Goal: Task Accomplishment & Management: Manage account settings

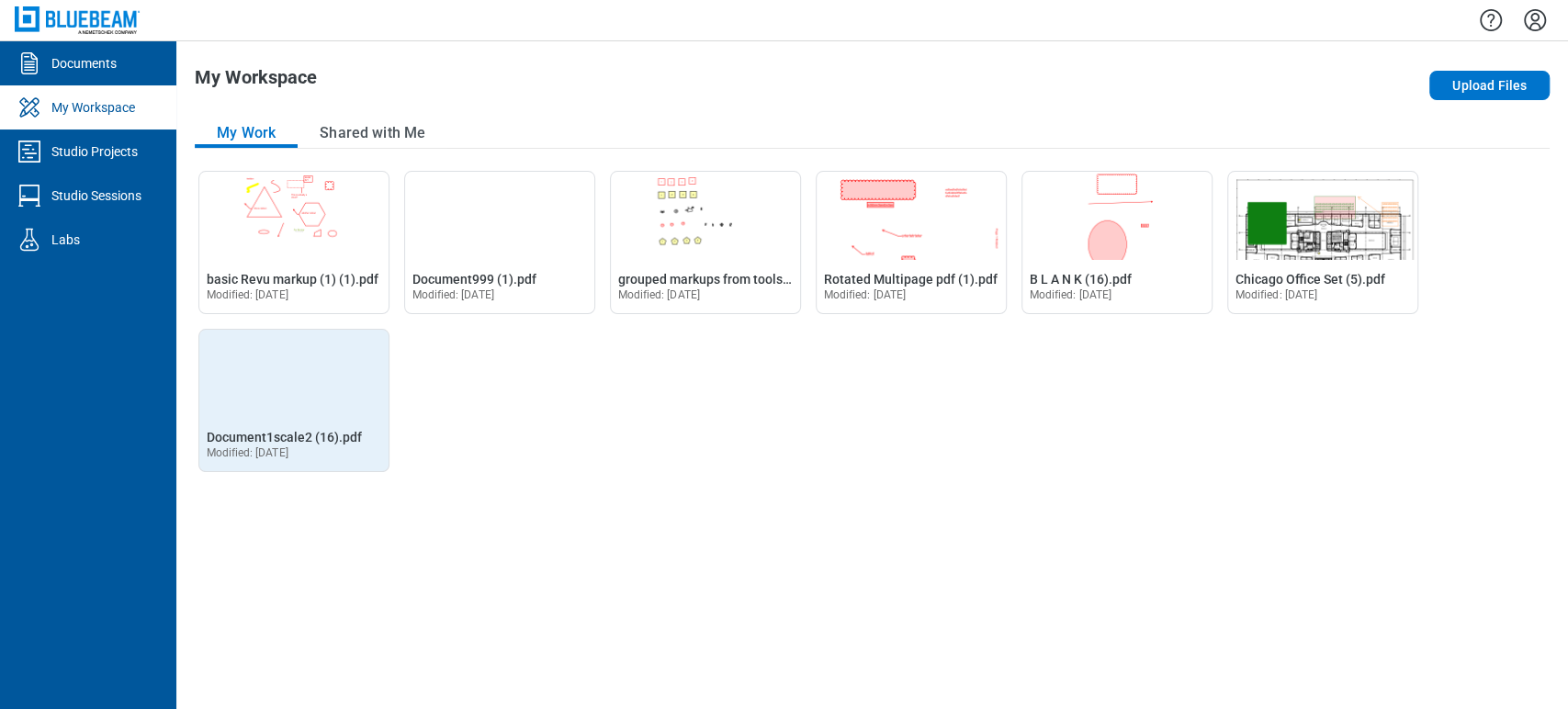
click at [277, 387] on img "Open Document1scale2 (16).pdf in Editor" at bounding box center [294, 373] width 190 height 88
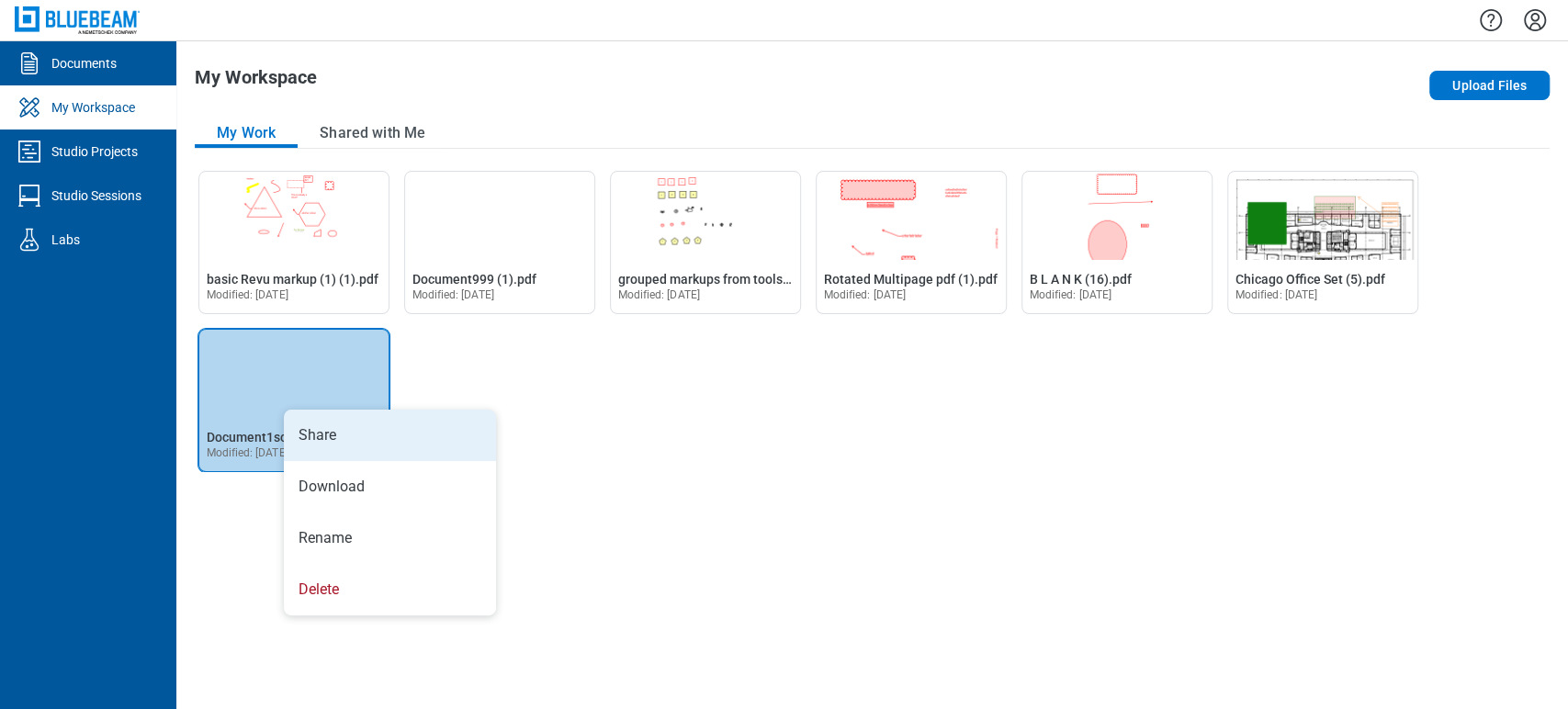
click at [314, 420] on li "Share" at bounding box center [389, 434] width 212 height 51
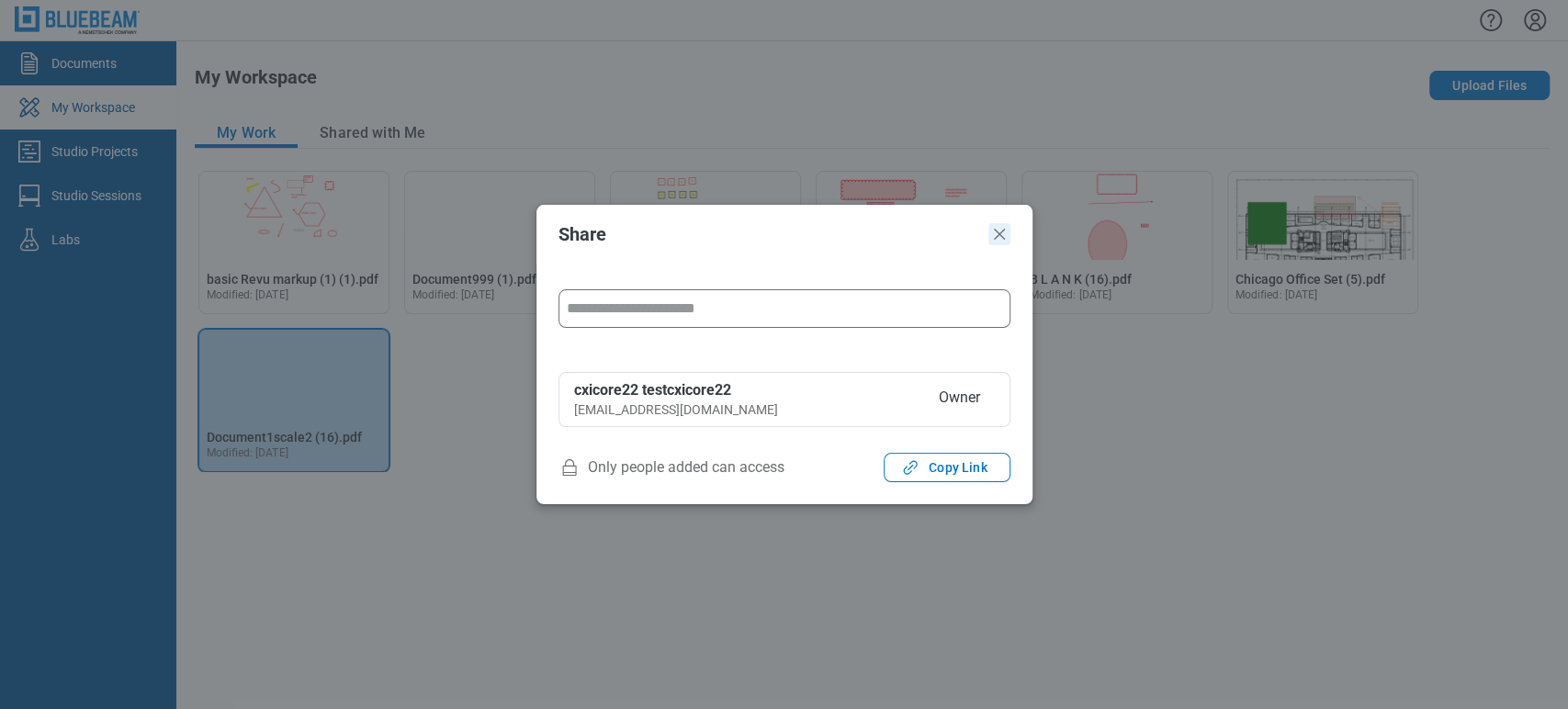
click at [997, 243] on icon "Close" at bounding box center [999, 234] width 22 height 22
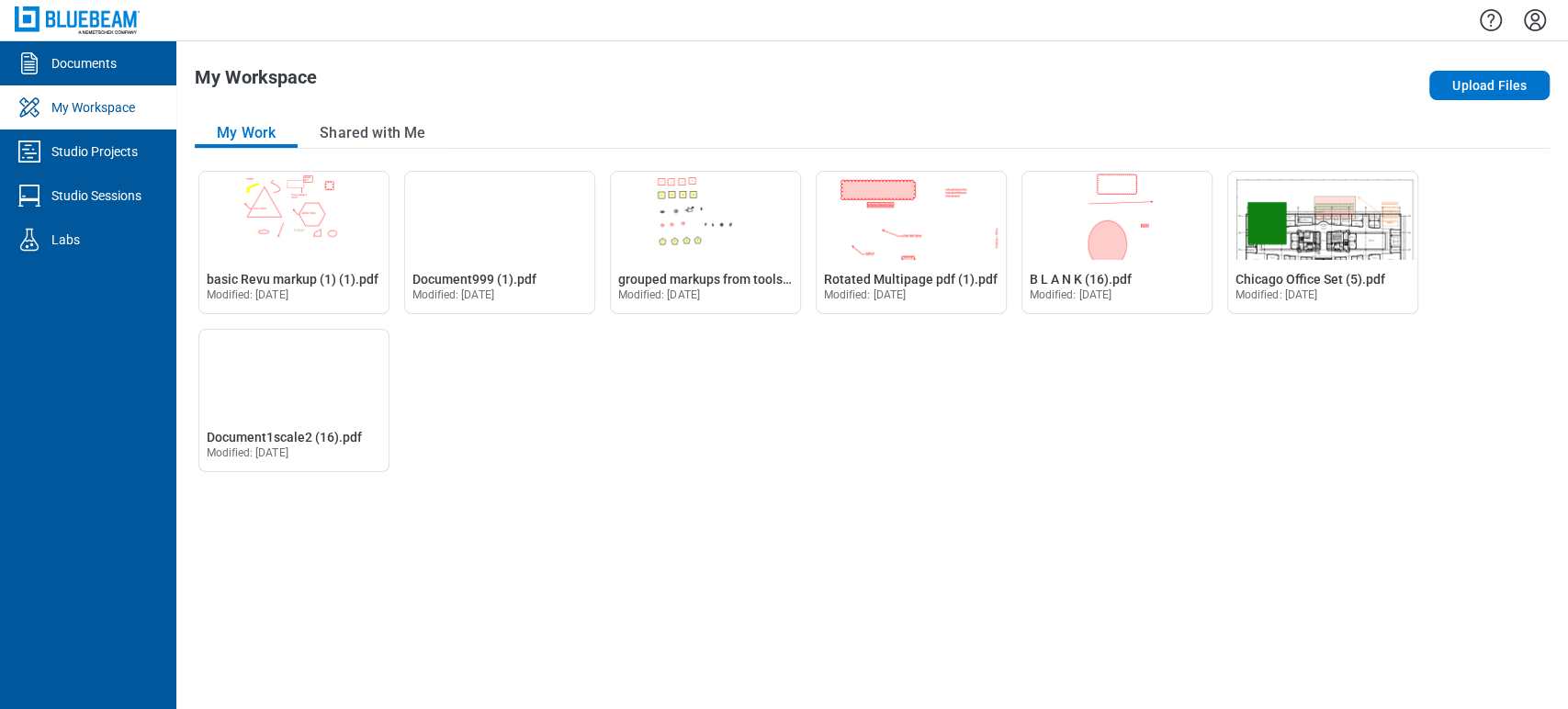
click at [832, 378] on div "Open basic Revu markup (1) (1).pdf in Editor basic Revu markup (1) (1).pdf Modi…" at bounding box center [872, 321] width 1355 height 301
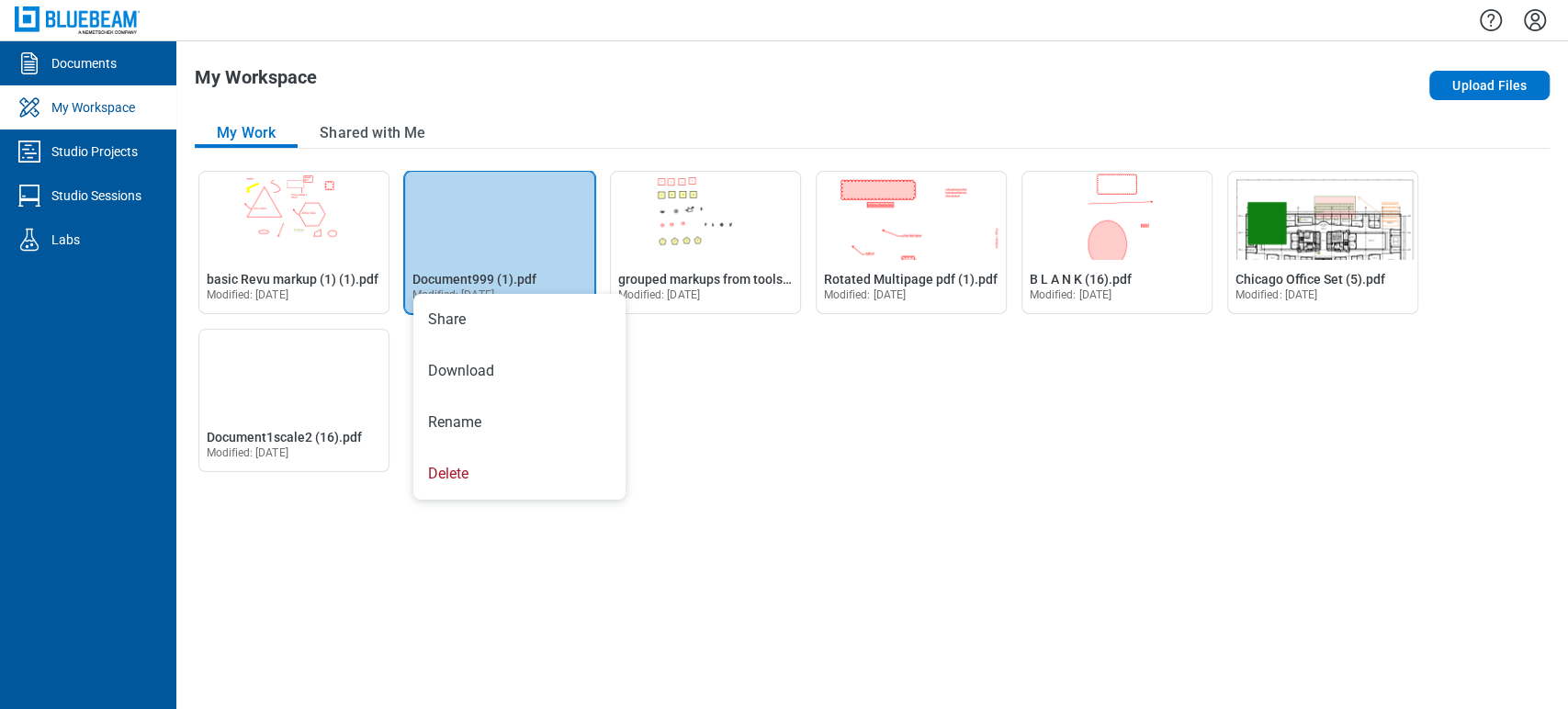
click at [471, 228] on img "Open Document999 (1).pdf in Editor" at bounding box center [500, 215] width 190 height 88
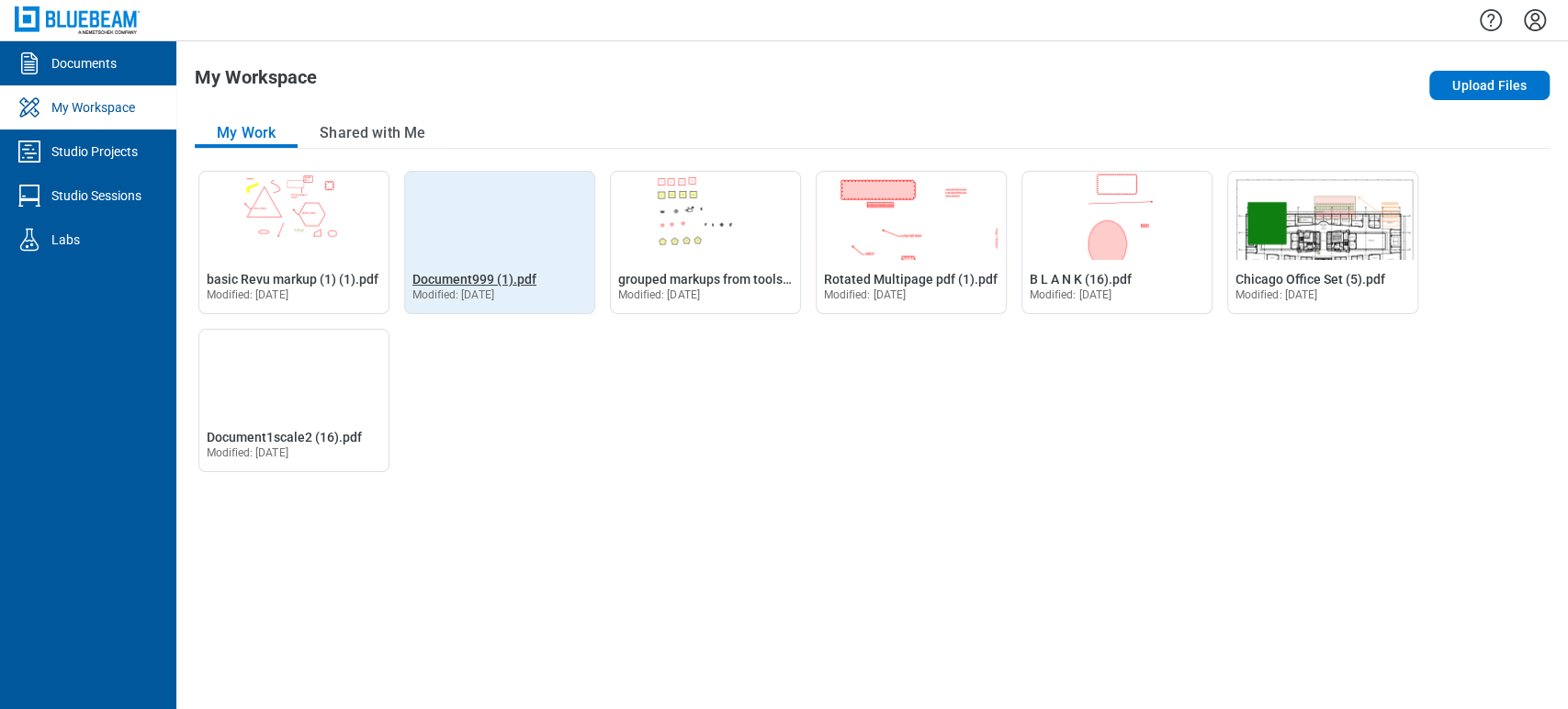
click at [514, 283] on span "Document999 (1).pdf" at bounding box center [474, 279] width 124 height 15
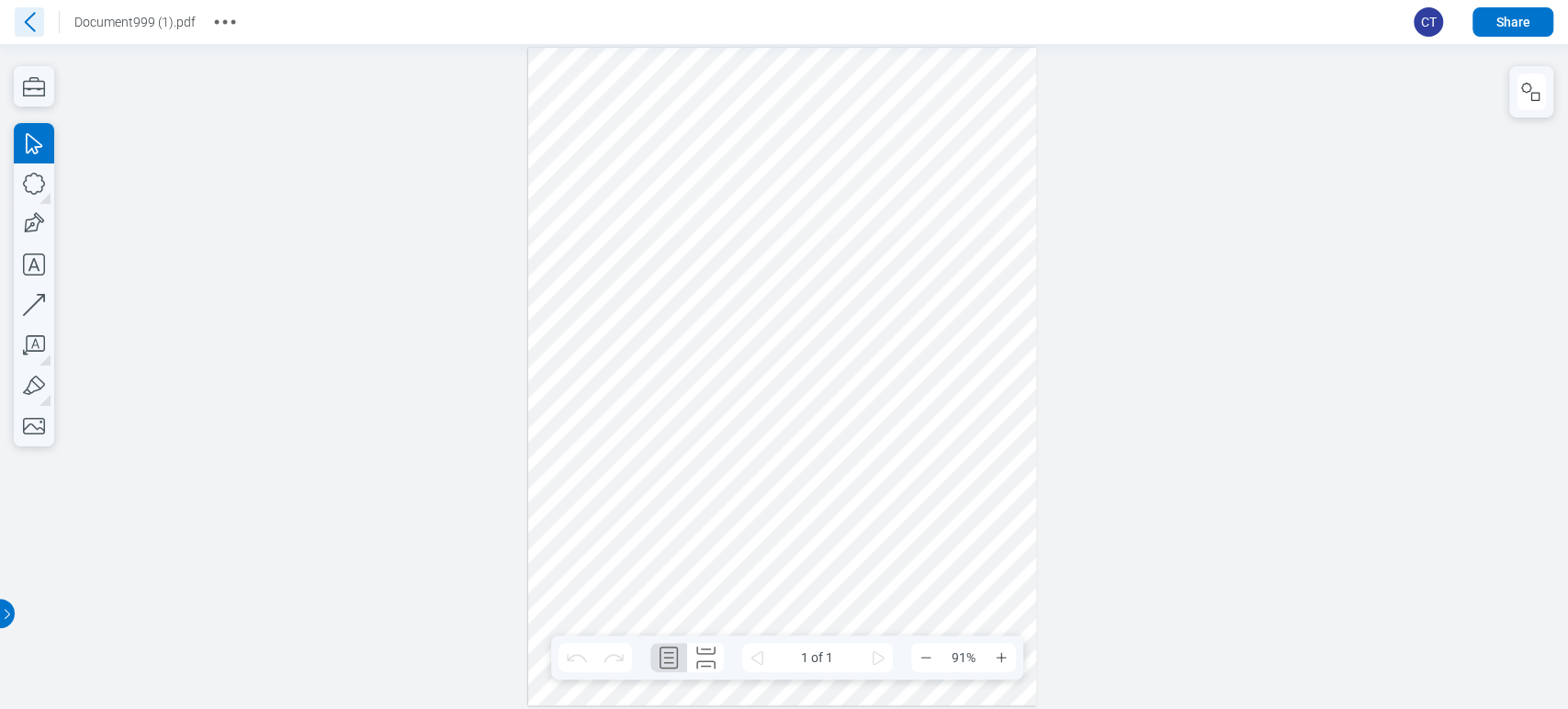
click at [31, 15] on icon at bounding box center [30, 21] width 11 height 19
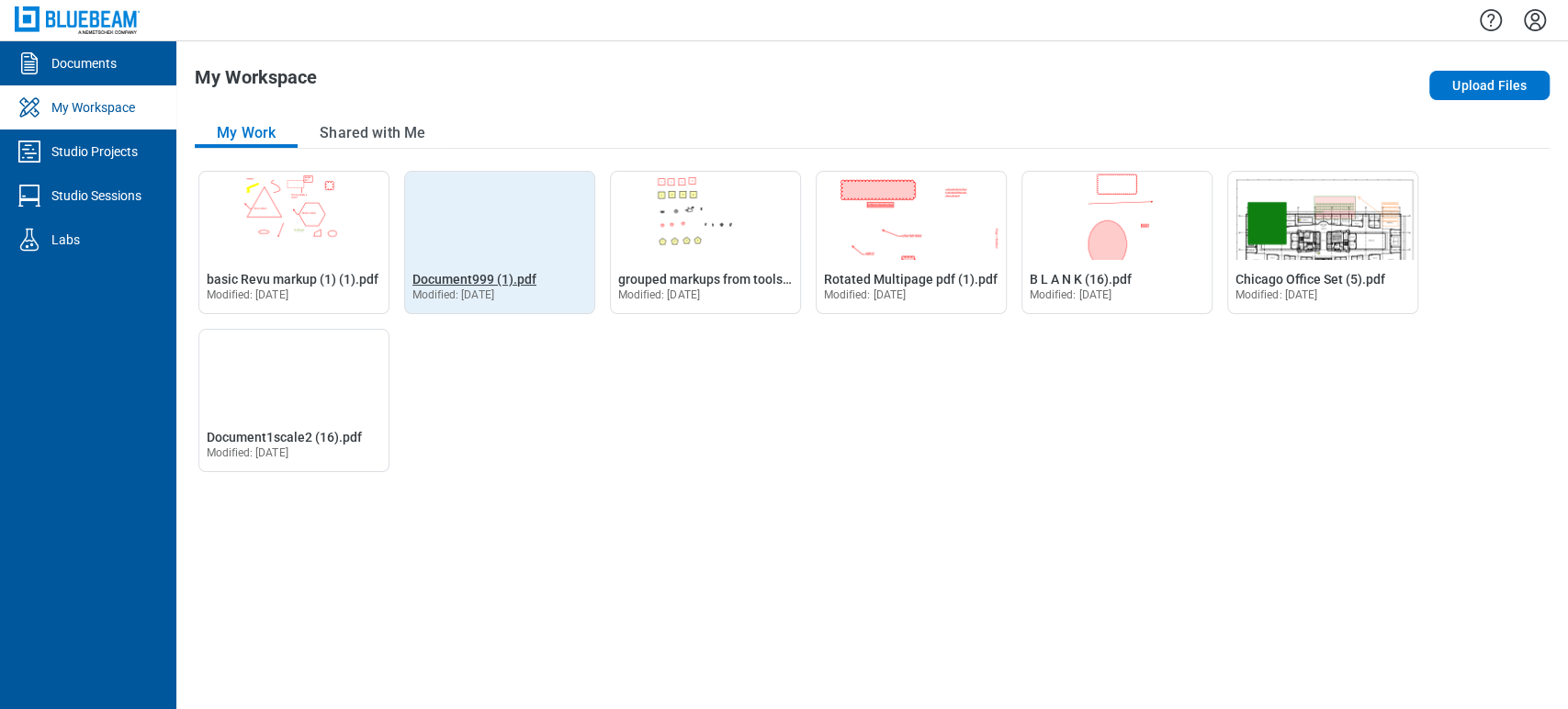
click at [467, 280] on span "Document999 (1).pdf" at bounding box center [474, 279] width 124 height 15
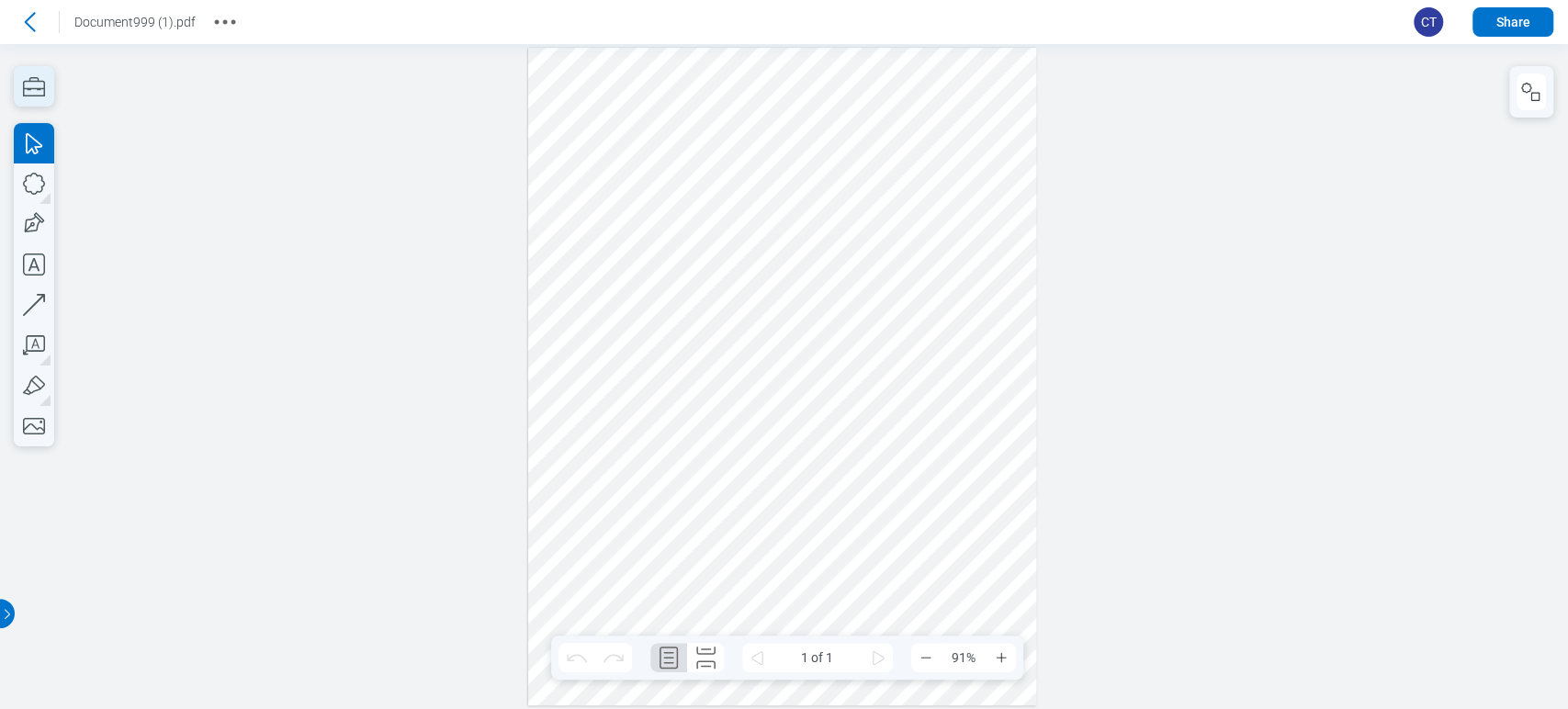
click at [45, 90] on icon "button" at bounding box center [34, 86] width 41 height 41
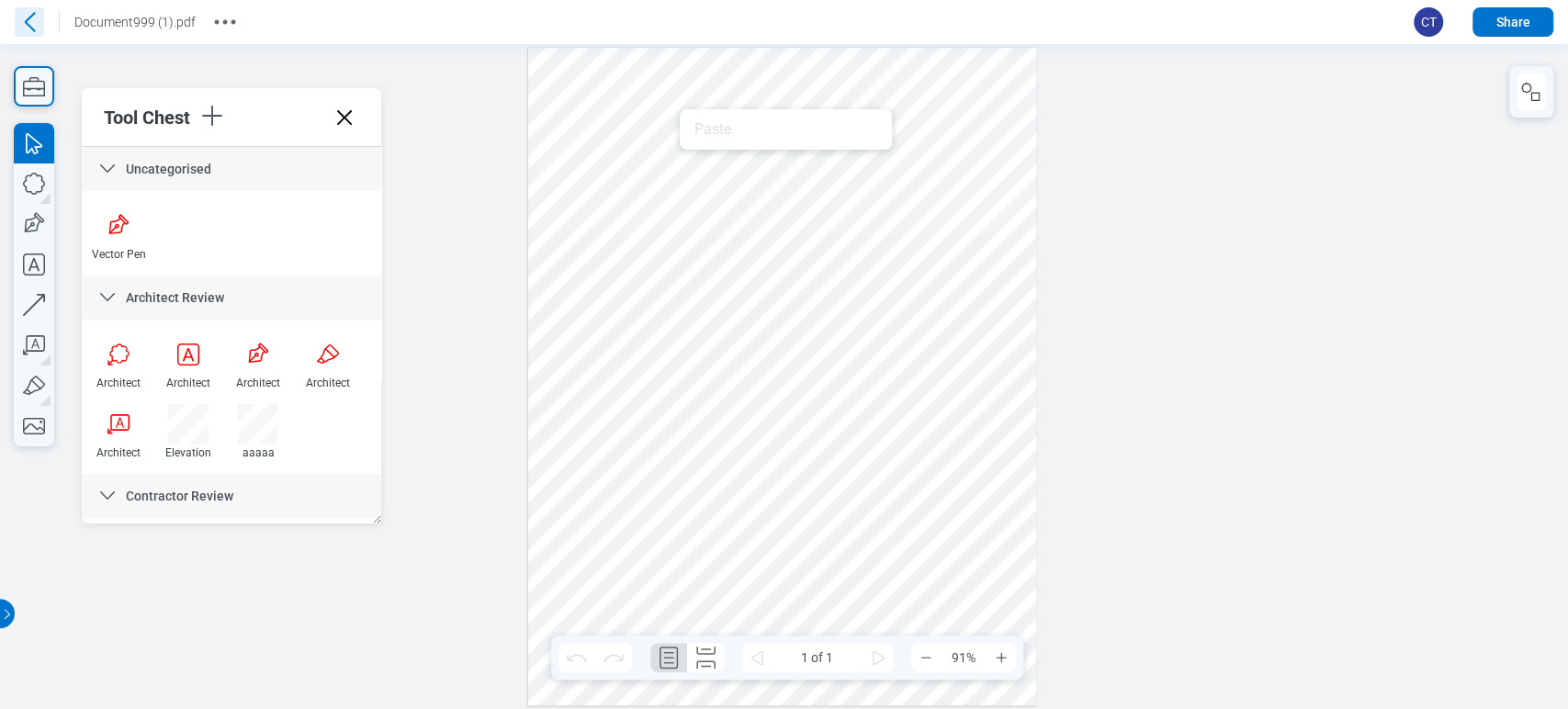
click at [37, 15] on icon at bounding box center [29, 22] width 29 height 29
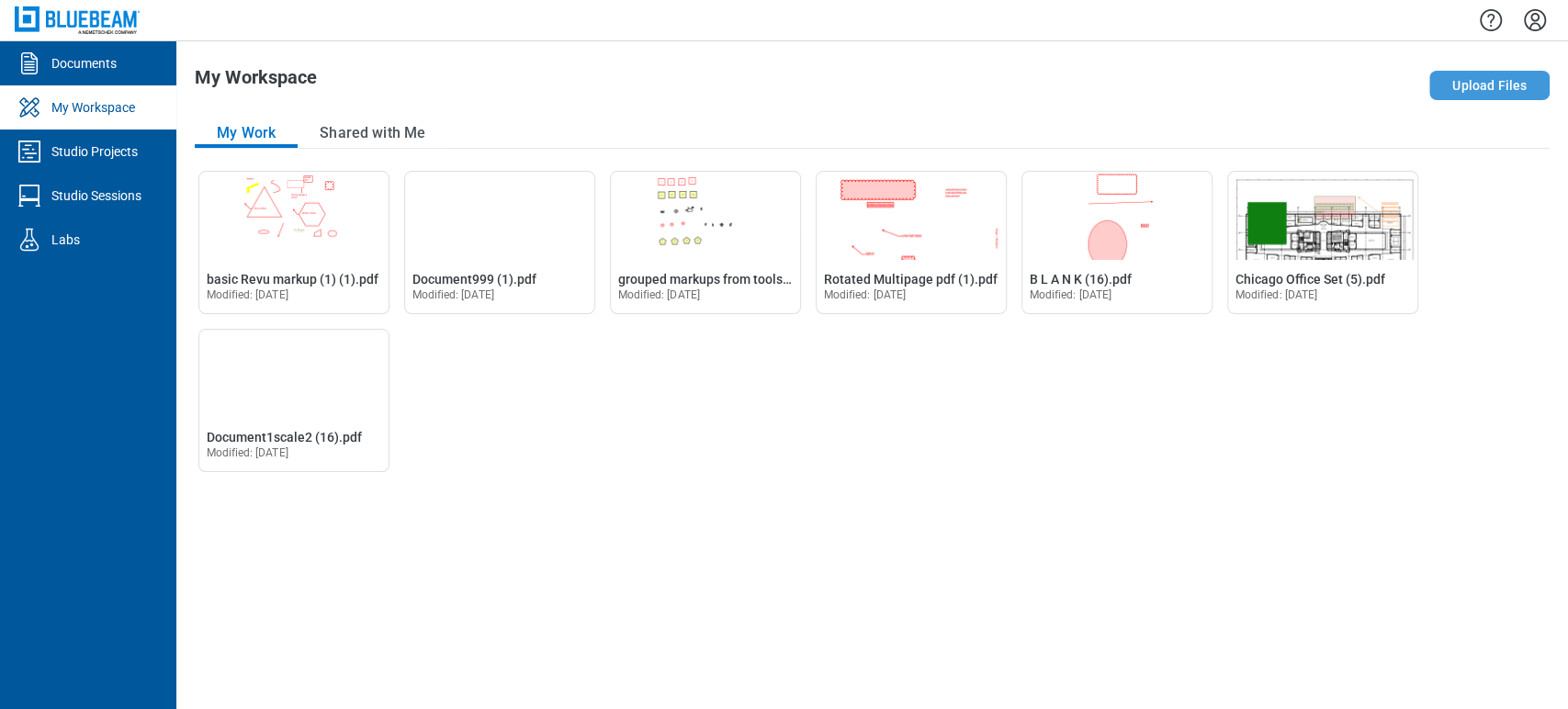
click at [1502, 74] on button "Upload Files" at bounding box center [1490, 85] width 120 height 29
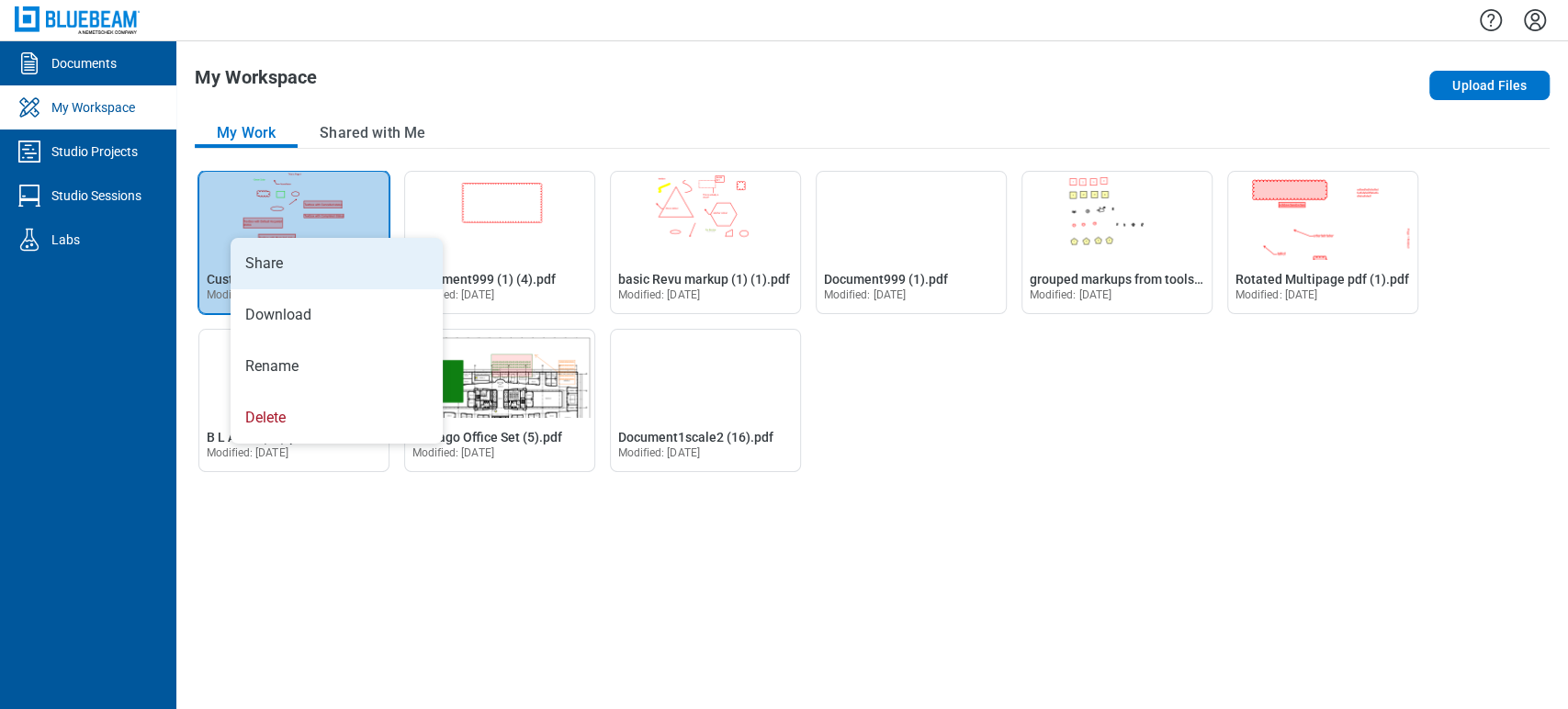
click at [255, 251] on li "Share" at bounding box center [336, 263] width 212 height 51
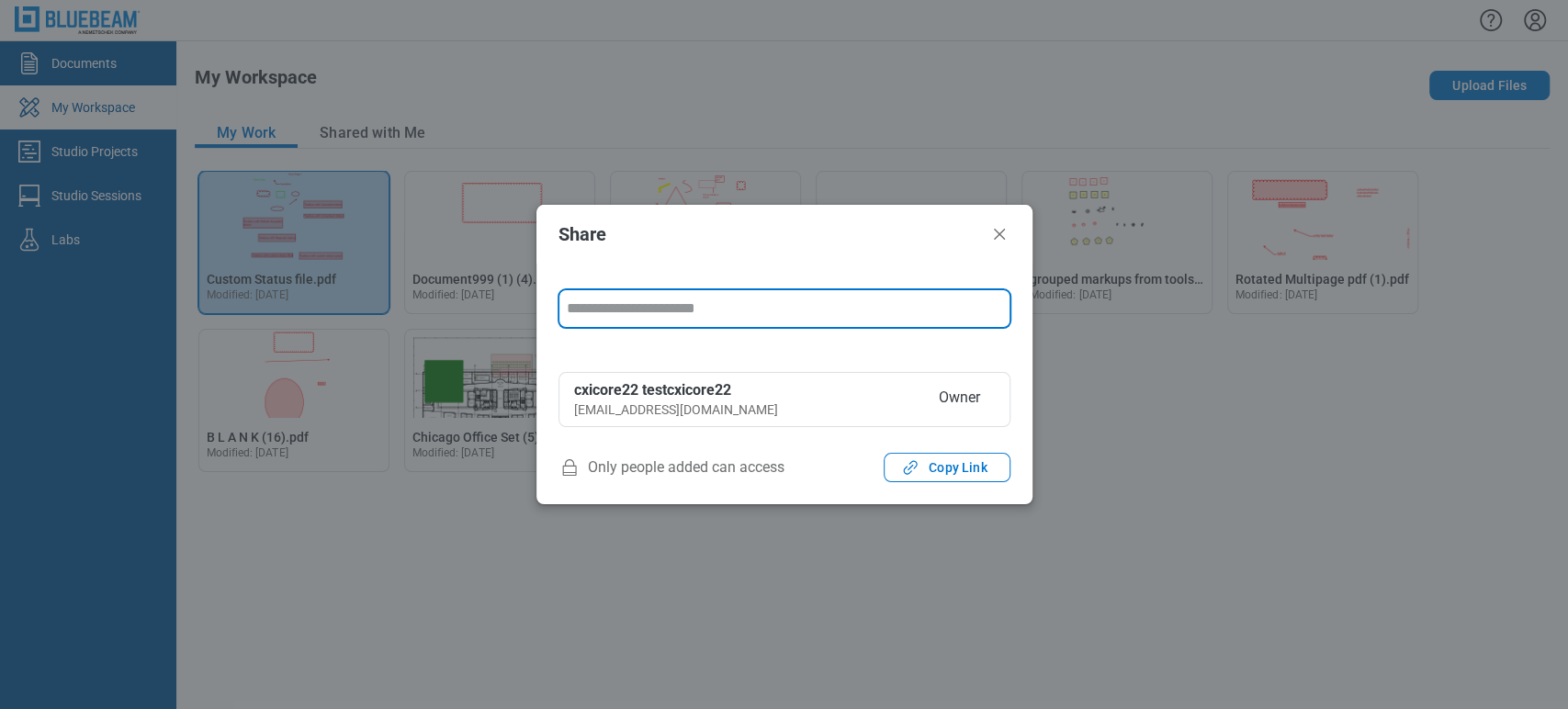
click at [610, 329] on div "form" at bounding box center [784, 319] width 452 height 61
click at [613, 314] on input "form" at bounding box center [785, 309] width 436 height 37
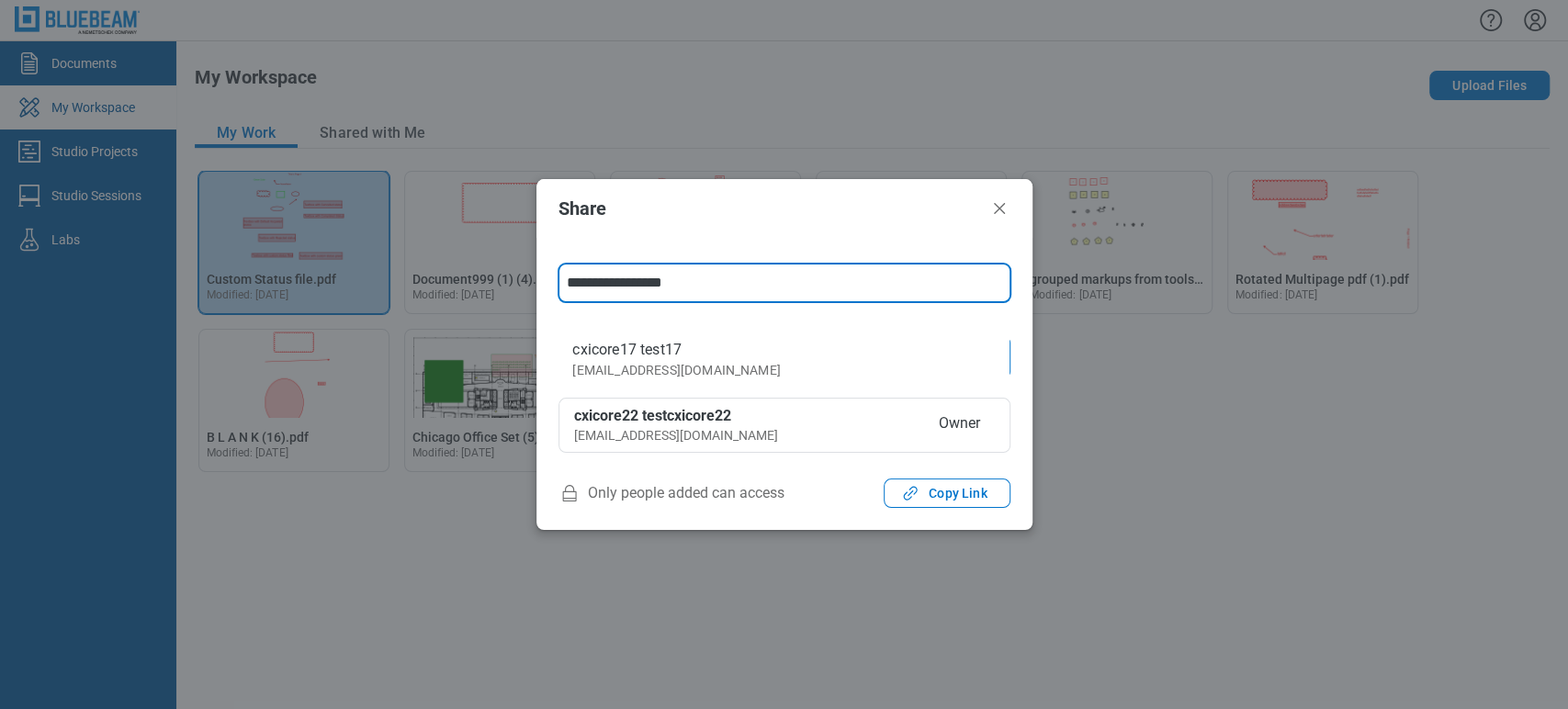
type input "**********"
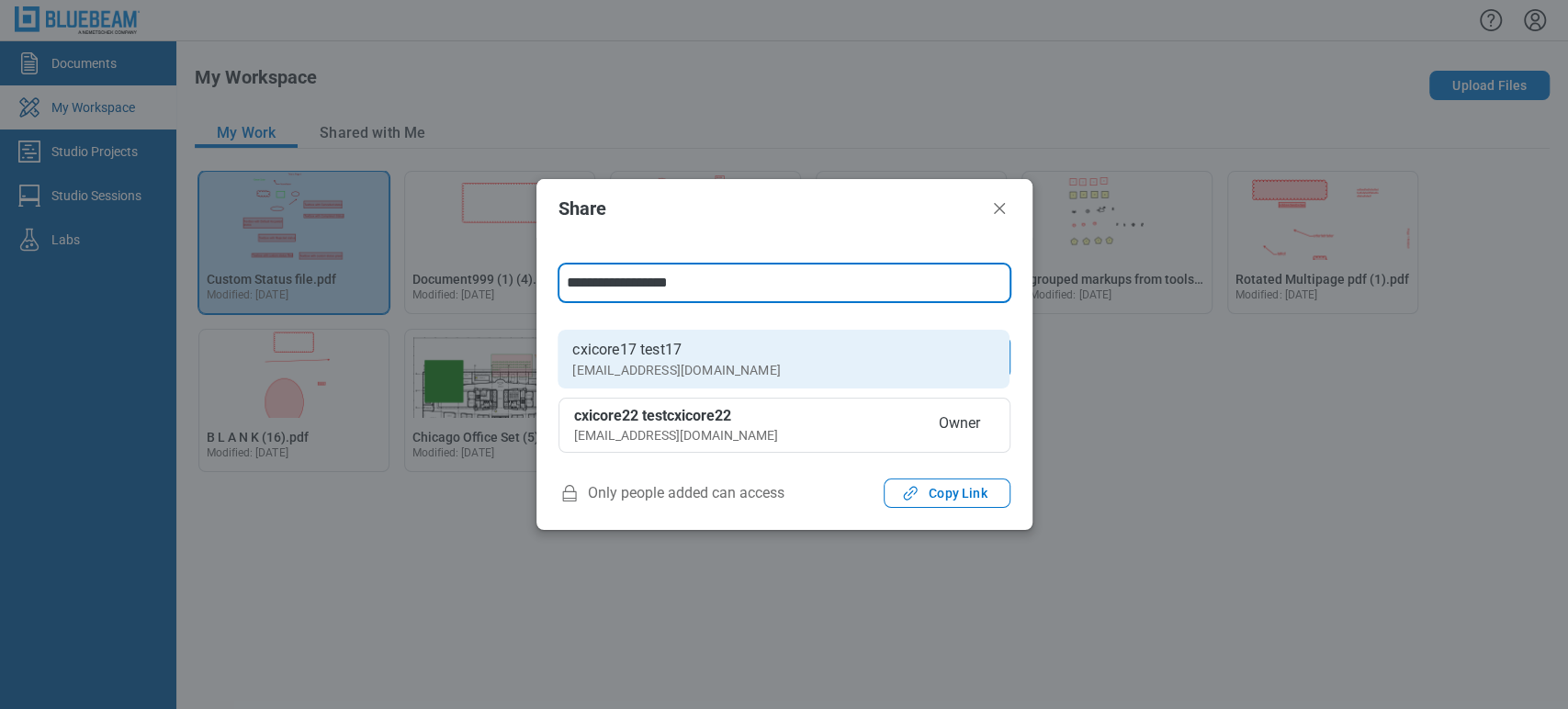
click at [765, 347] on li "cxicore17 test17 cxicore17@mail.com" at bounding box center [783, 359] width 452 height 59
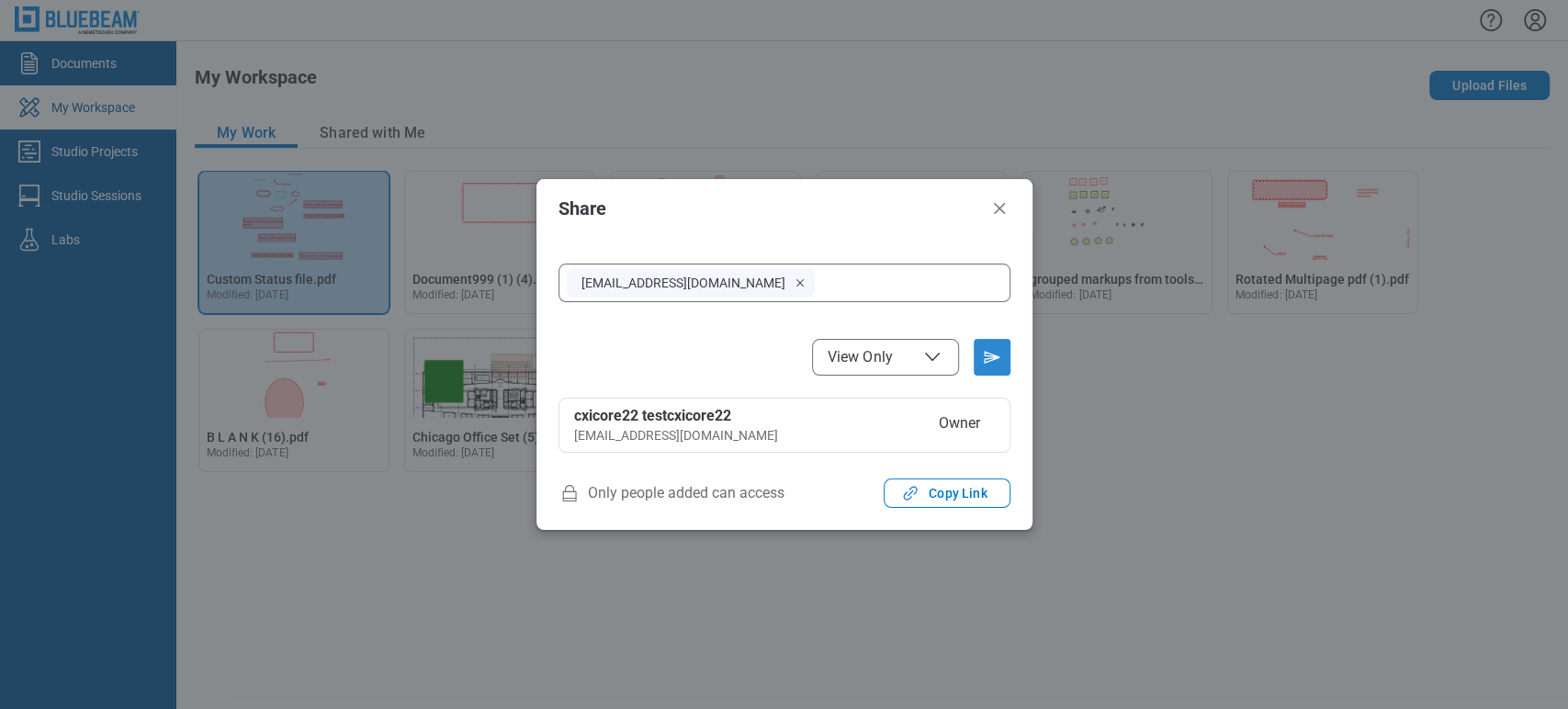
click at [1000, 359] on icon "Send email invitation" at bounding box center [992, 357] width 29 height 29
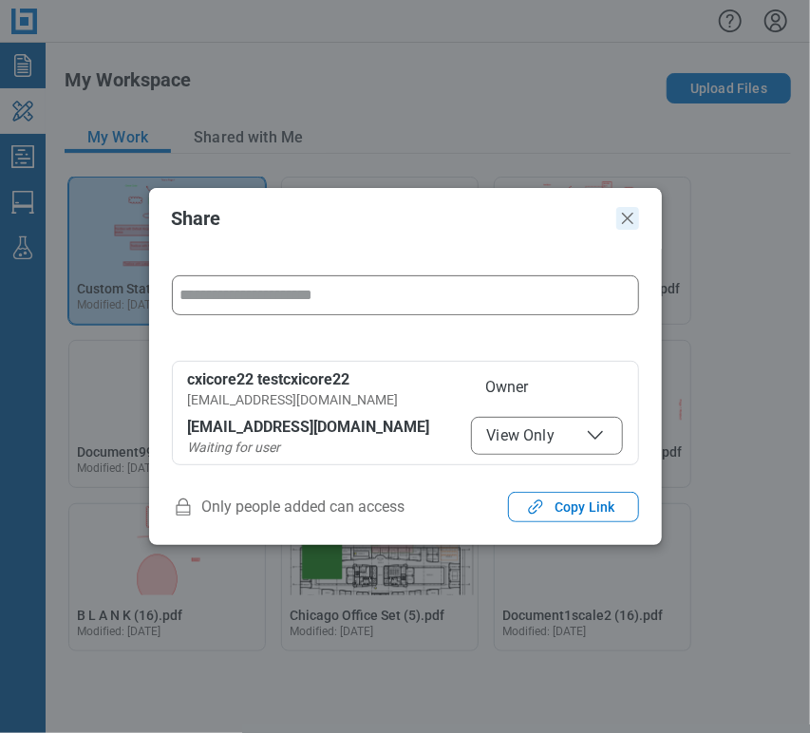
click at [628, 221] on icon "Close" at bounding box center [627, 218] width 23 height 23
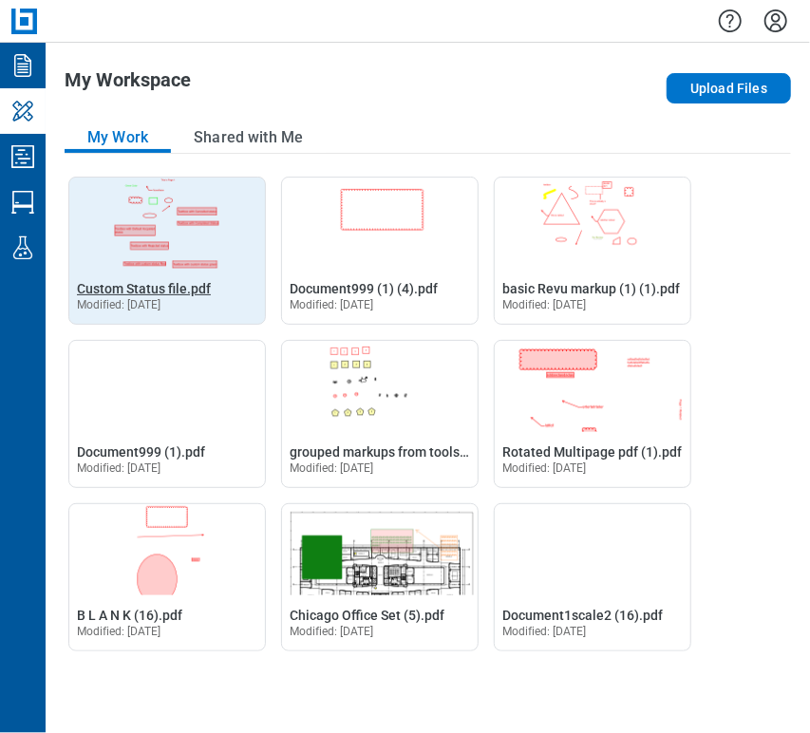
click at [112, 295] on span "Custom Status file.pdf" at bounding box center [144, 288] width 134 height 15
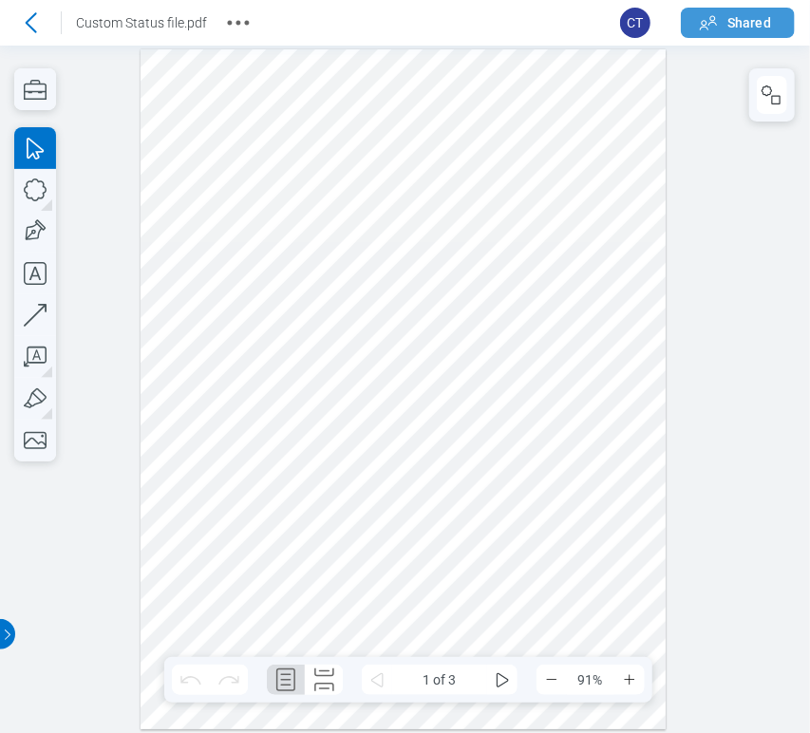
click at [683, 33] on button "Shared" at bounding box center [737, 23] width 114 height 30
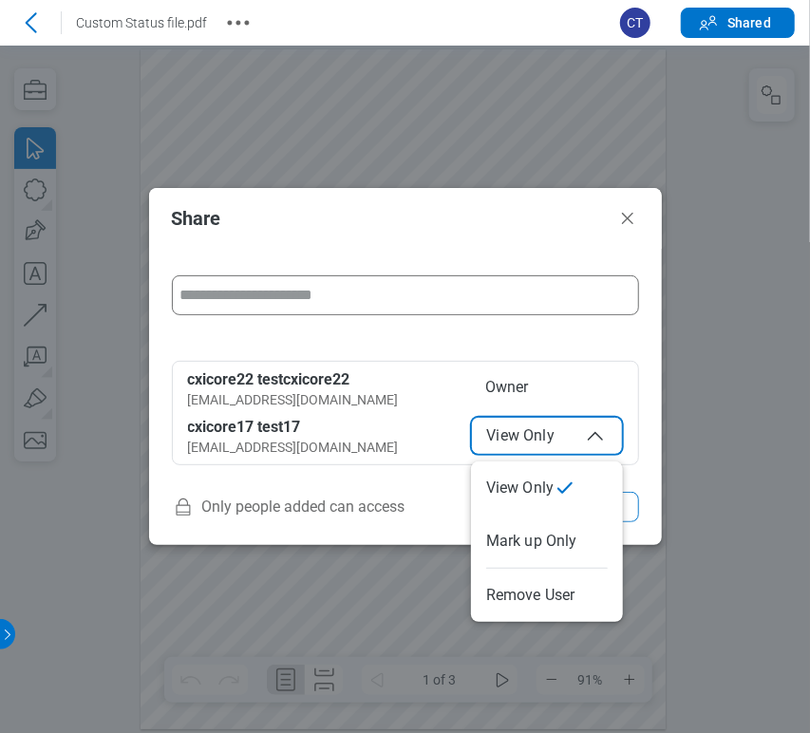
click at [502, 424] on span "View Only" at bounding box center [547, 435] width 120 height 23
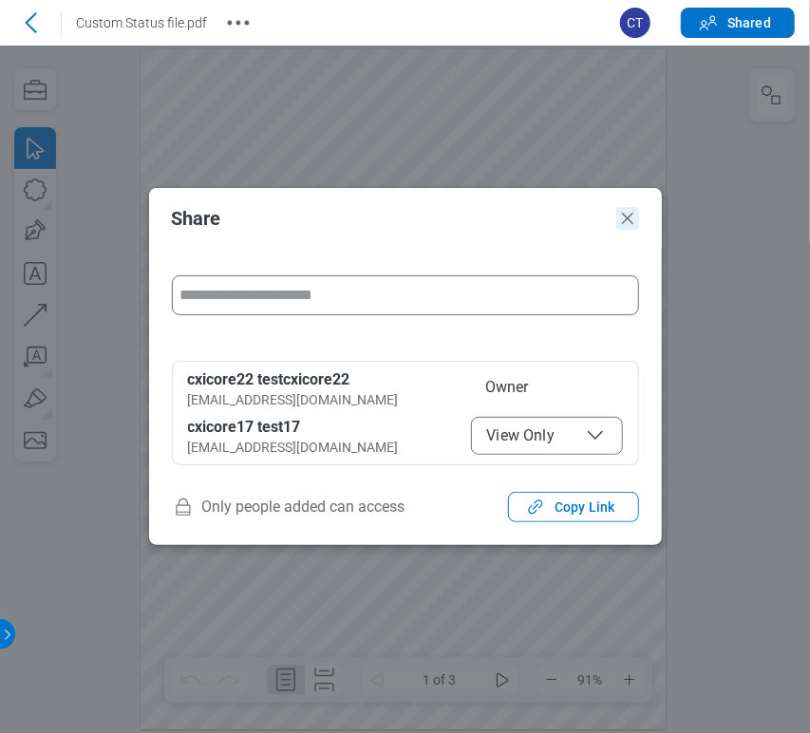
click at [629, 209] on icon "Close" at bounding box center [627, 218] width 23 height 23
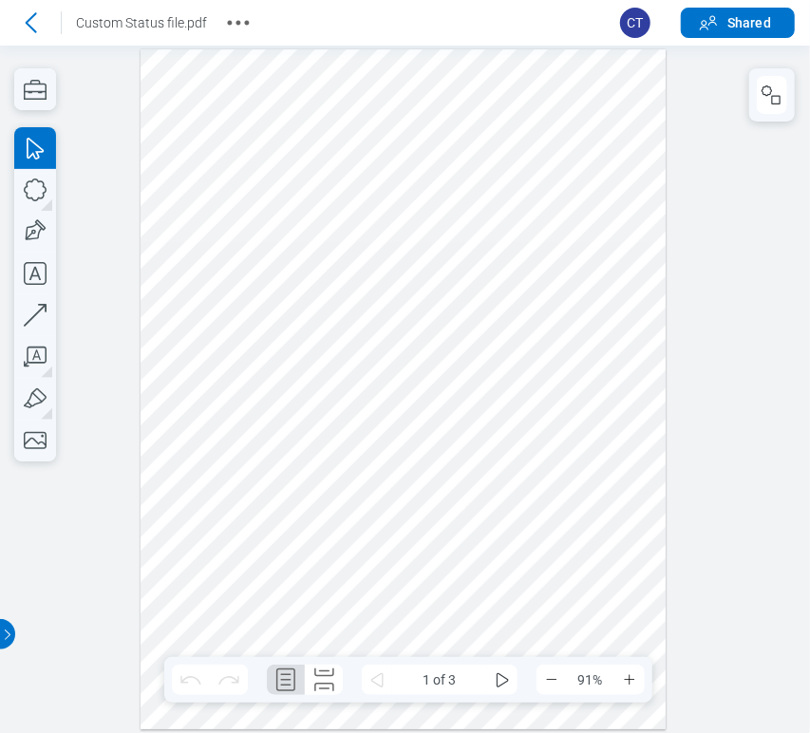
click at [472, 125] on div at bounding box center [403, 388] width 526 height 680
drag, startPoint x: 186, startPoint y: 153, endPoint x: 196, endPoint y: 152, distance: 9.5
click at [186, 153] on div at bounding box center [403, 388] width 526 height 680
drag, startPoint x: 272, startPoint y: 146, endPoint x: 746, endPoint y: 143, distance: 473.6
click at [272, 146] on div at bounding box center [403, 388] width 526 height 680
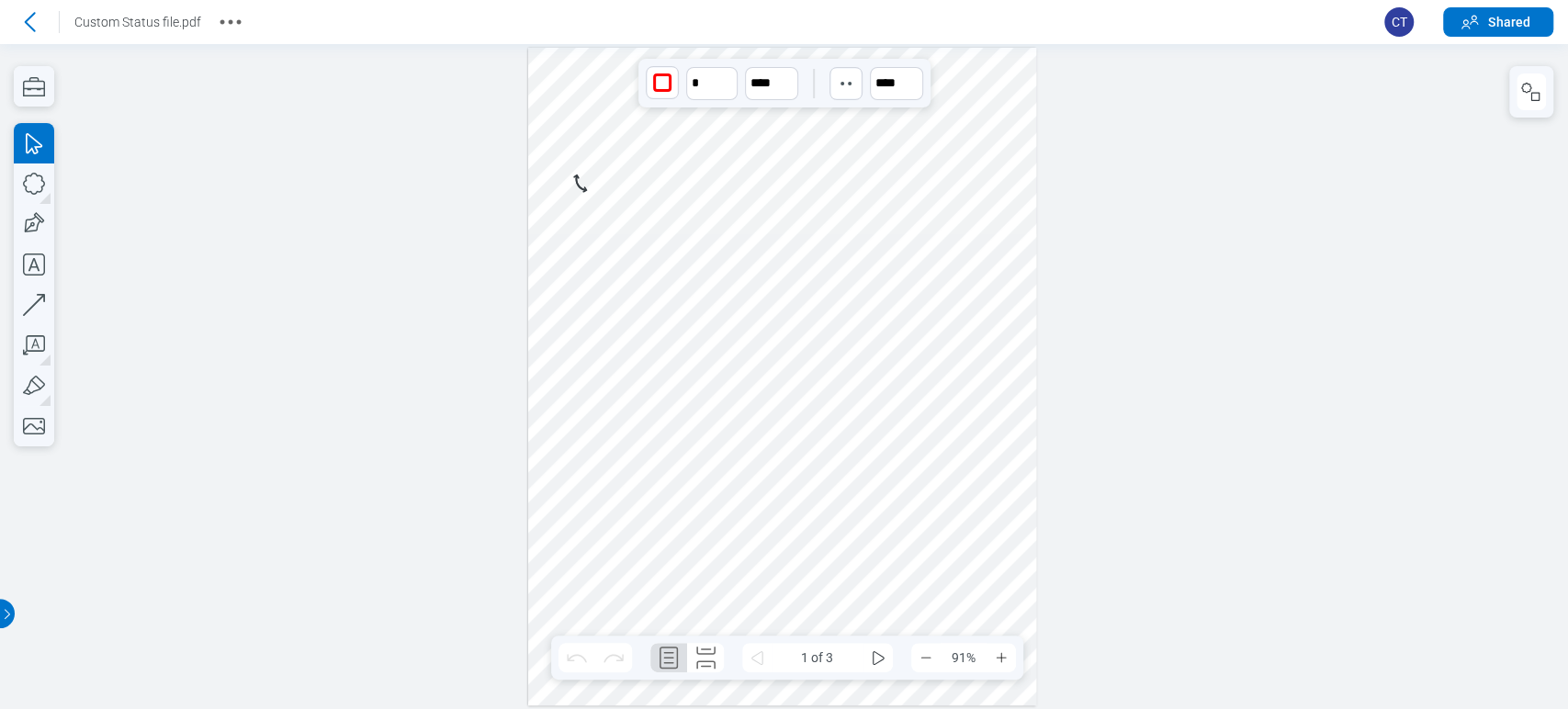
drag, startPoint x: 613, startPoint y: 207, endPoint x: 320, endPoint y: 208, distance: 293.0
click at [610, 208] on div at bounding box center [783, 376] width 509 height 658
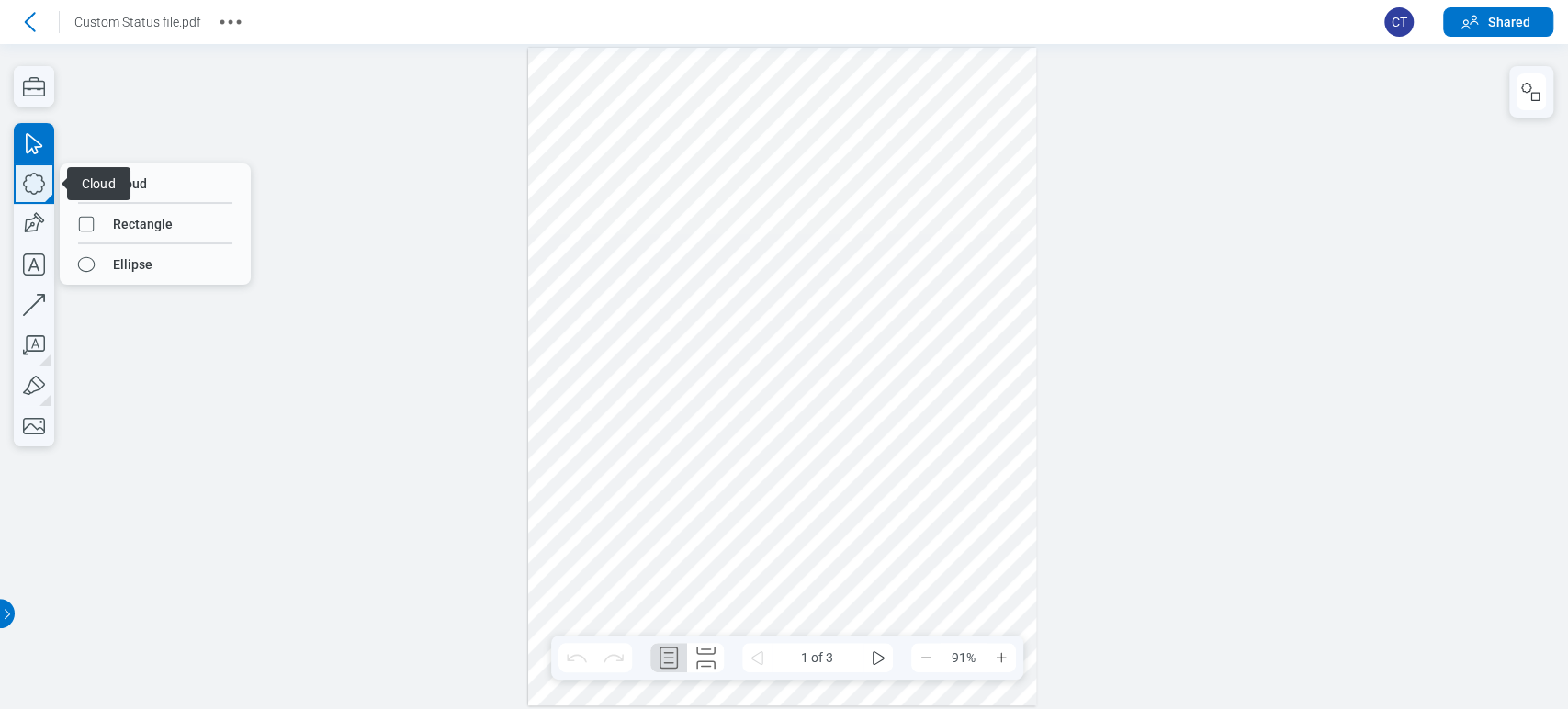
click at [36, 190] on icon "button" at bounding box center [34, 184] width 41 height 41
drag, startPoint x: 545, startPoint y: 138, endPoint x: 603, endPoint y: 240, distance: 117.3
click at [603, 240] on div at bounding box center [783, 376] width 509 height 658
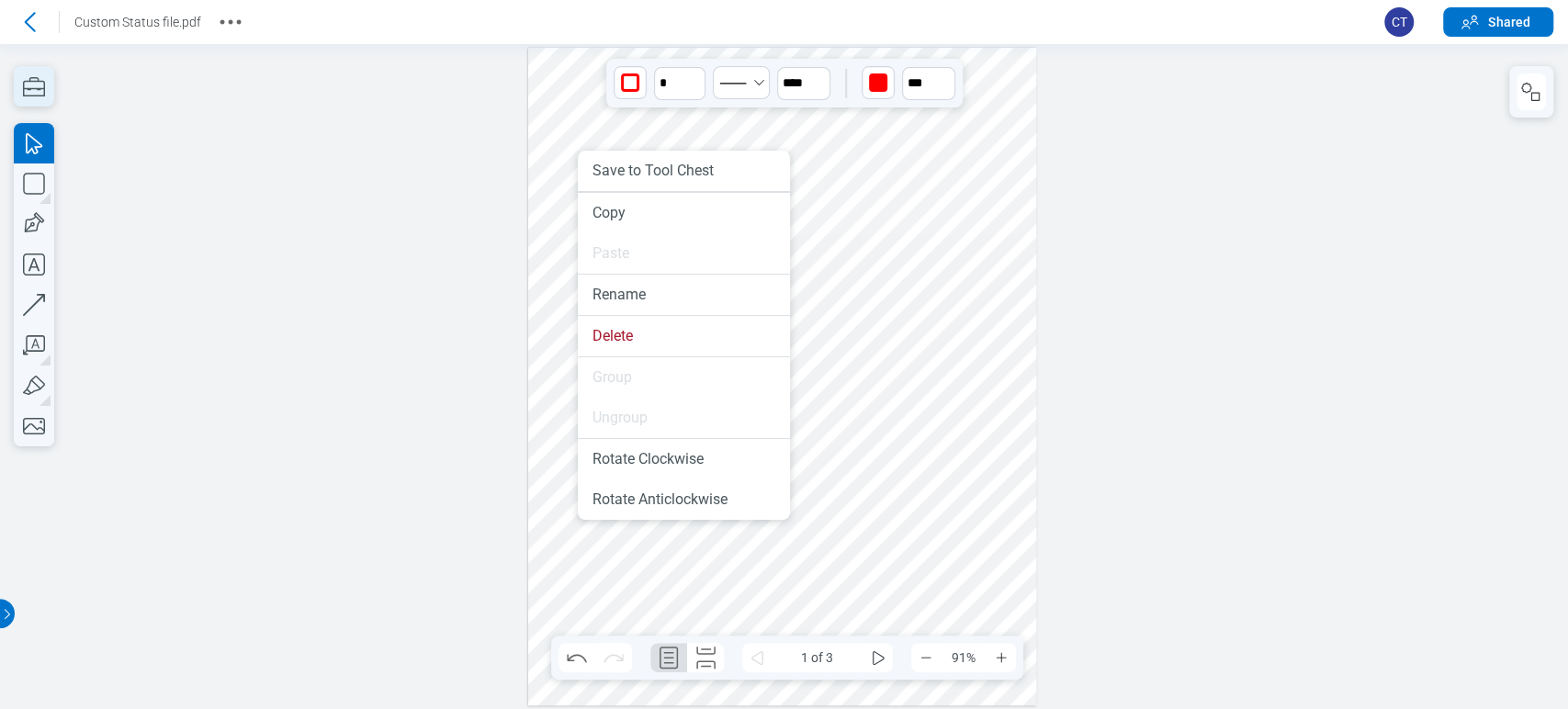
click at [39, 94] on icon "button" at bounding box center [34, 86] width 41 height 41
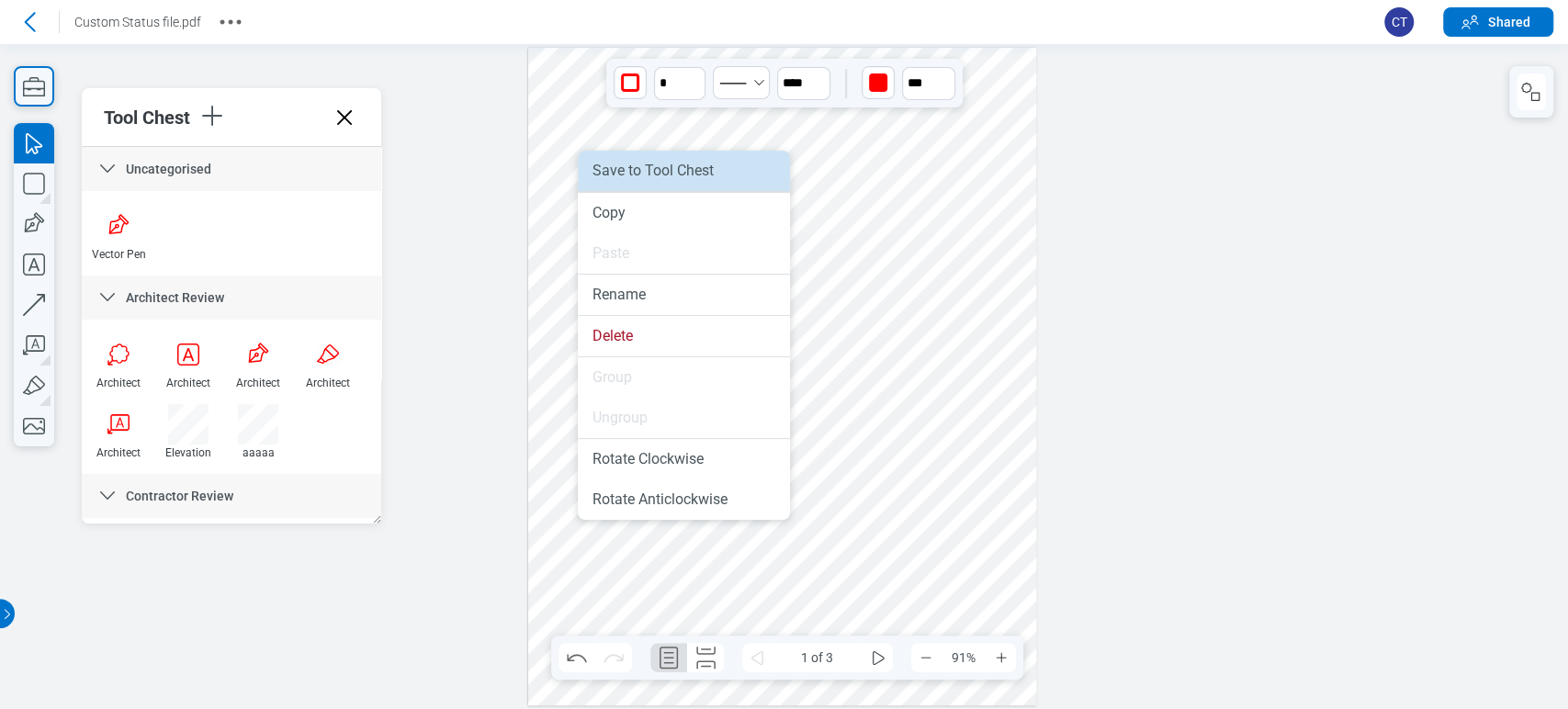
click at [685, 167] on li "Save to Tool Chest" at bounding box center [683, 171] width 212 height 41
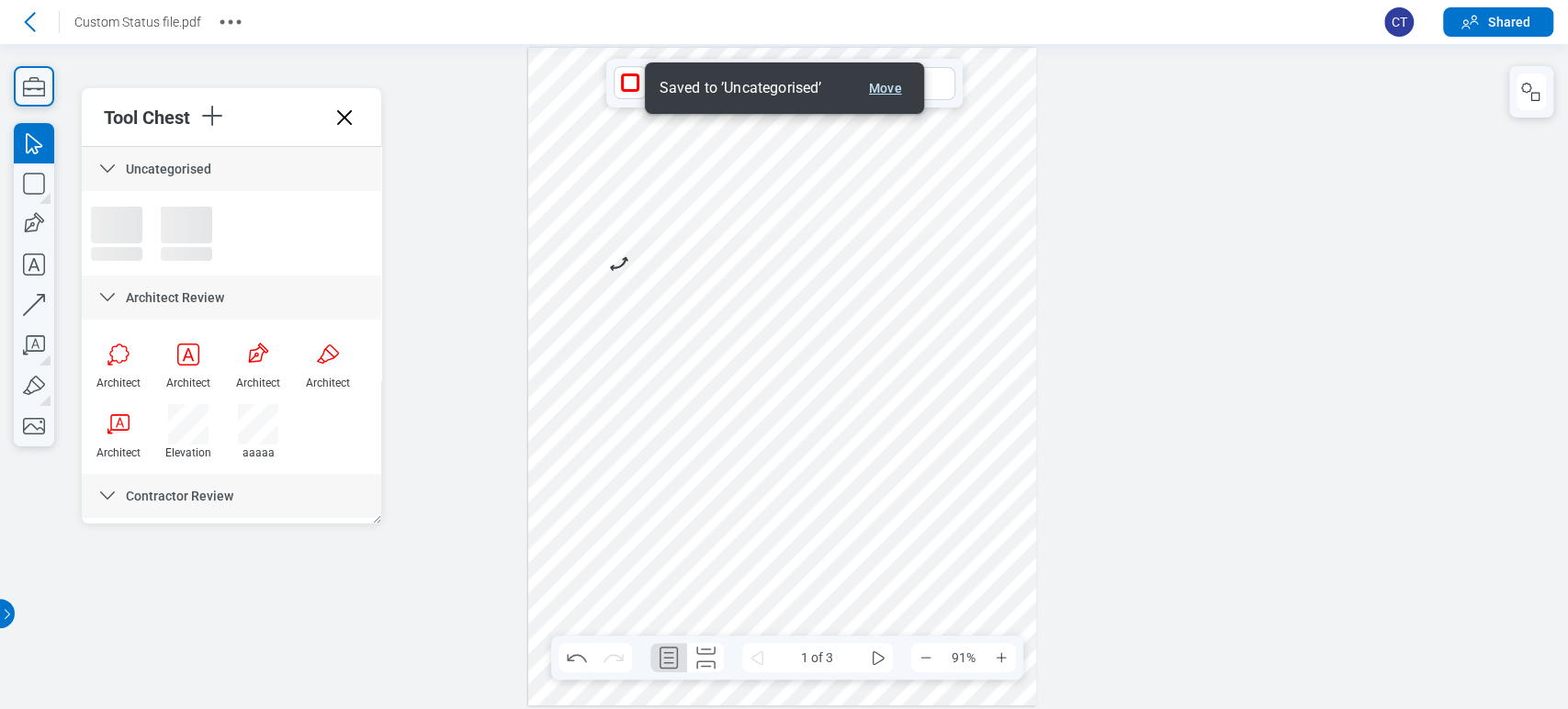
click at [892, 91] on button "Move" at bounding box center [885, 88] width 47 height 22
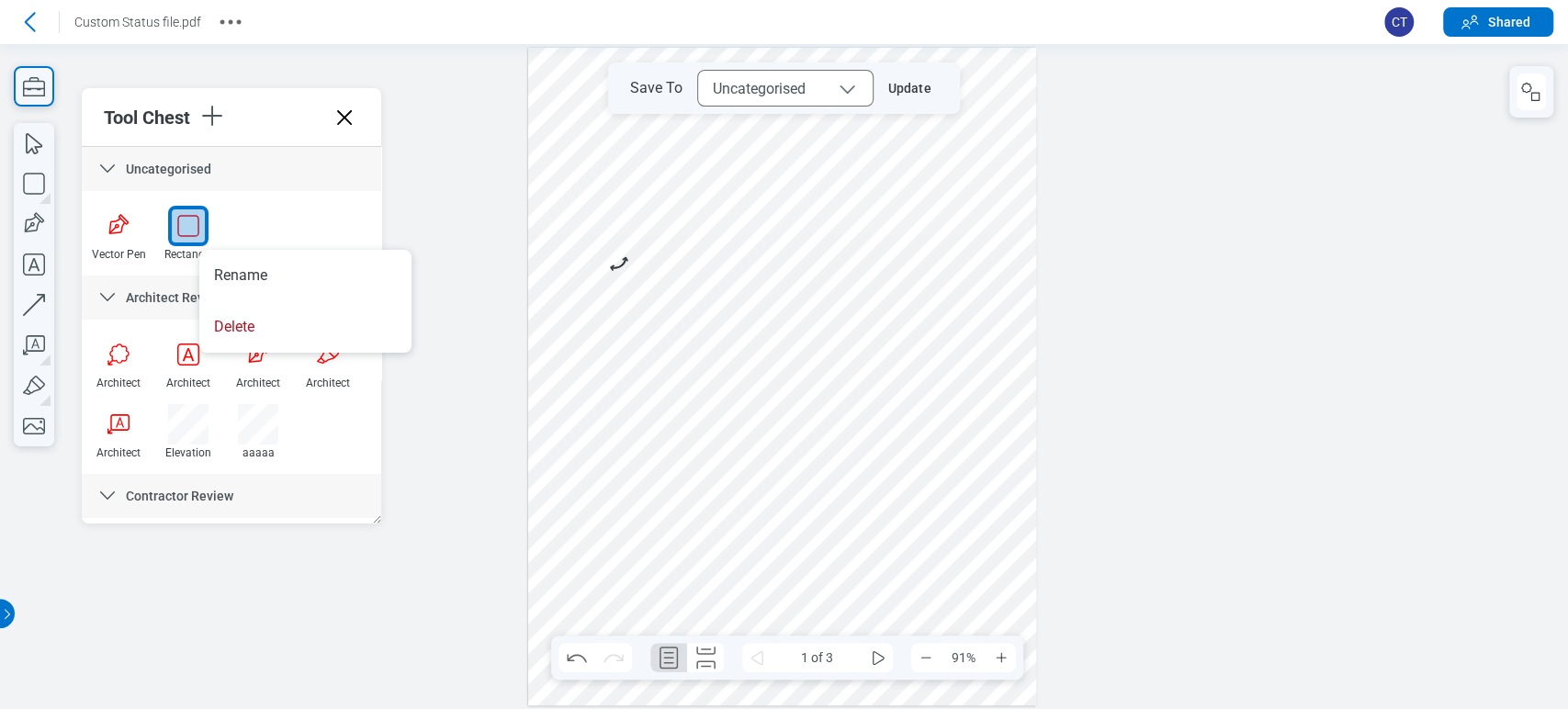
drag, startPoint x: 248, startPoint y: 288, endPoint x: 286, endPoint y: 221, distance: 77.0
click at [286, 221] on body "Go back Custom Status file.pdf CT Shared Pages 1 2 3 Tool Chest Uncategorised V…" at bounding box center [784, 354] width 1568 height 709
click at [190, 232] on div at bounding box center [189, 226] width 41 height 41
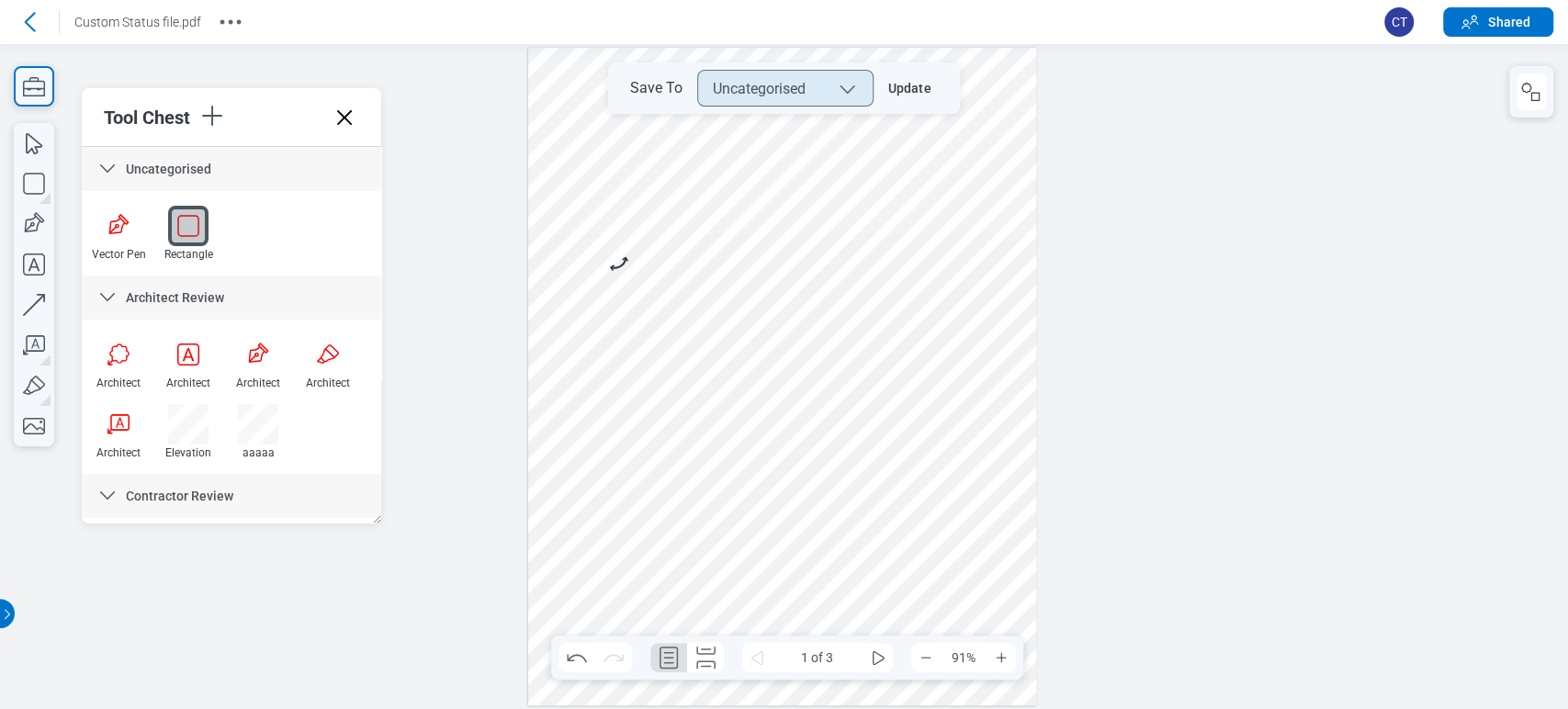
click at [830, 99] on button "Uncategorised" at bounding box center [785, 88] width 176 height 37
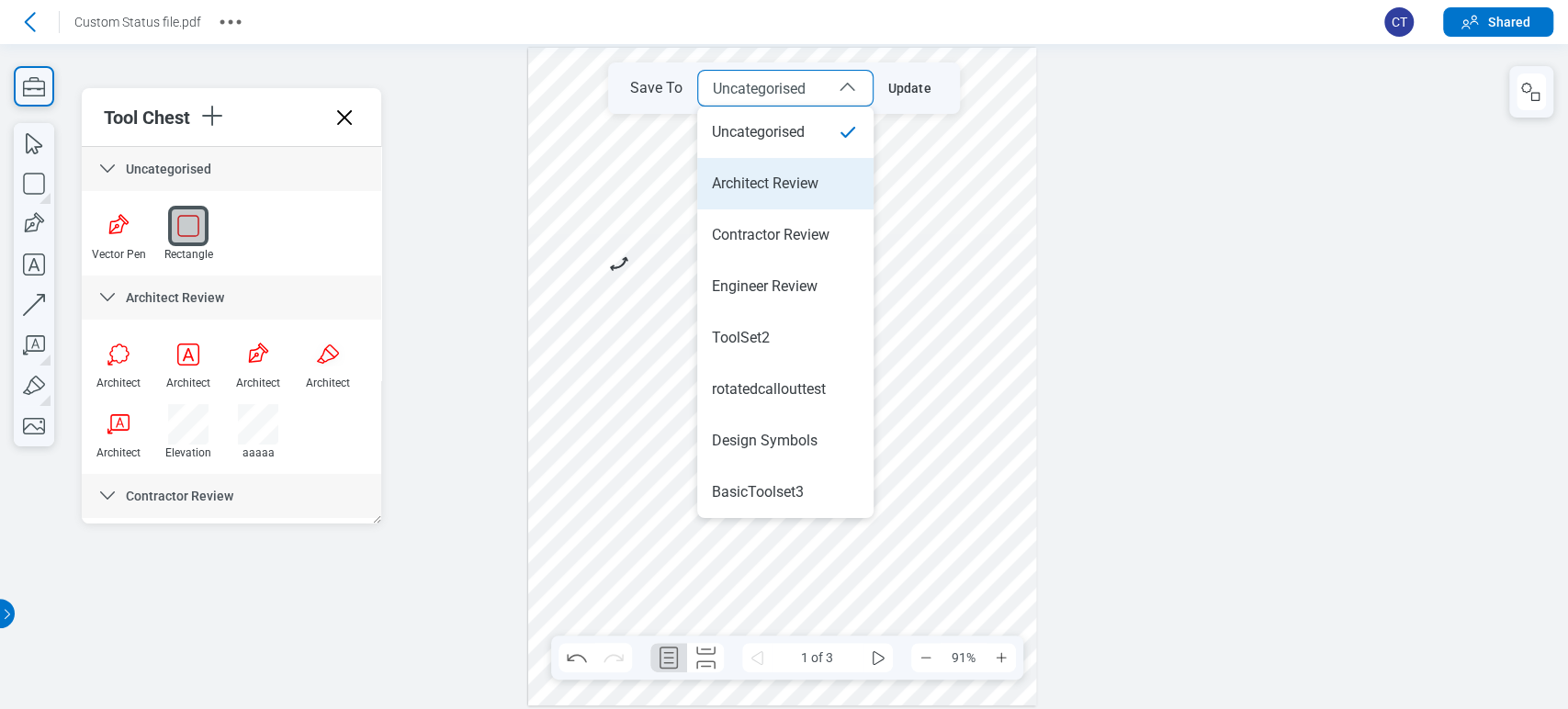
click at [795, 176] on div "Architect Review" at bounding box center [766, 183] width 106 height 20
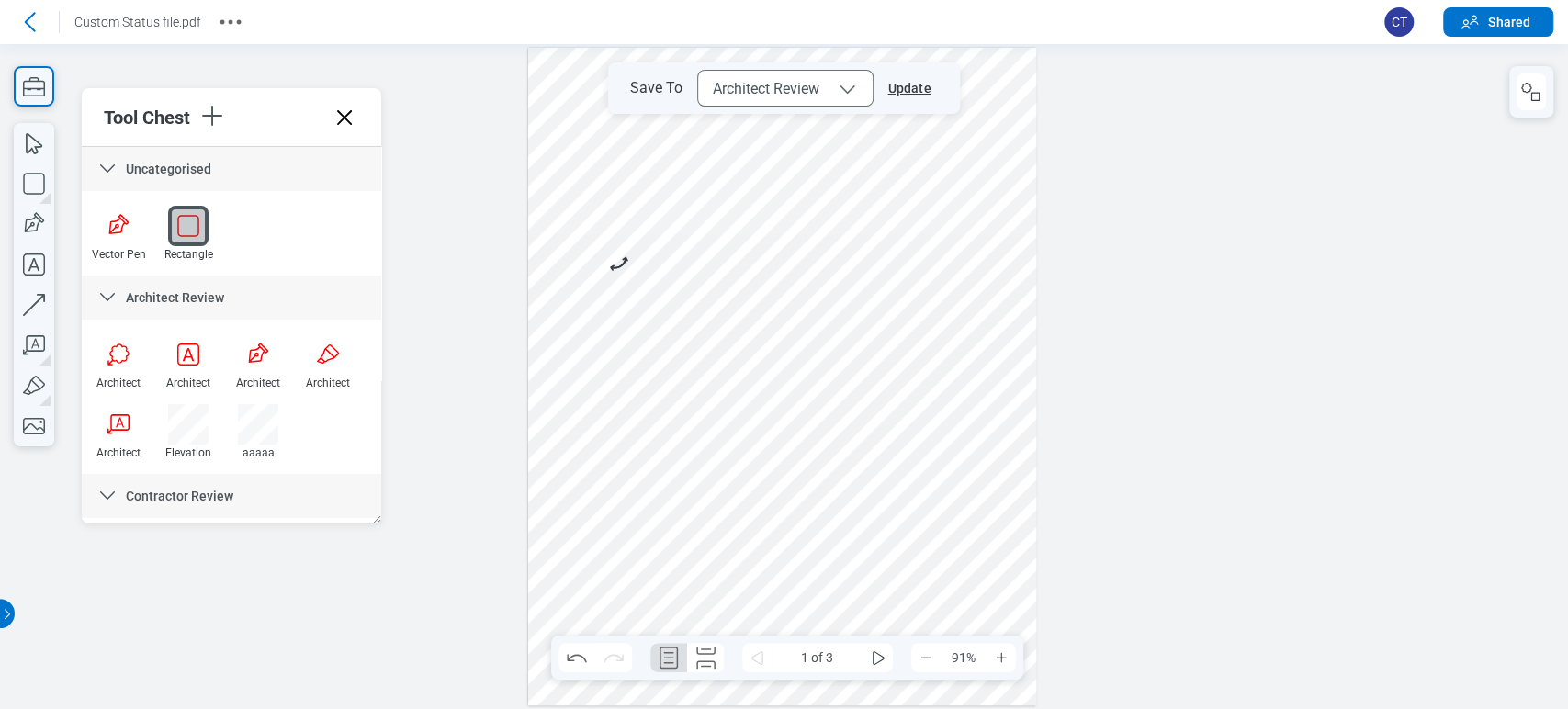
click at [914, 79] on button "Update" at bounding box center [906, 88] width 65 height 29
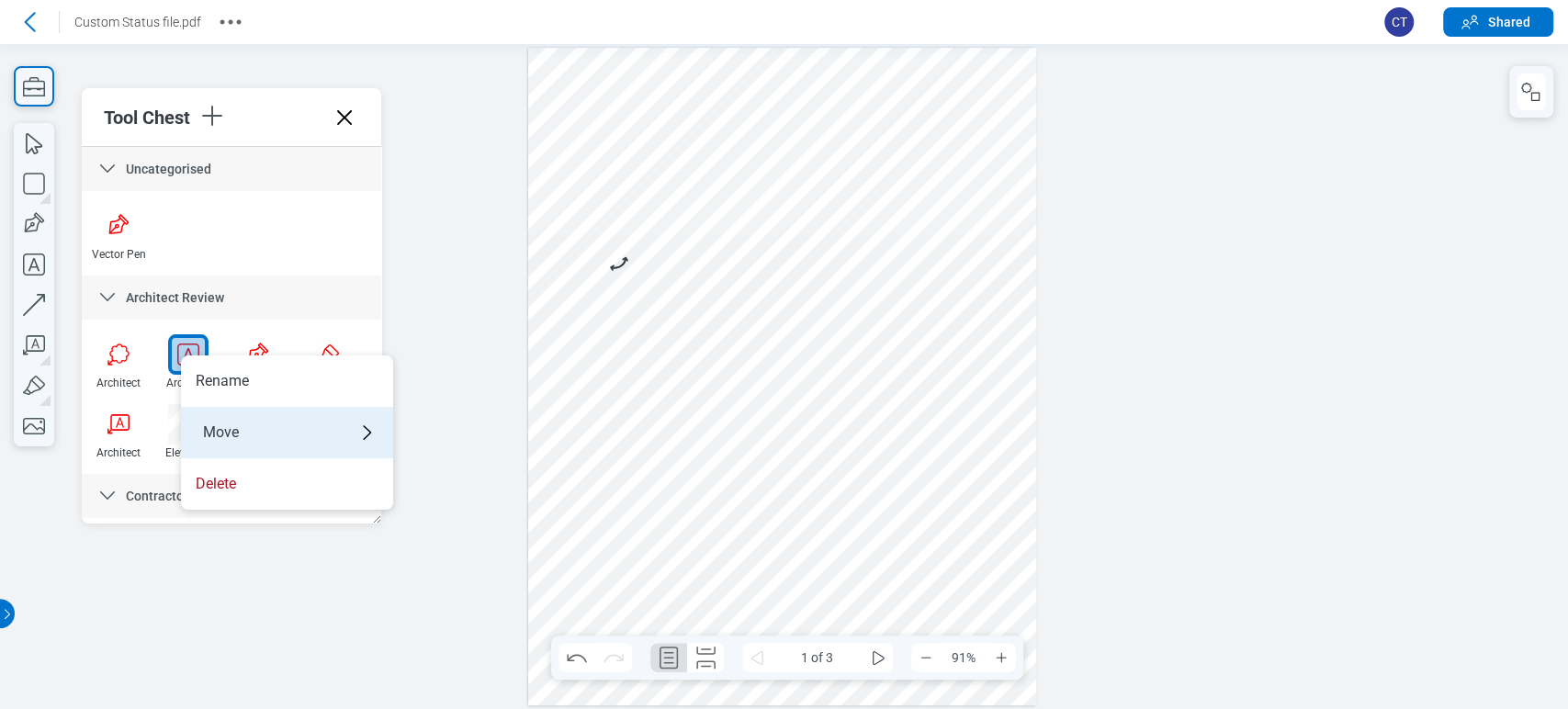
click at [264, 412] on div "Move" at bounding box center [286, 431] width 212 height 51
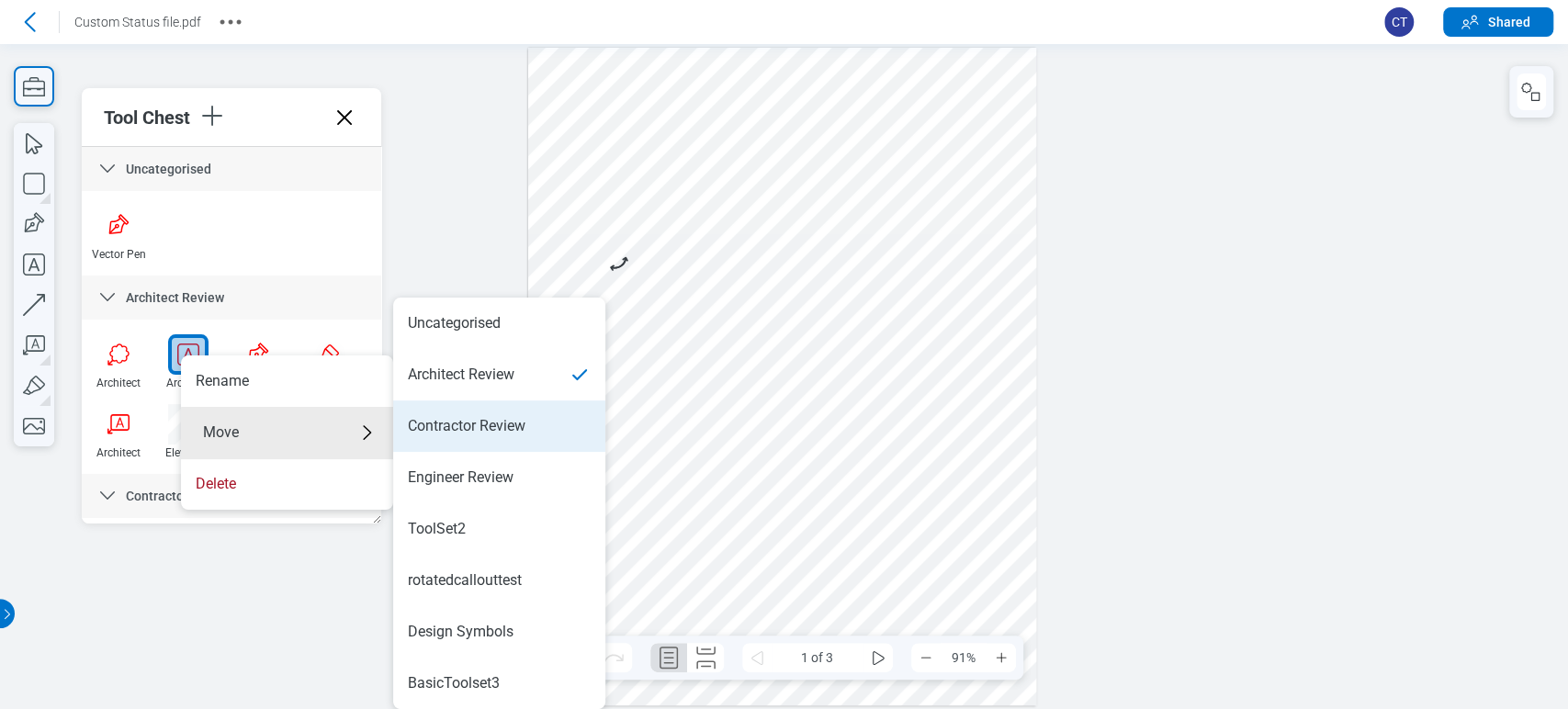
click at [510, 424] on div "Contractor Review" at bounding box center [466, 426] width 117 height 20
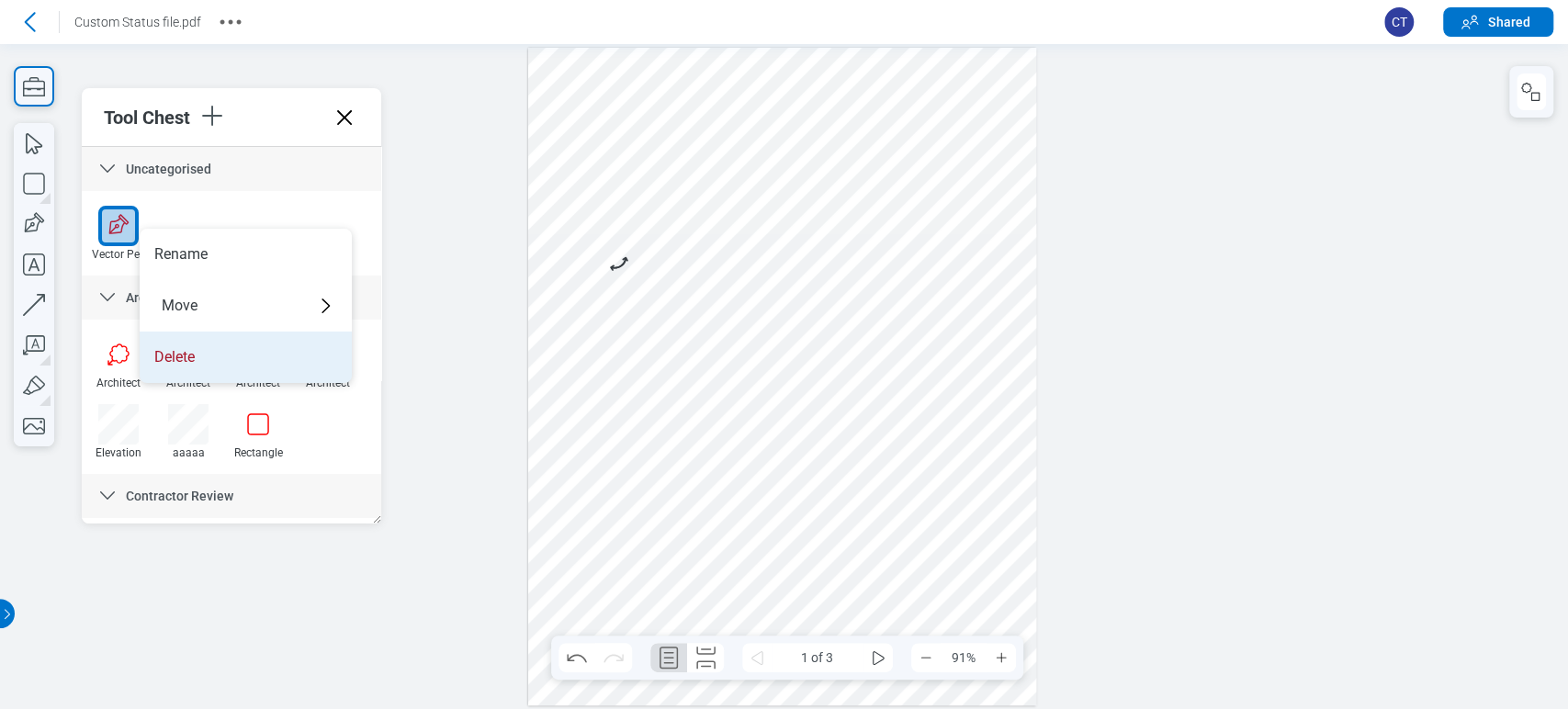
click at [204, 342] on li "Delete" at bounding box center [245, 357] width 212 height 51
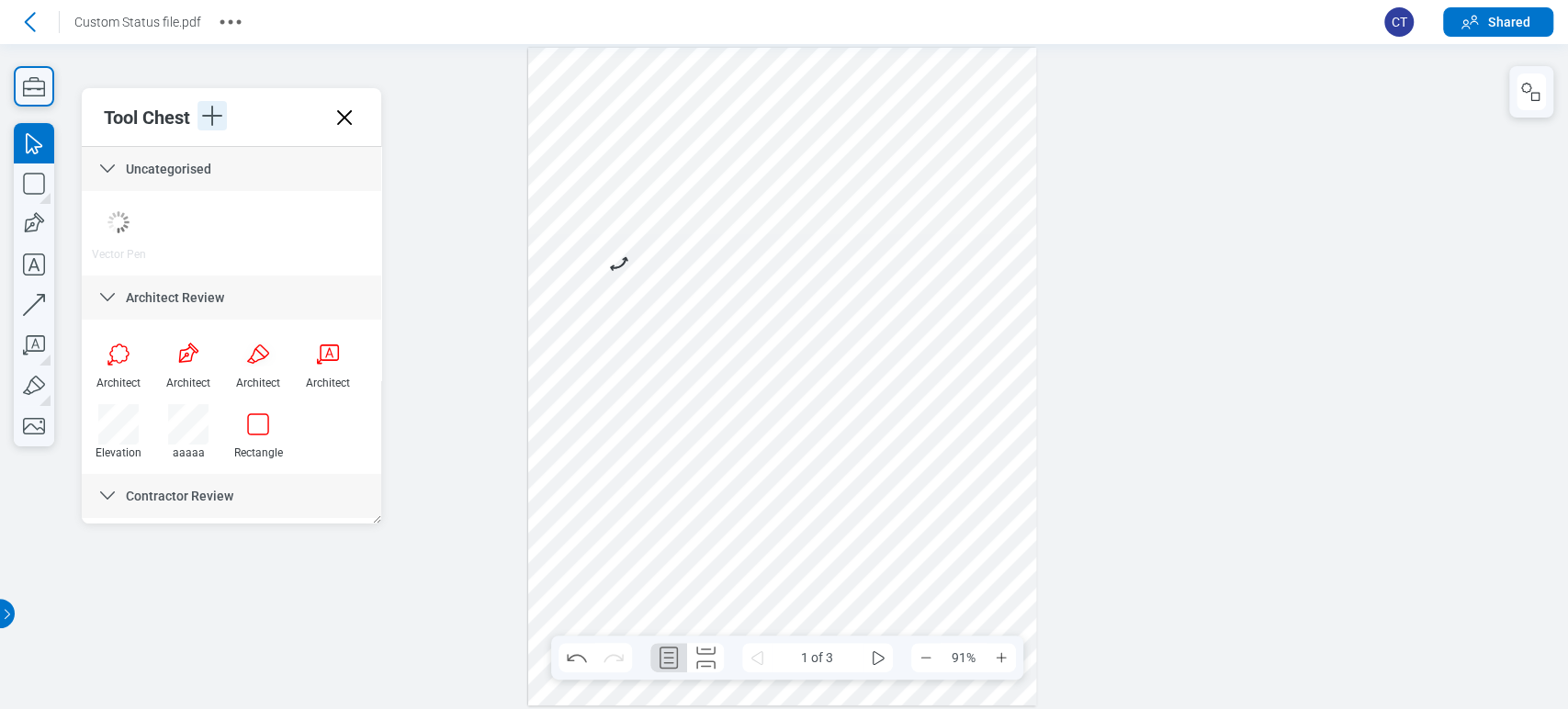
click at [207, 115] on icon "button" at bounding box center [212, 115] width 20 height 20
click at [291, 192] on li "Upload" at bounding box center [330, 201] width 212 height 51
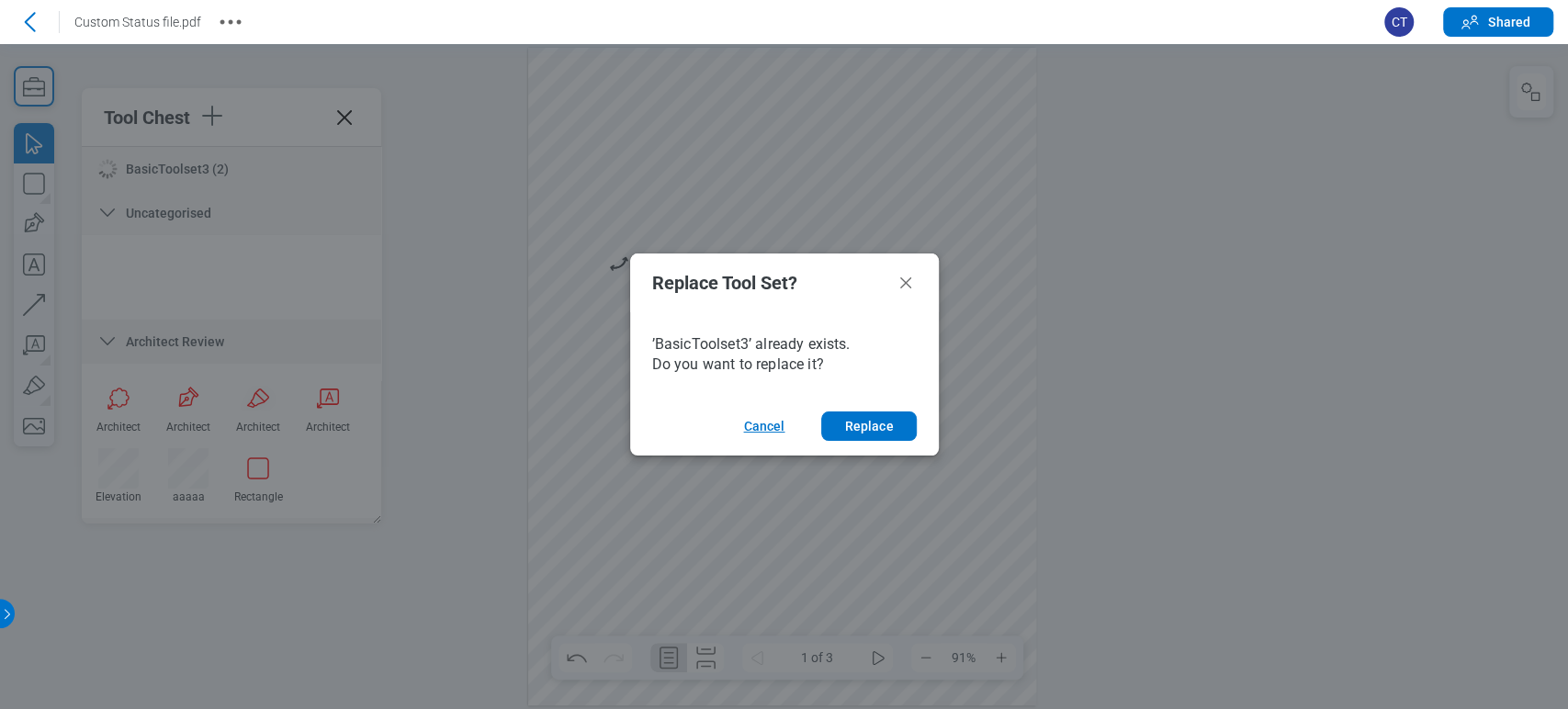
click at [768, 418] on button "Cancel" at bounding box center [764, 426] width 85 height 29
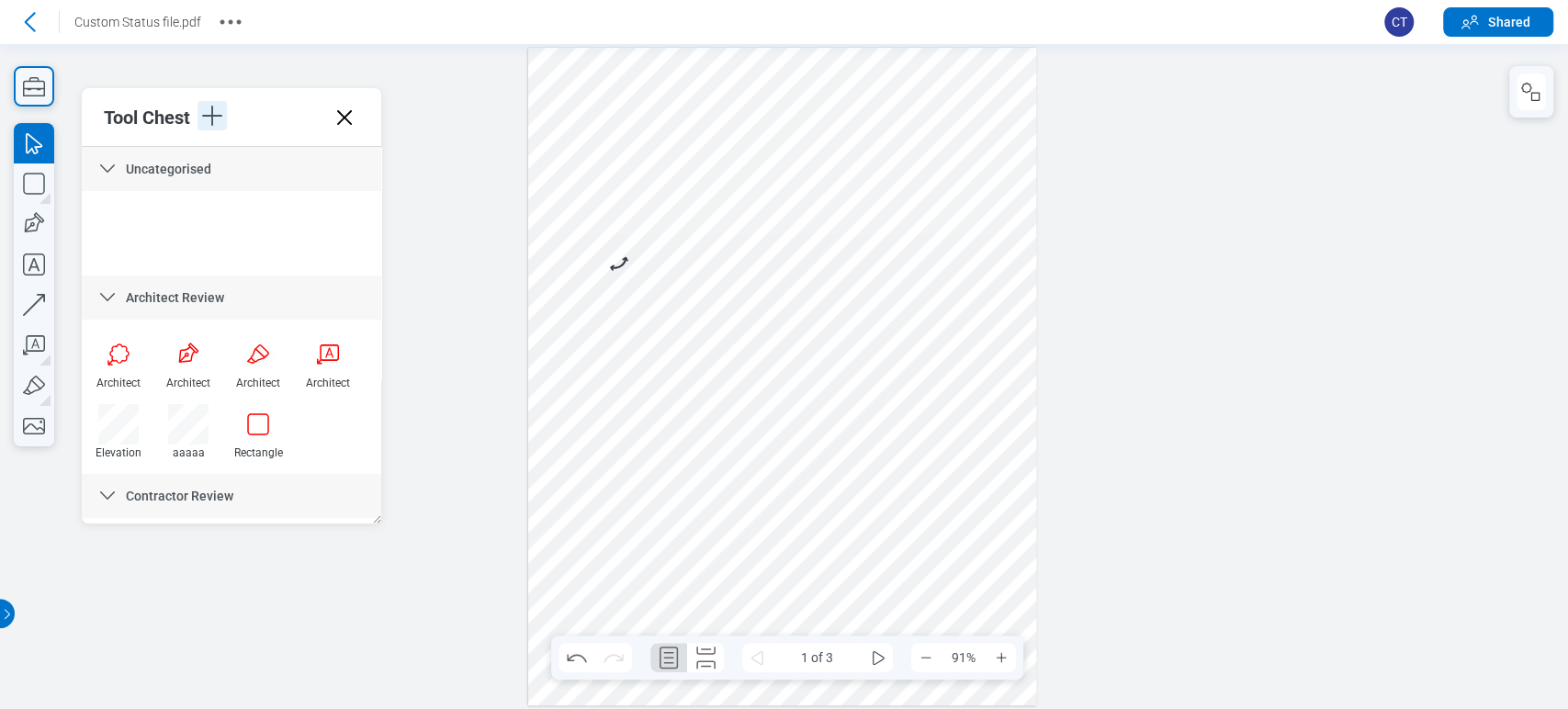
click at [220, 122] on icon "button" at bounding box center [212, 115] width 29 height 29
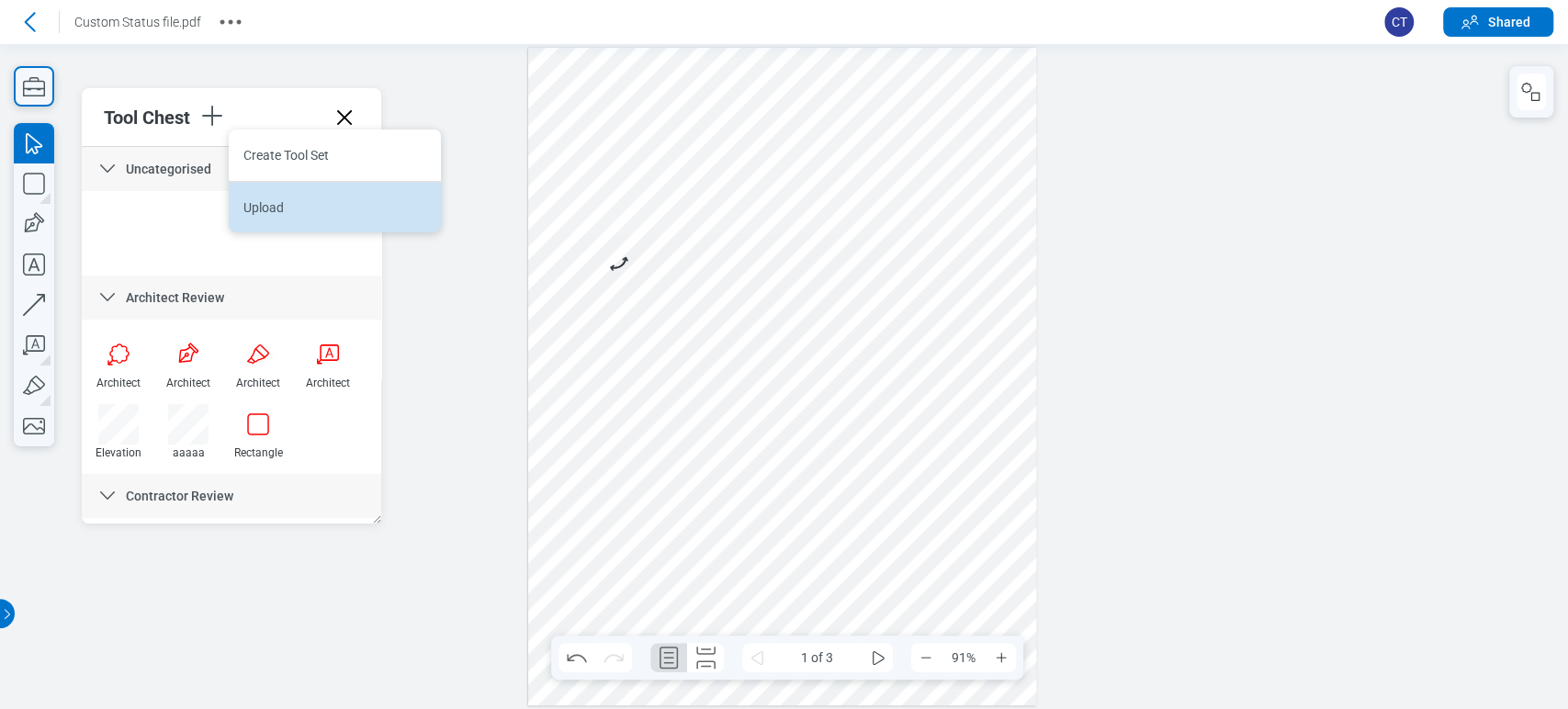
click at [270, 204] on li "Upload" at bounding box center [334, 206] width 212 height 51
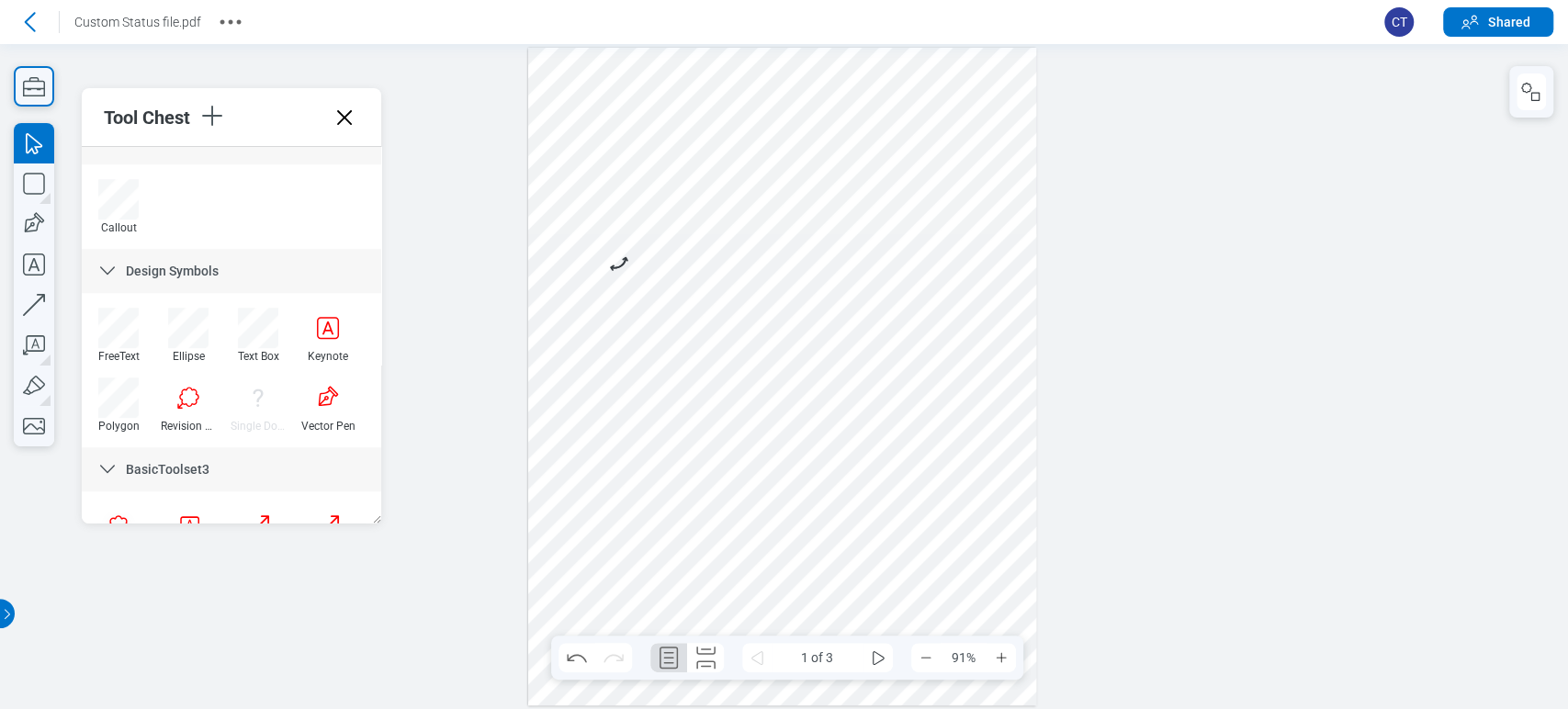
scroll to position [1269, 0]
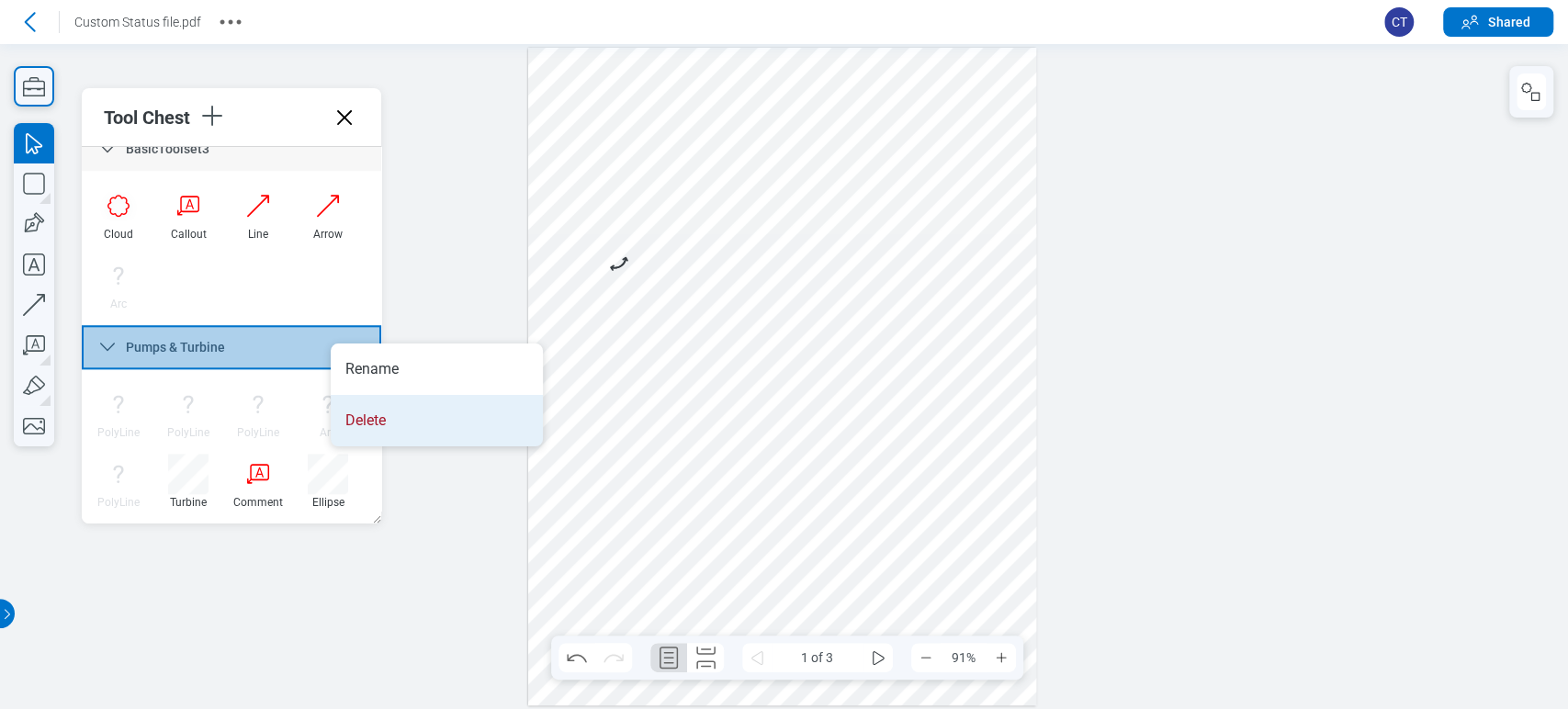
click at [363, 416] on li "Delete" at bounding box center [437, 420] width 212 height 51
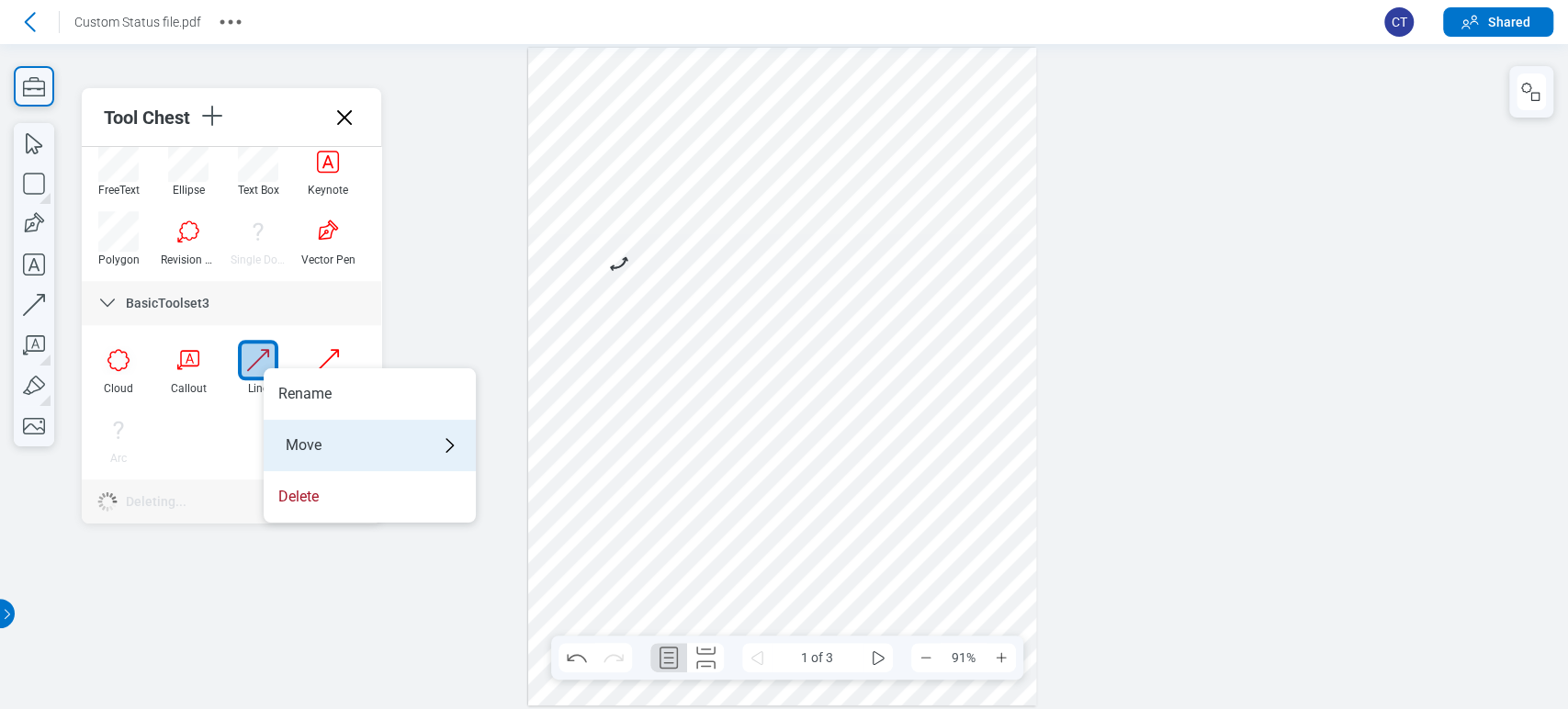
click at [316, 453] on div "Move" at bounding box center [369, 445] width 212 height 51
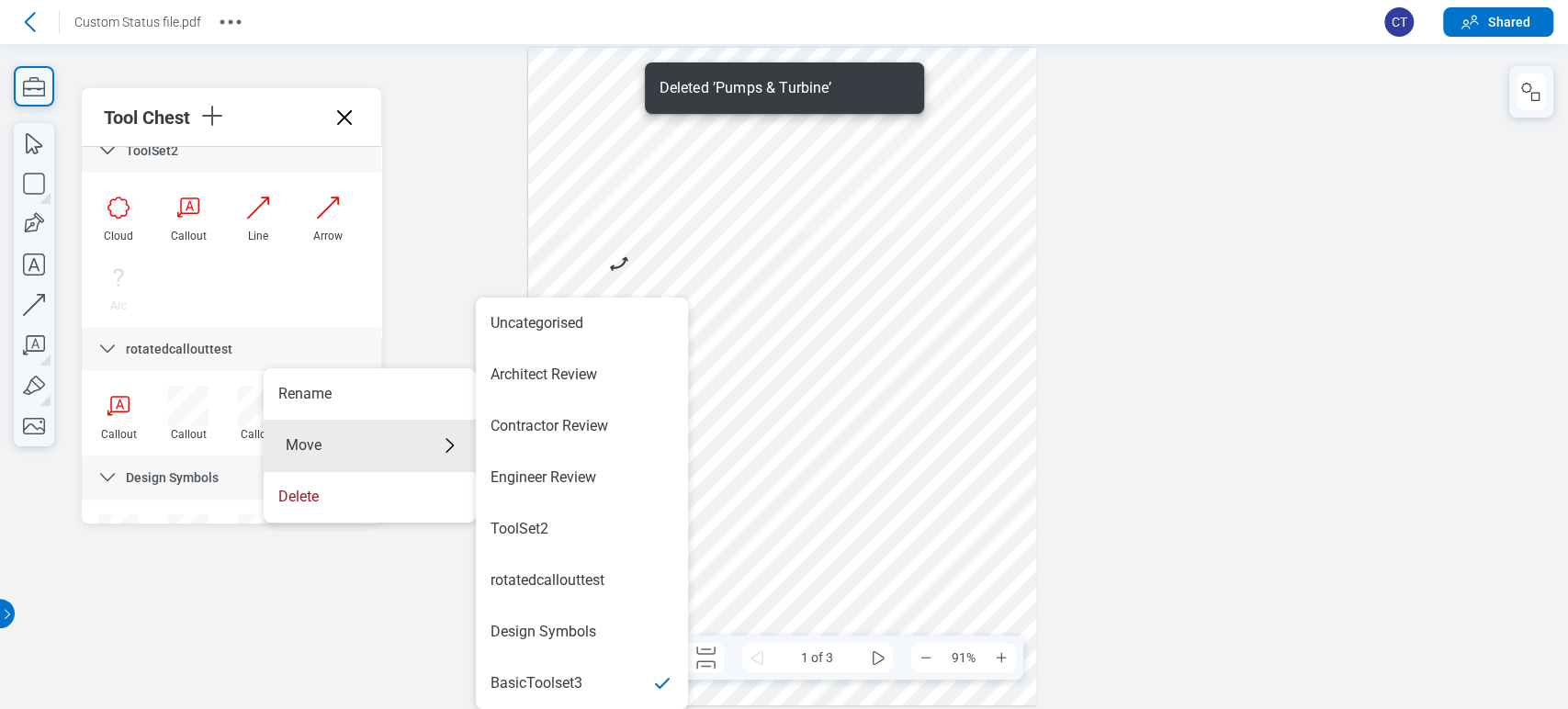
scroll to position [0, 0]
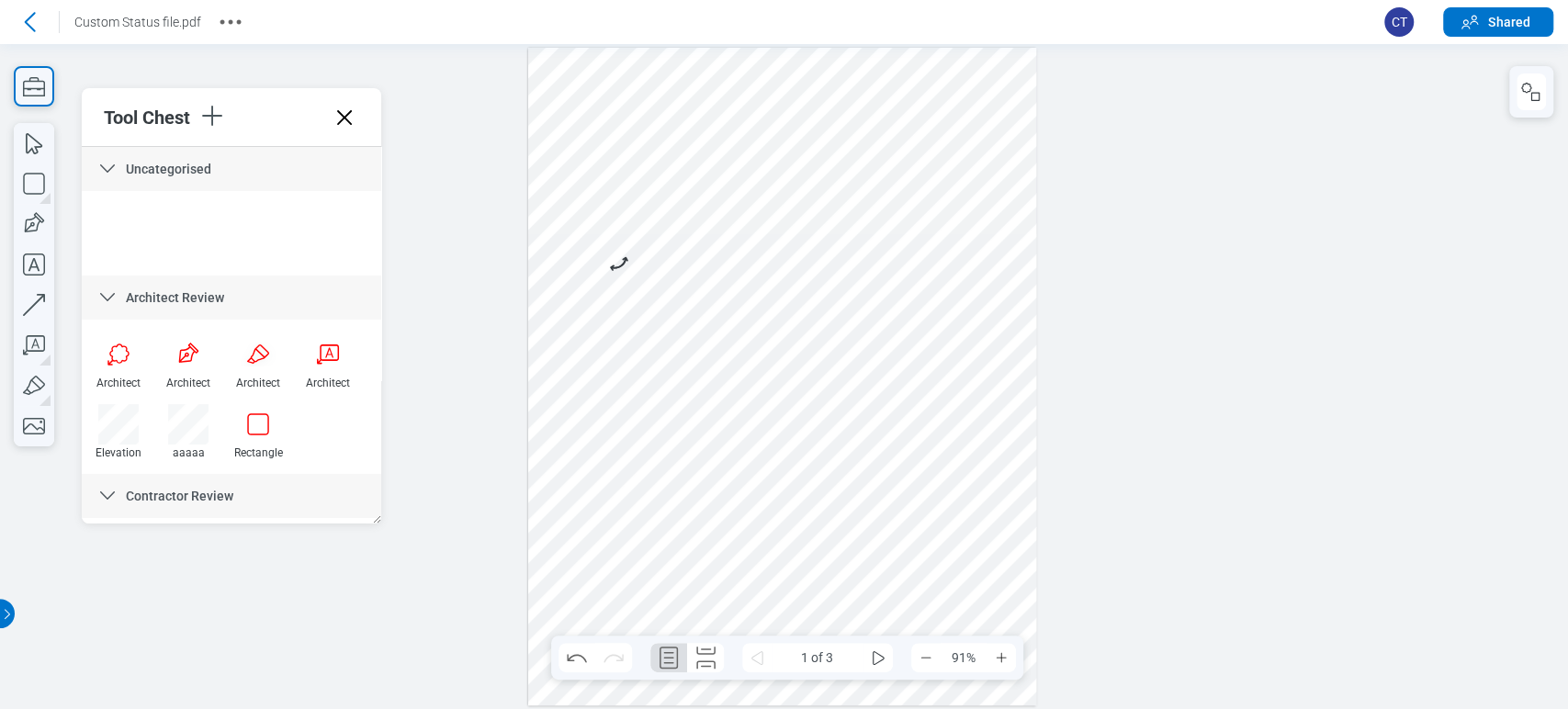
click at [577, 143] on div at bounding box center [783, 376] width 509 height 658
click at [696, 199] on div at bounding box center [783, 376] width 509 height 658
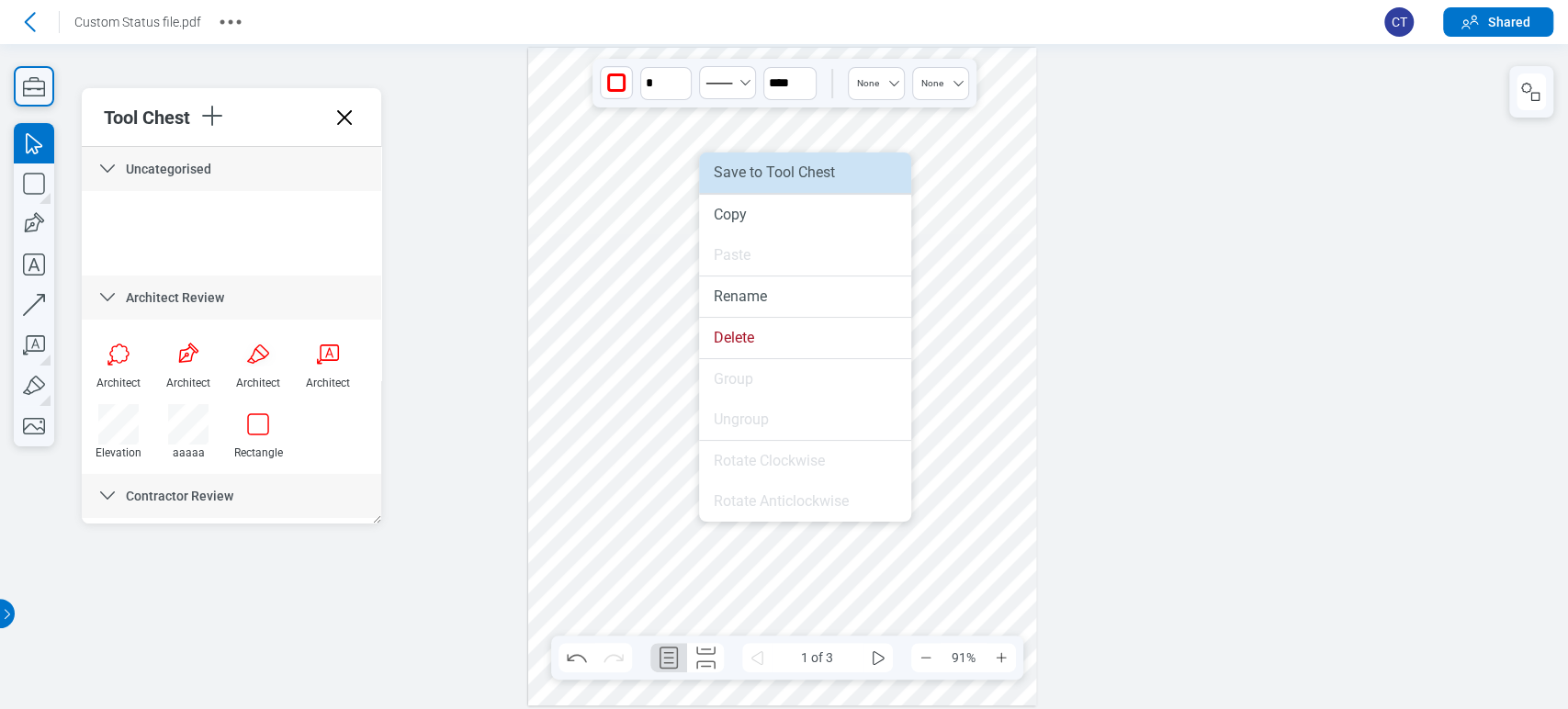
drag, startPoint x: 740, startPoint y: 169, endPoint x: 512, endPoint y: 132, distance: 231.0
click at [740, 169] on li "Save to Tool Chest" at bounding box center [804, 173] width 212 height 41
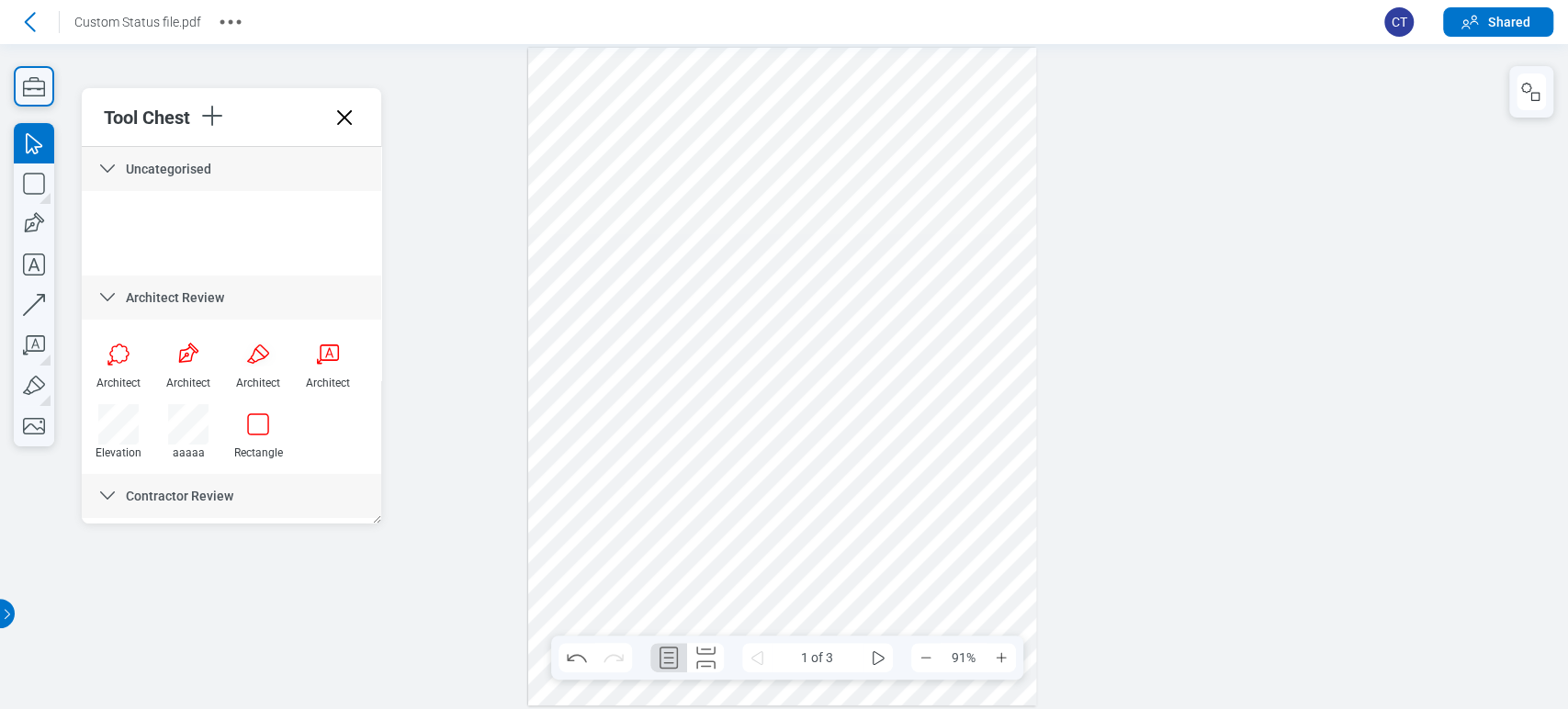
click at [948, 120] on div at bounding box center [783, 376] width 509 height 658
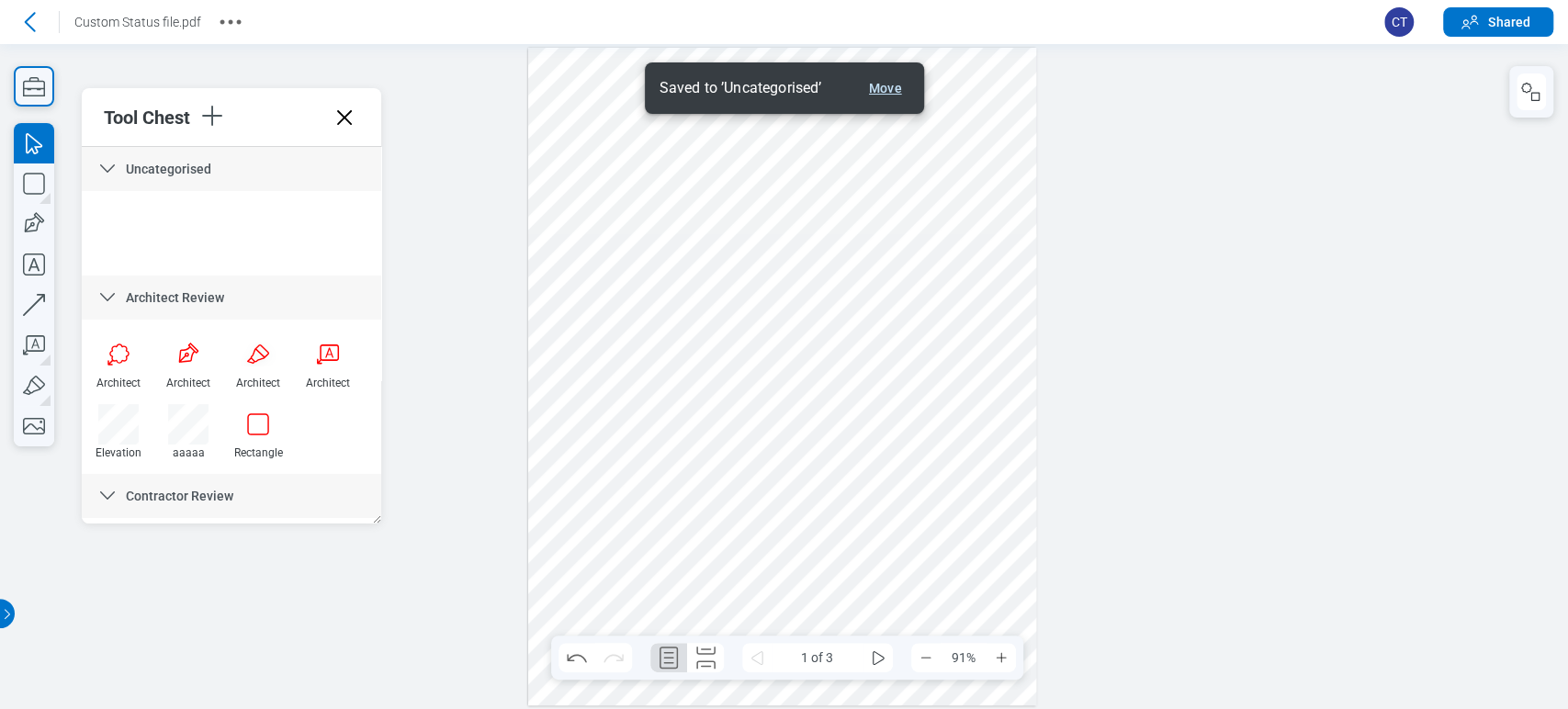
click at [893, 95] on button "Move" at bounding box center [885, 88] width 47 height 22
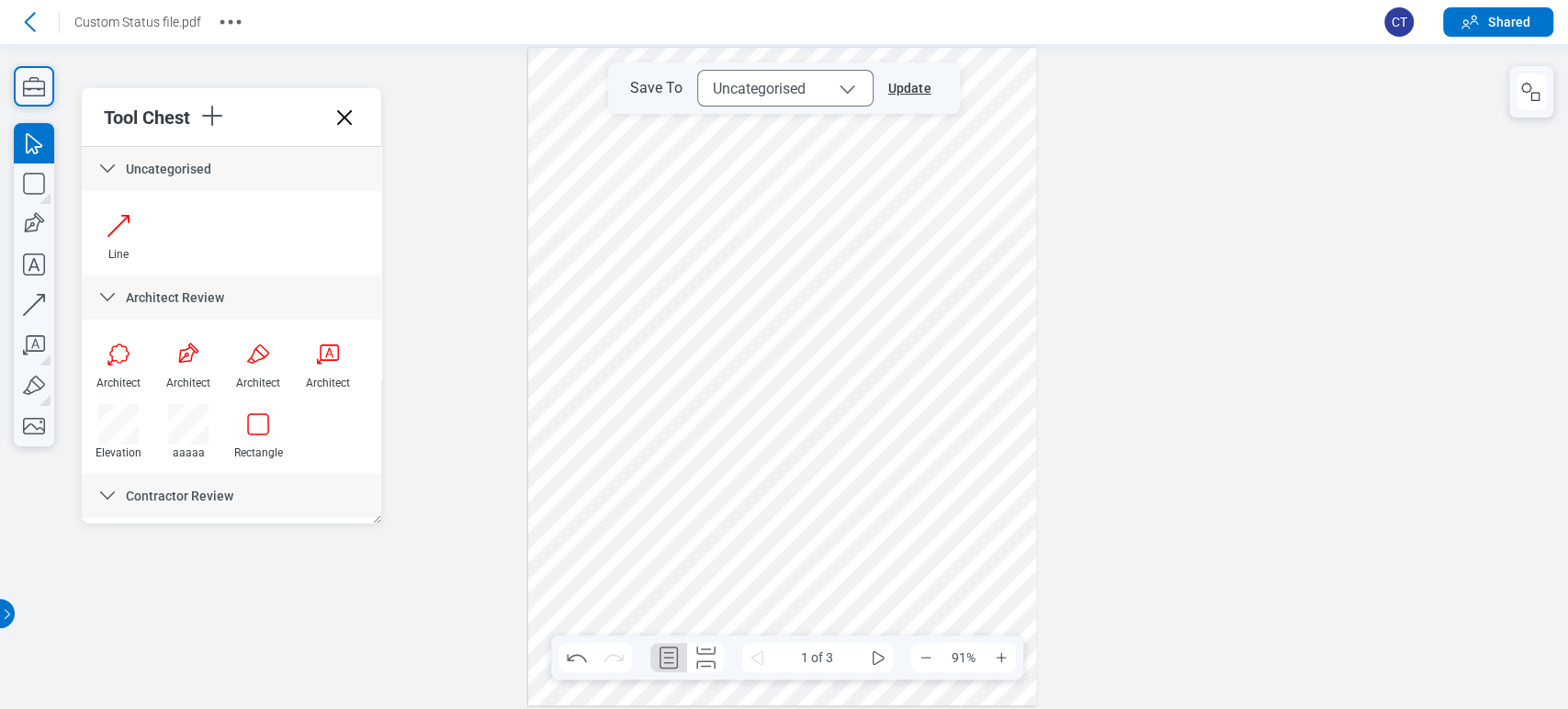
click at [917, 88] on button "Update" at bounding box center [906, 88] width 65 height 29
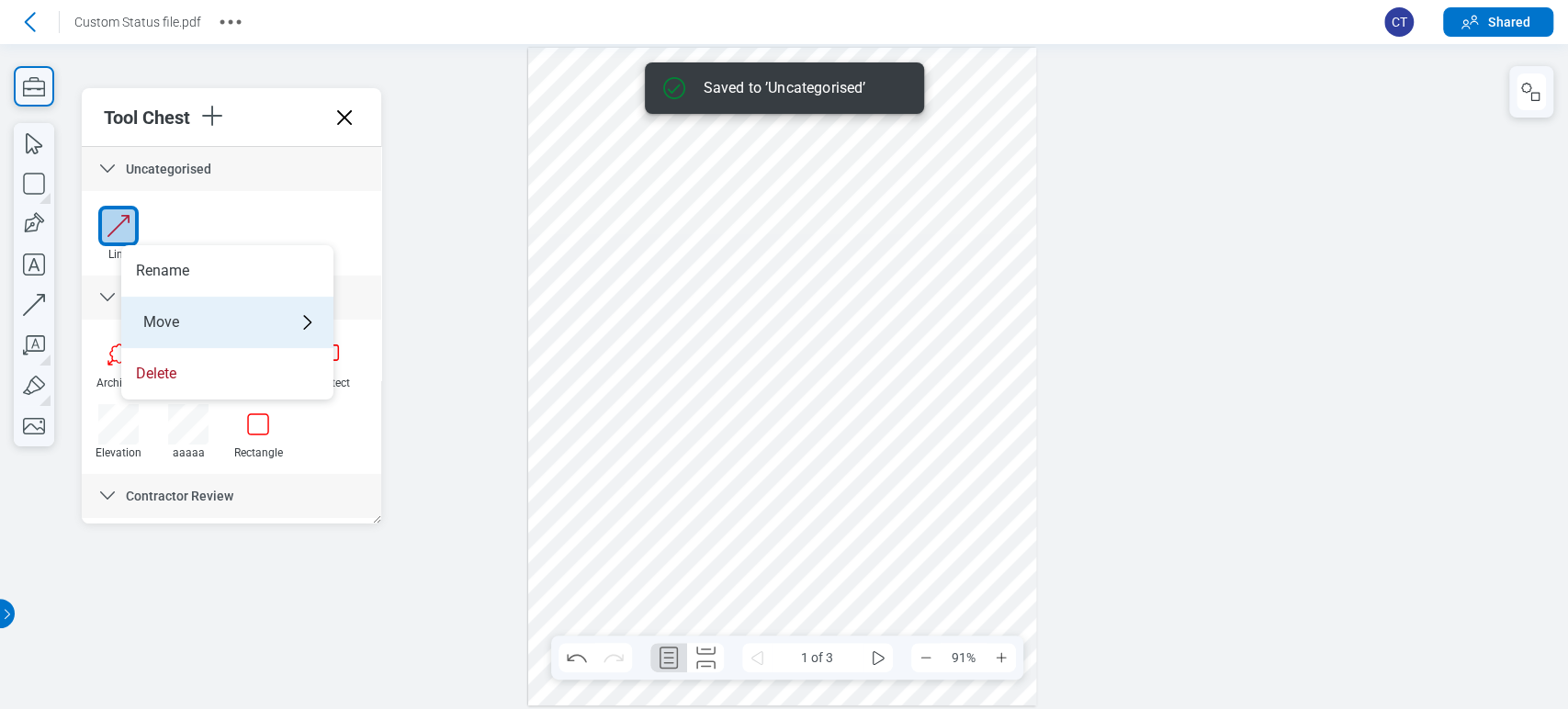
click at [189, 320] on div "Move" at bounding box center [226, 322] width 212 height 51
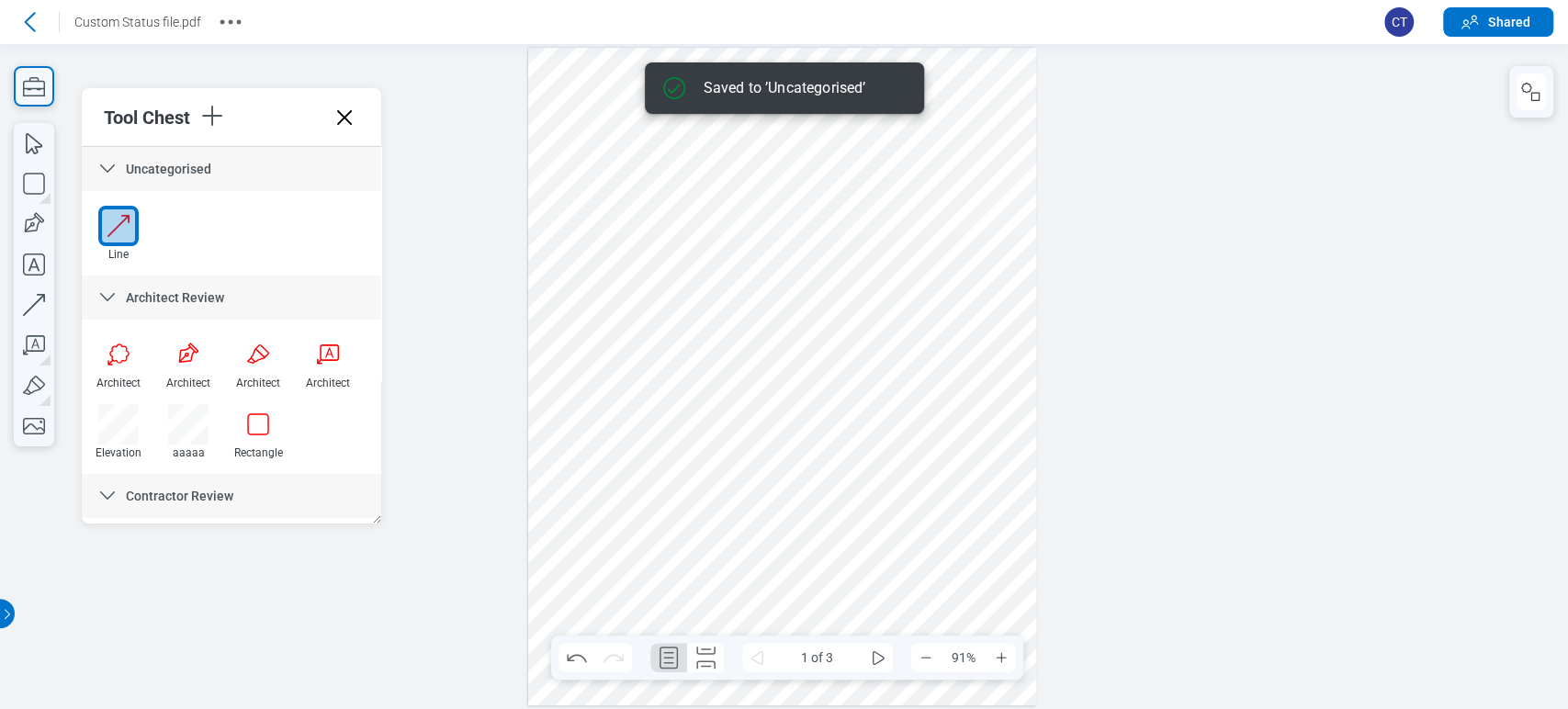
click at [334, 211] on div "Line" at bounding box center [231, 241] width 296 height 70
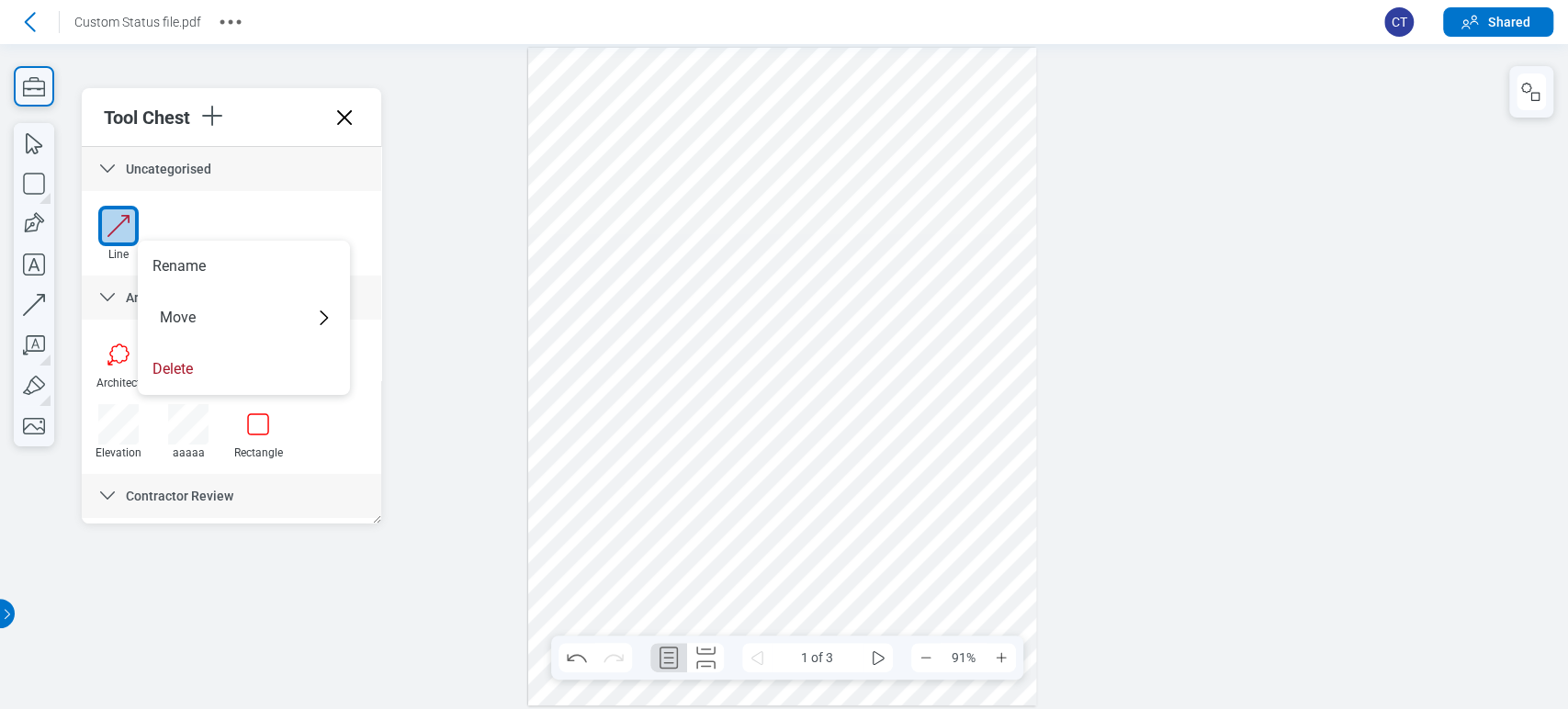
click at [248, 208] on div "Line" at bounding box center [231, 241] width 296 height 70
click at [582, 180] on div at bounding box center [783, 376] width 509 height 658
click at [809, 108] on div at bounding box center [783, 376] width 509 height 658
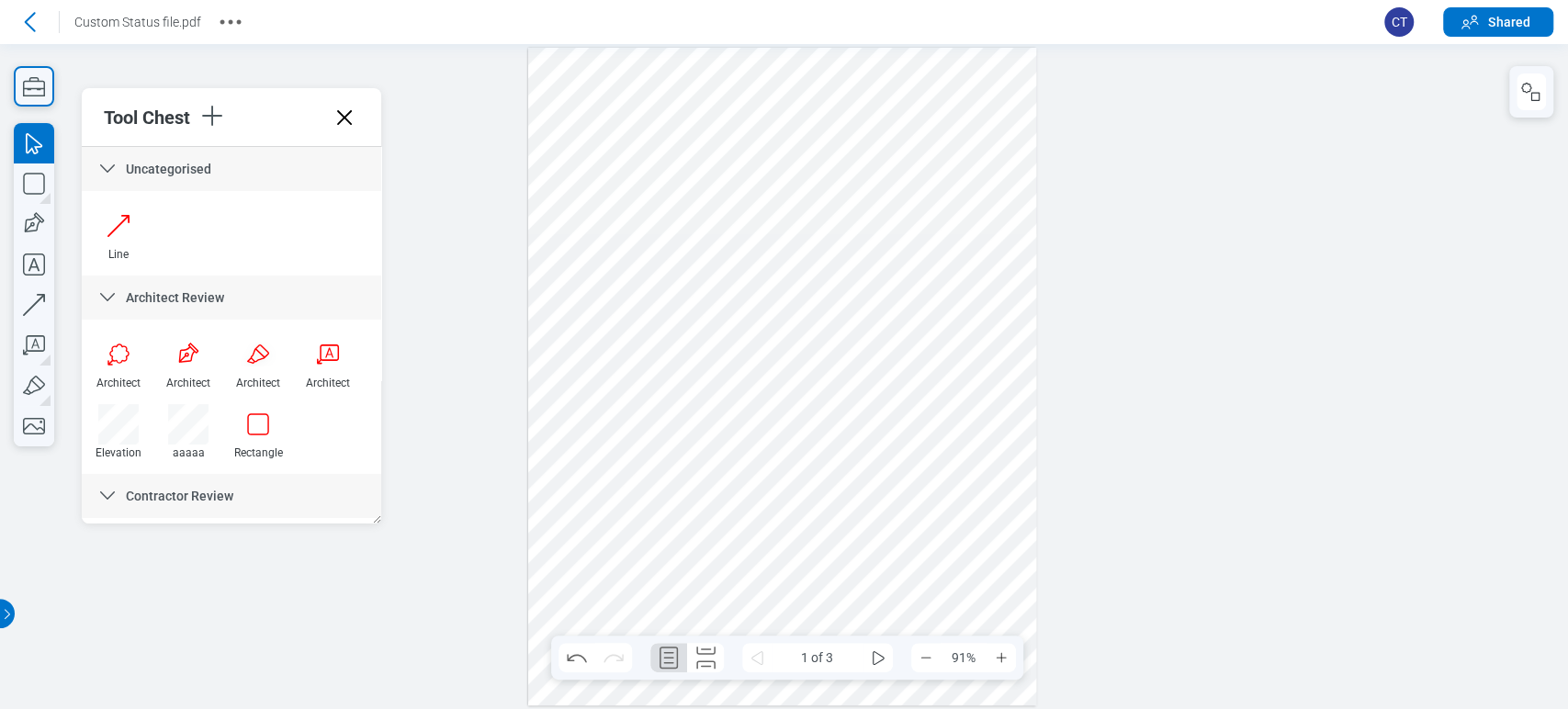
click at [809, 108] on div at bounding box center [783, 376] width 509 height 658
click at [991, 91] on li "Save to Tool Chest" at bounding box center [908, 88] width 212 height 41
click at [502, 234] on div at bounding box center [784, 376] width 1568 height 665
click at [476, 191] on div at bounding box center [784, 376] width 1568 height 665
click at [338, 111] on icon at bounding box center [344, 117] width 15 height 15
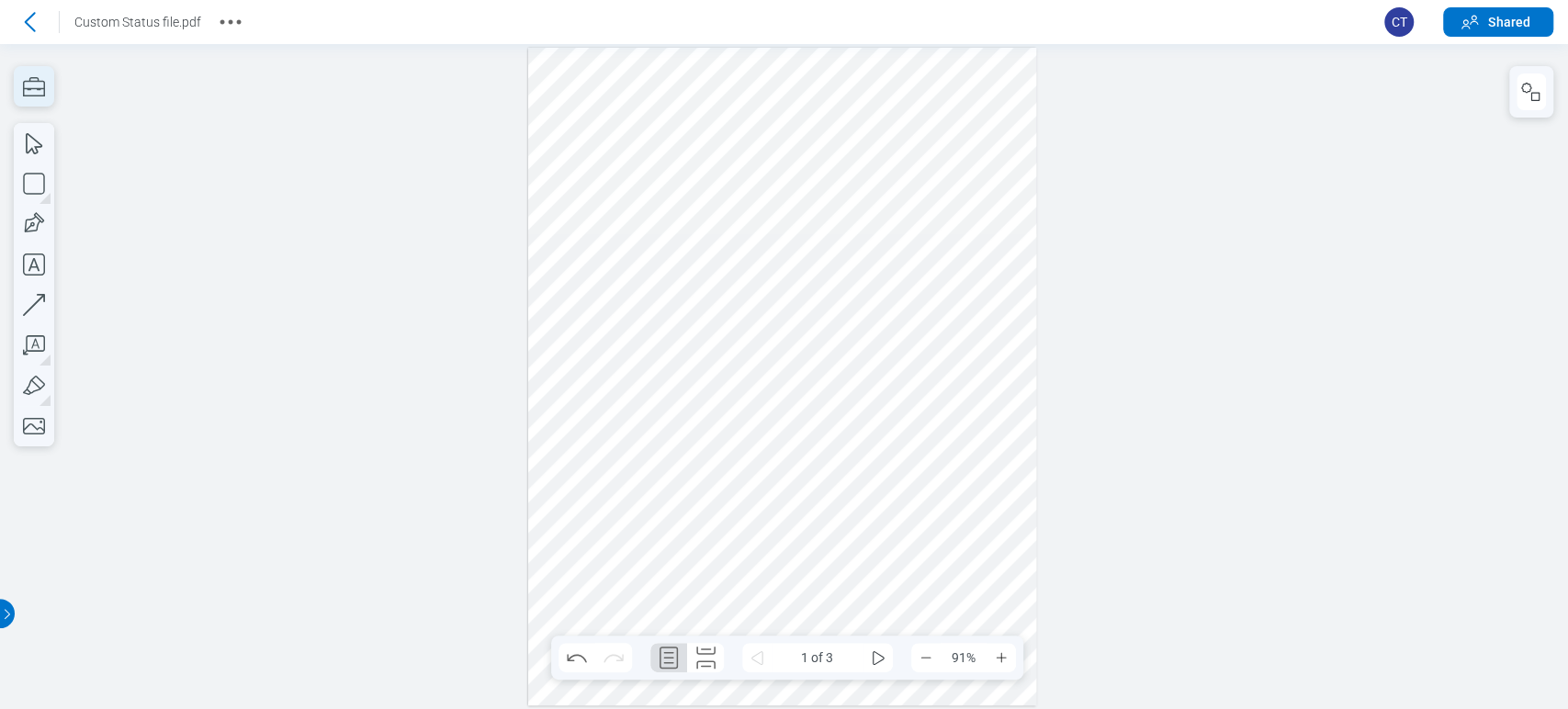
click at [41, 93] on icon "button" at bounding box center [34, 86] width 41 height 41
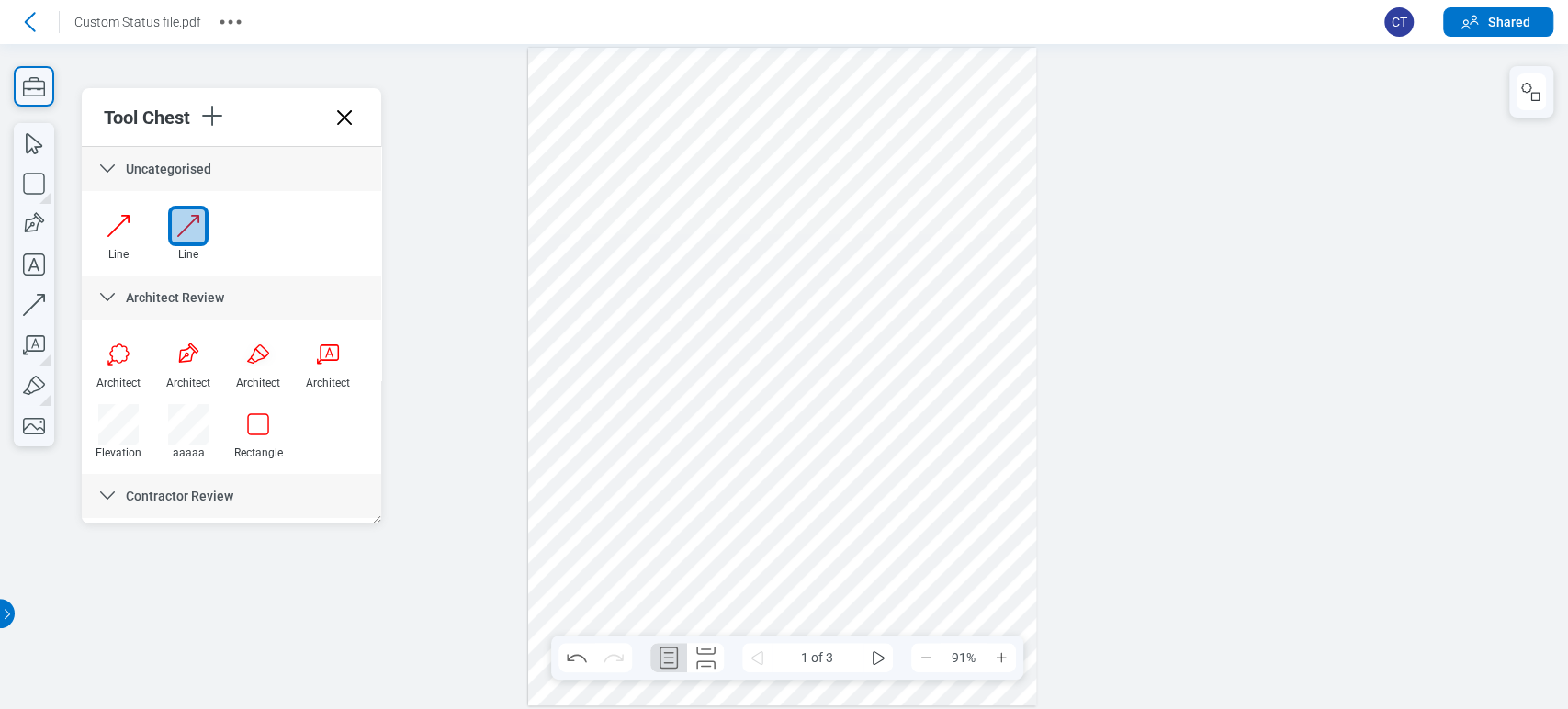
click at [351, 117] on icon at bounding box center [345, 117] width 29 height 29
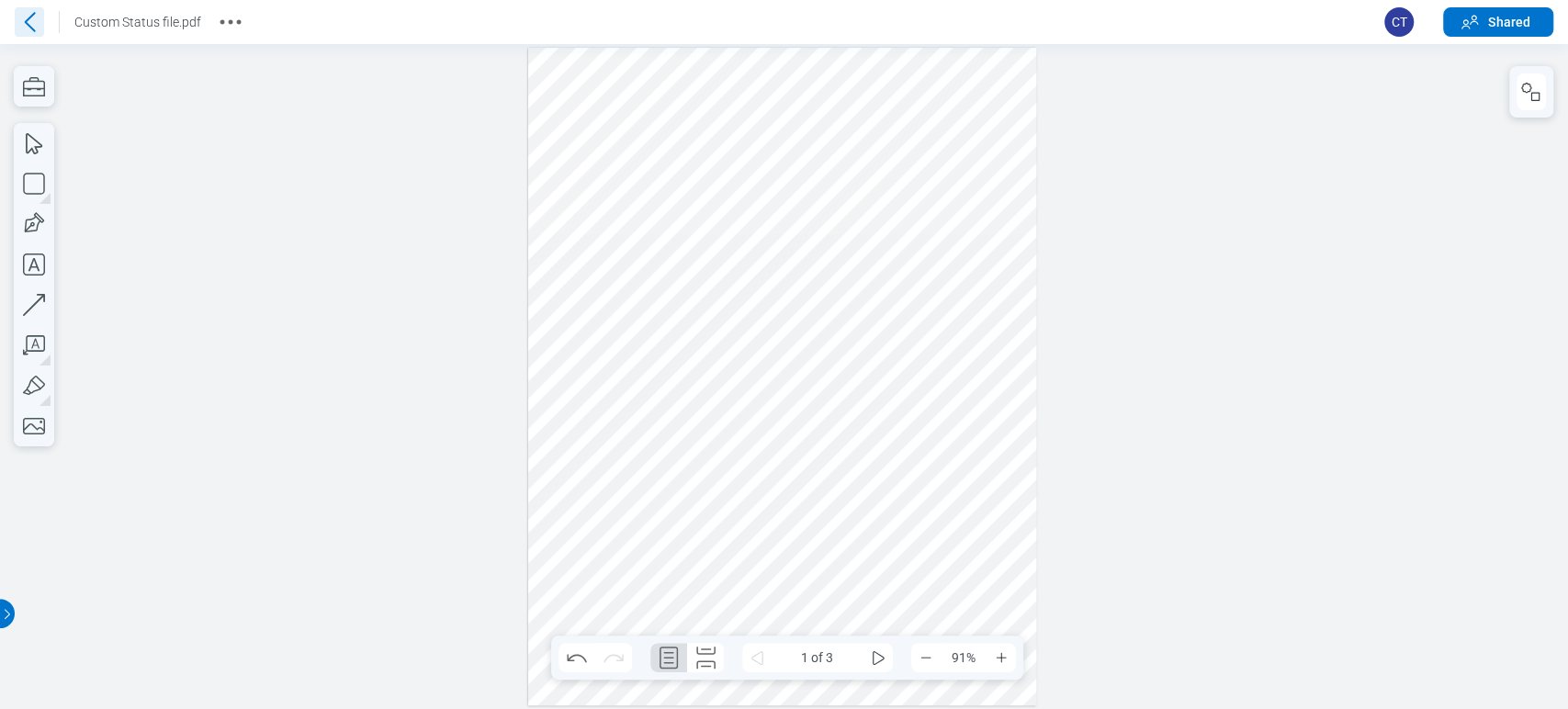
click at [40, 33] on icon at bounding box center [29, 22] width 29 height 29
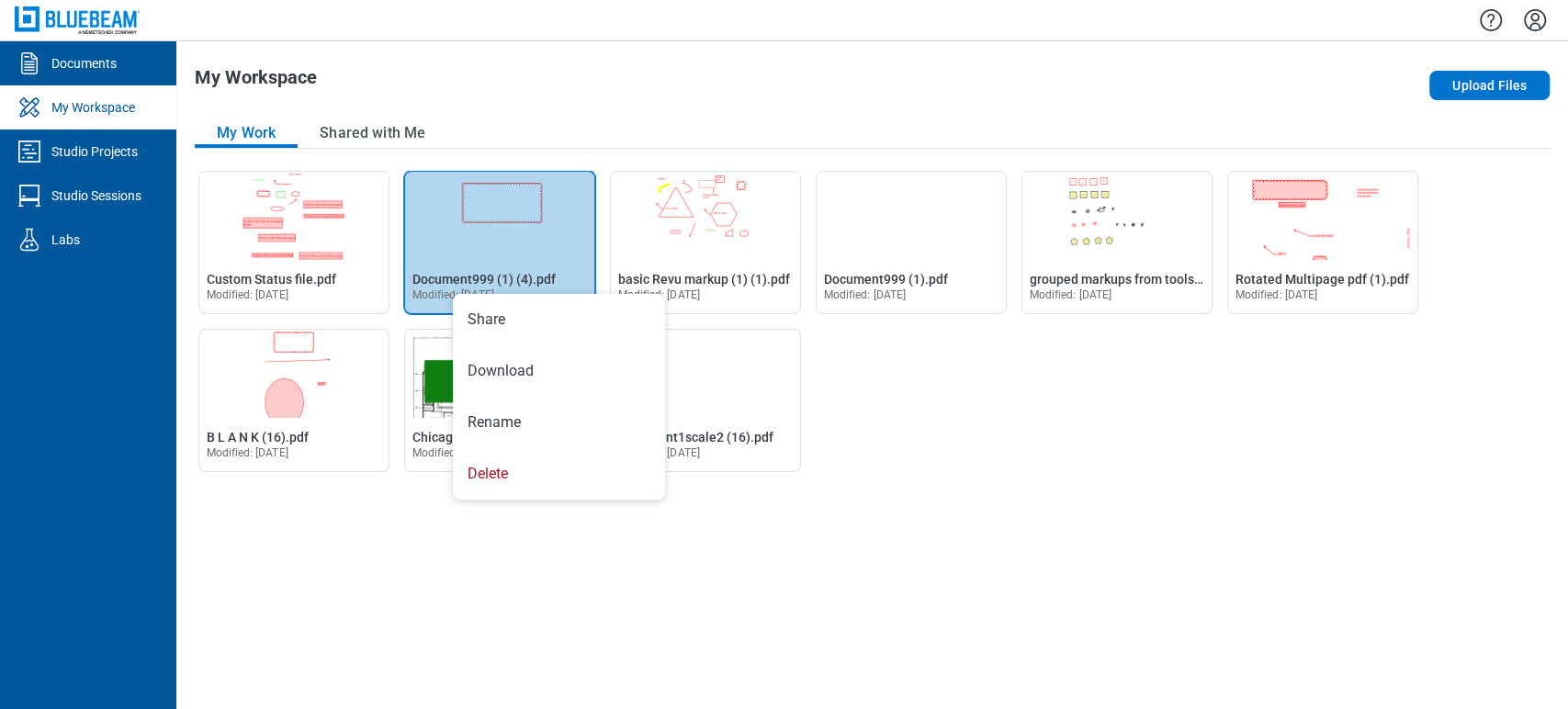
click at [445, 269] on div "Open Document999 (1) (4).pdf in Editor Document999 (1) (4).pdf Modified: 12 Aug…" at bounding box center [500, 285] width 190 height 55
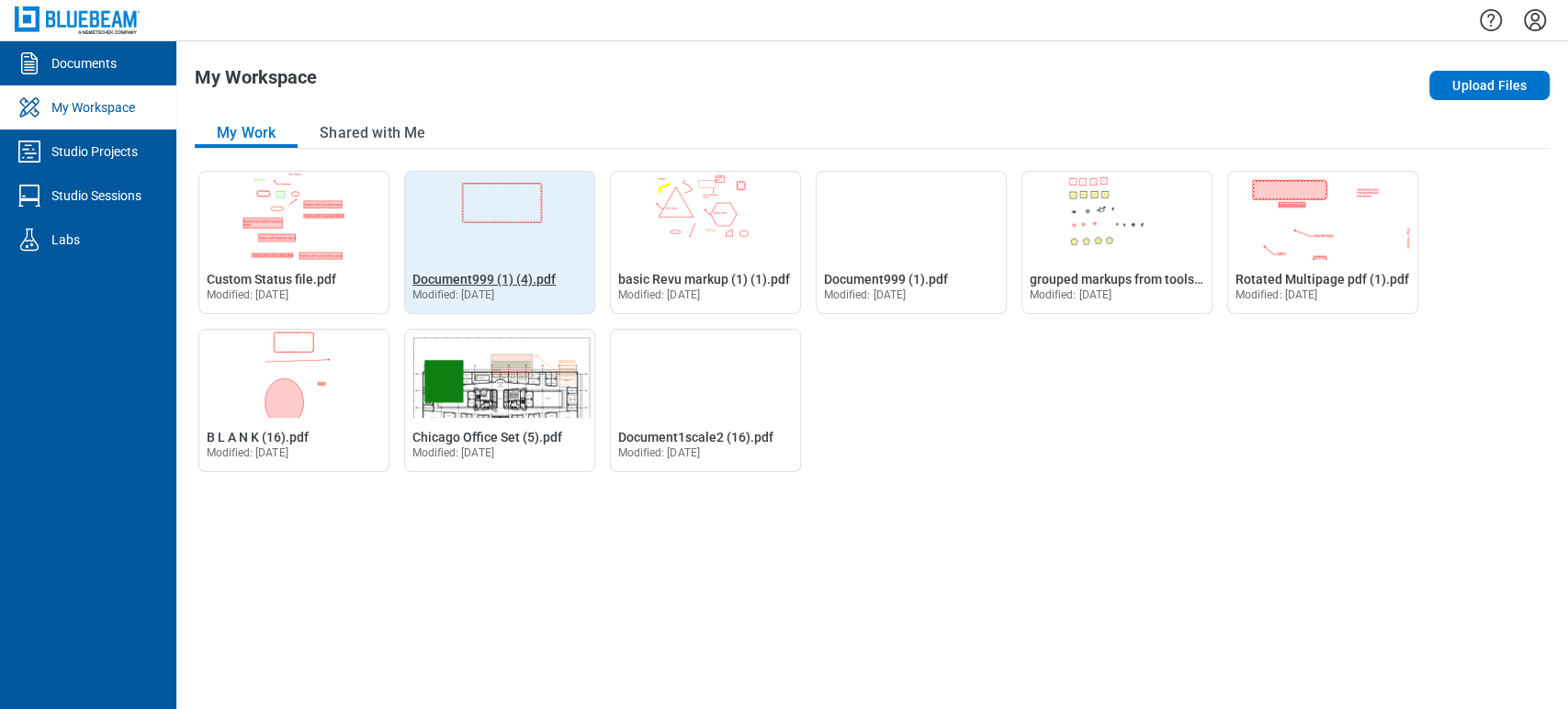
click at [444, 278] on span "Document999 (1) (4).pdf" at bounding box center [484, 279] width 143 height 15
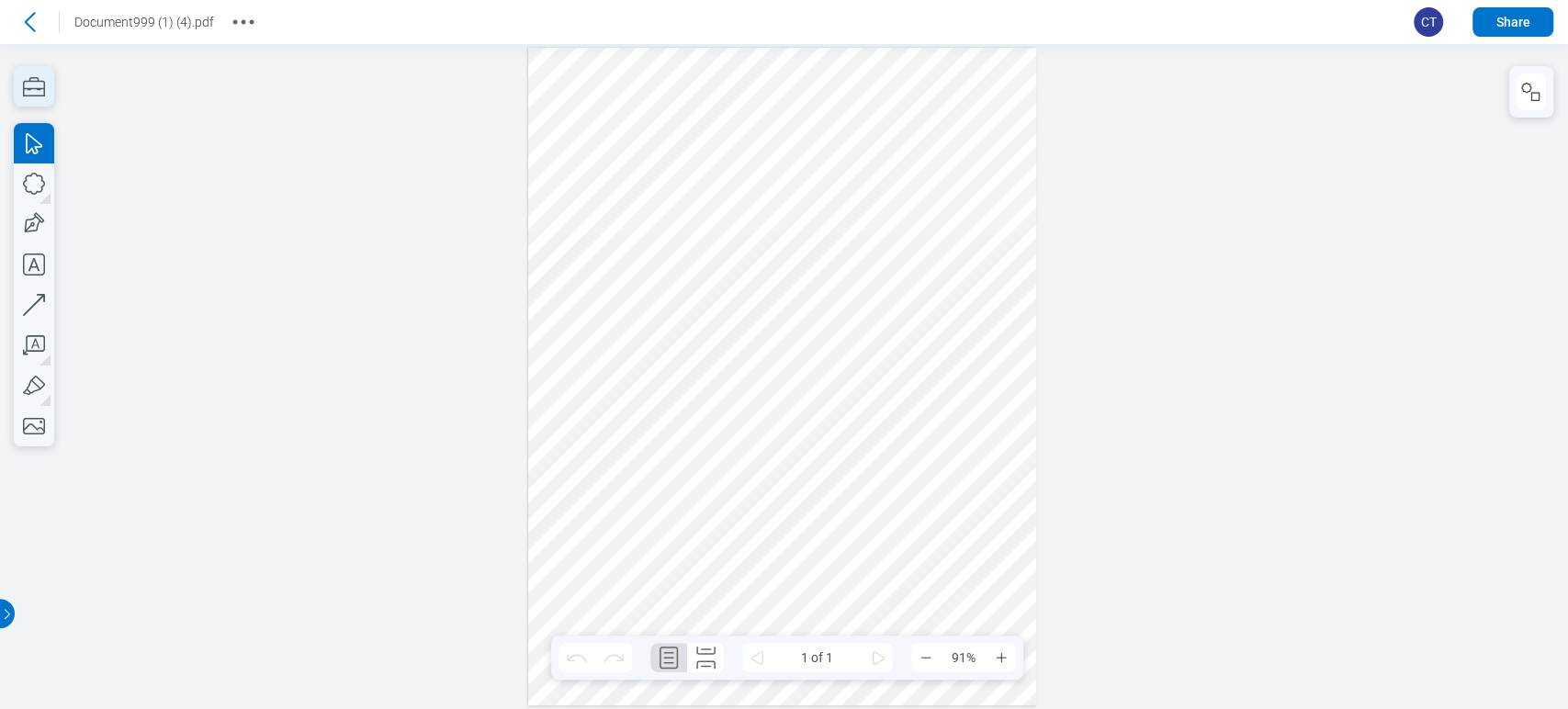
click at [45, 90] on icon "button" at bounding box center [34, 87] width 22 height 19
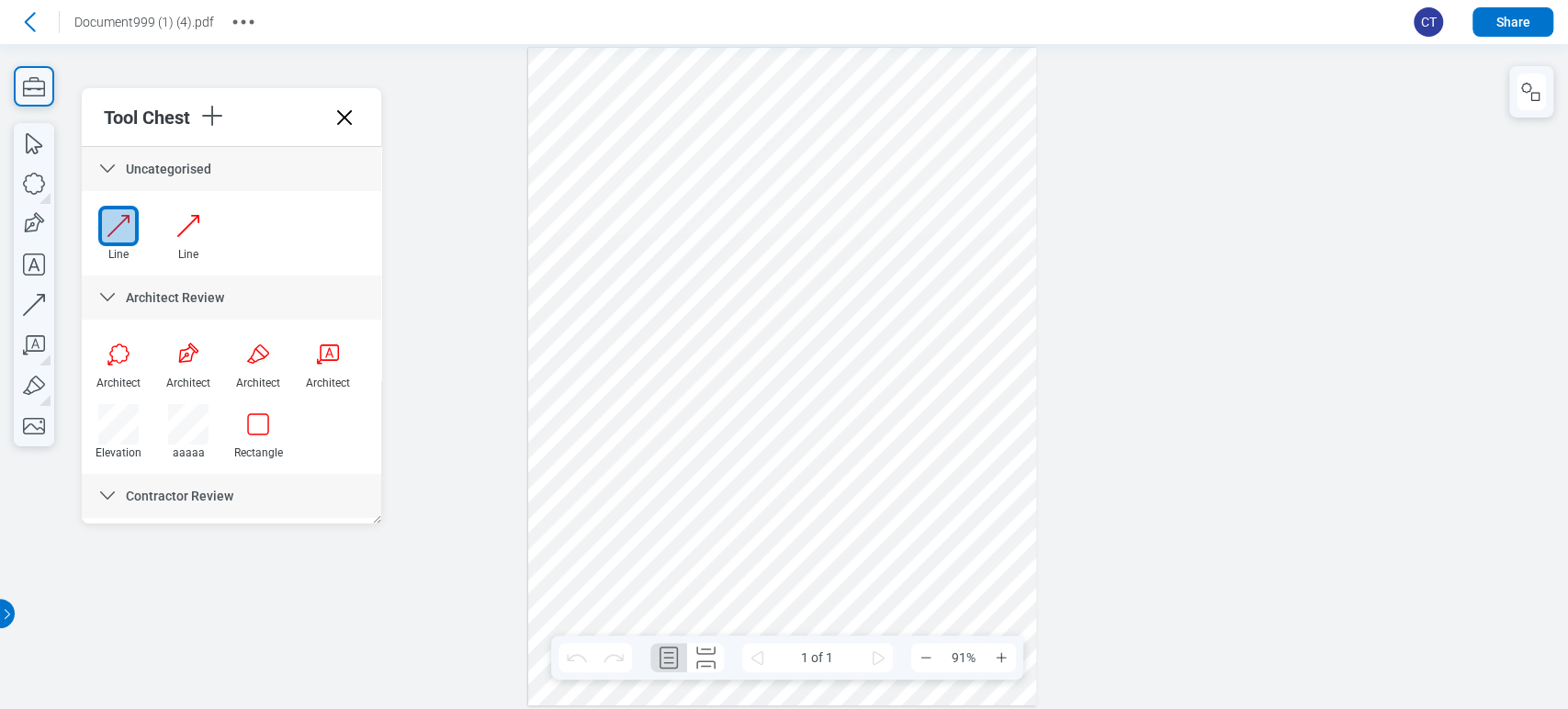
drag, startPoint x: 233, startPoint y: 205, endPoint x: 210, endPoint y: 213, distance: 24.4
click at [45, 14] on div "Go back Document999 (1) (4).pdf" at bounding box center [136, 22] width 243 height 29
click at [27, 26] on icon at bounding box center [29, 22] width 29 height 29
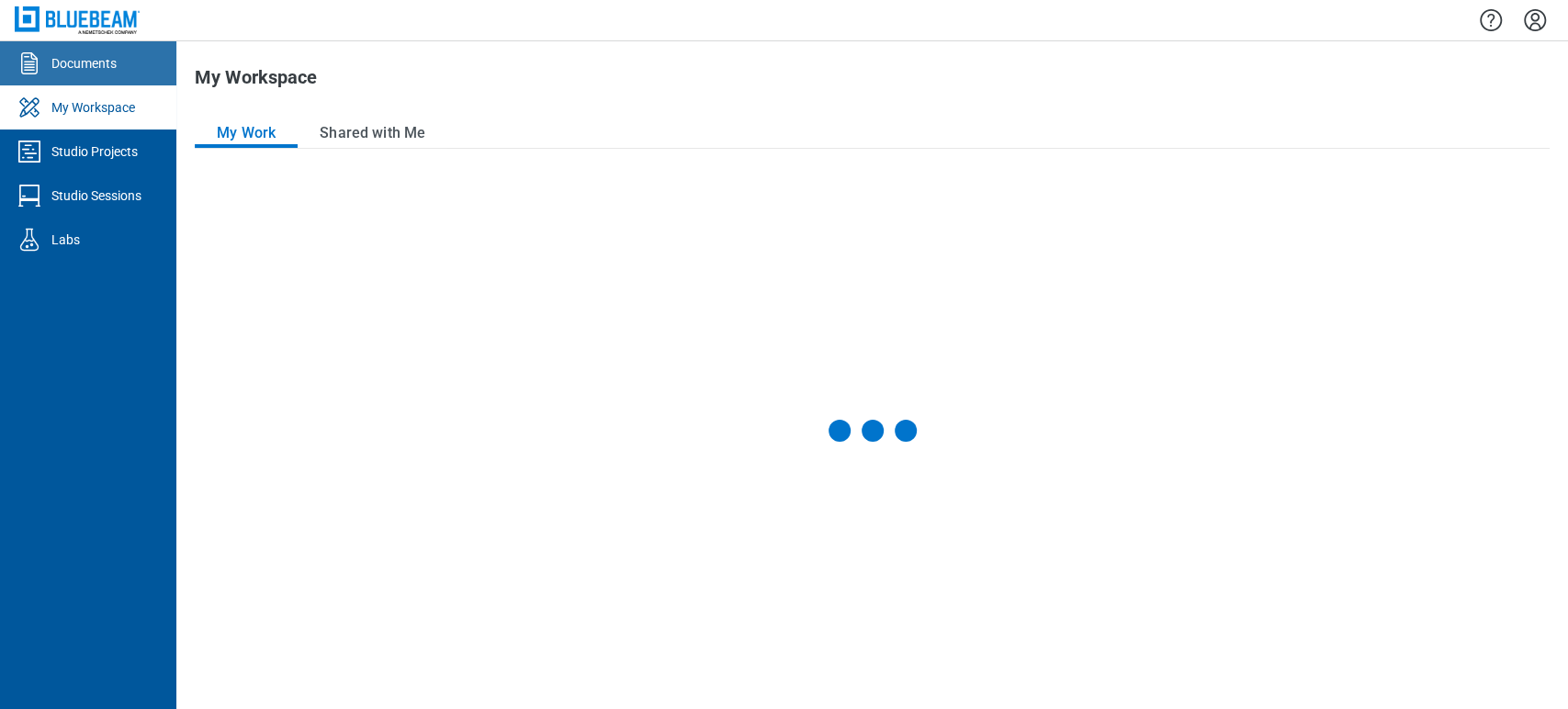
click at [88, 49] on link "Documents" at bounding box center [88, 64] width 176 height 44
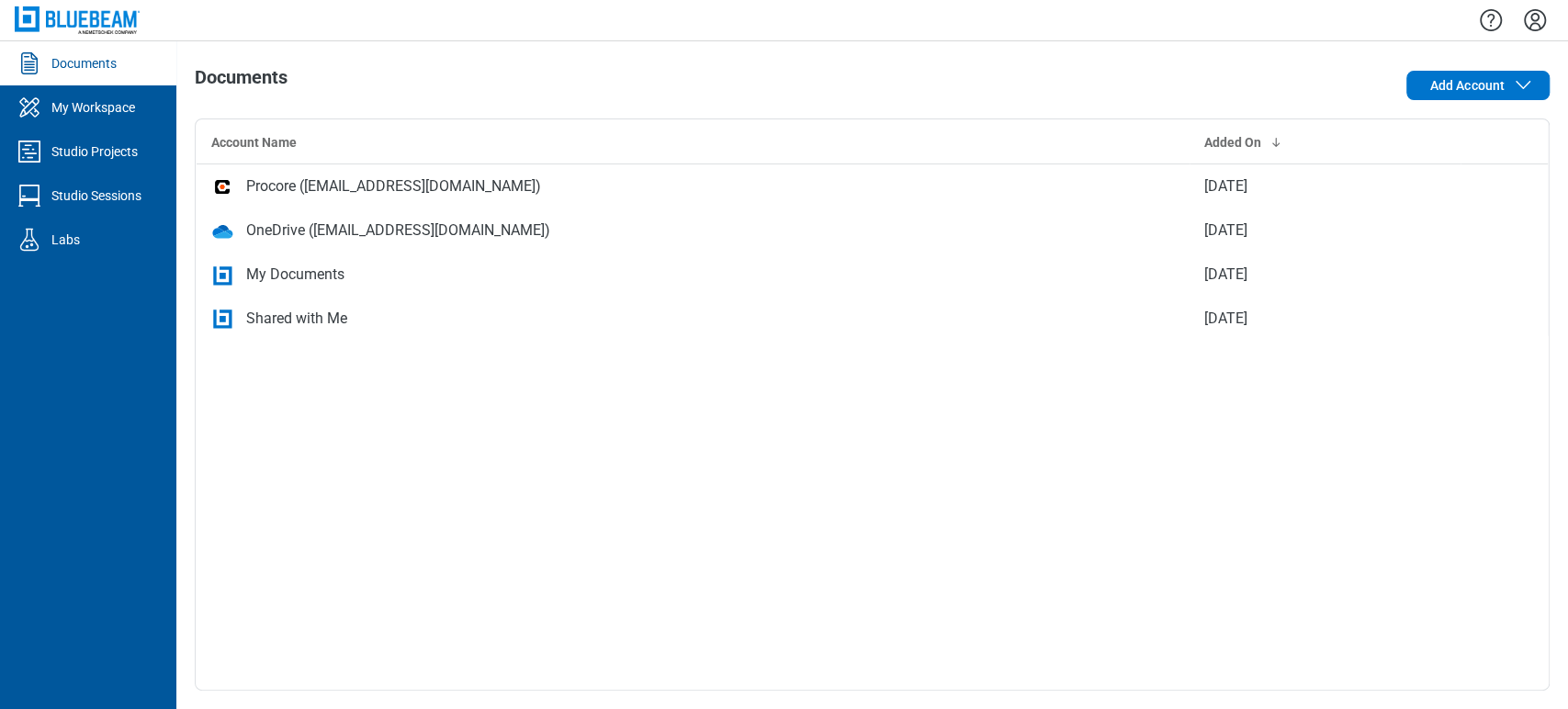
click at [1543, 24] on icon "Settings" at bounding box center [1534, 19] width 22 height 22
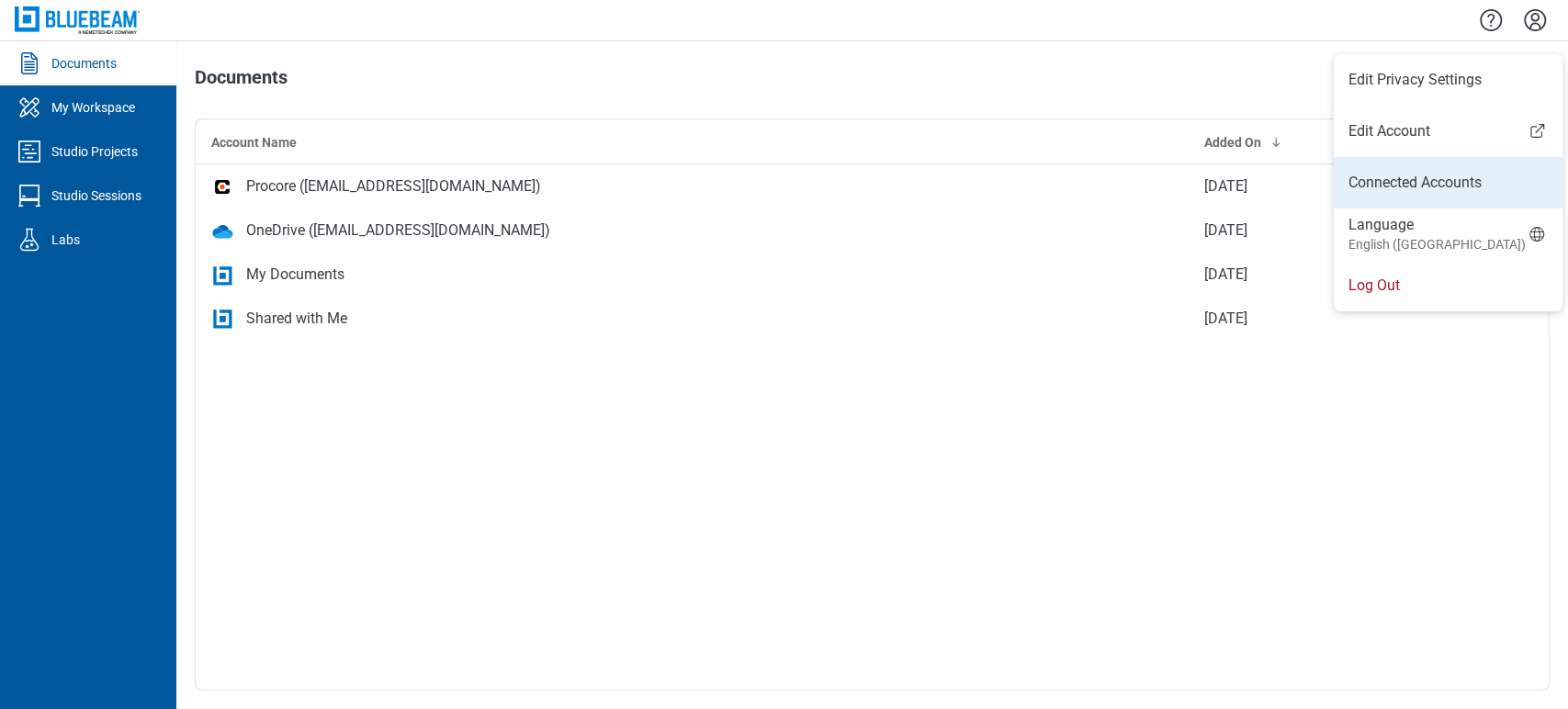
click at [1447, 190] on link "Connected Accounts" at bounding box center [1448, 182] width 199 height 22
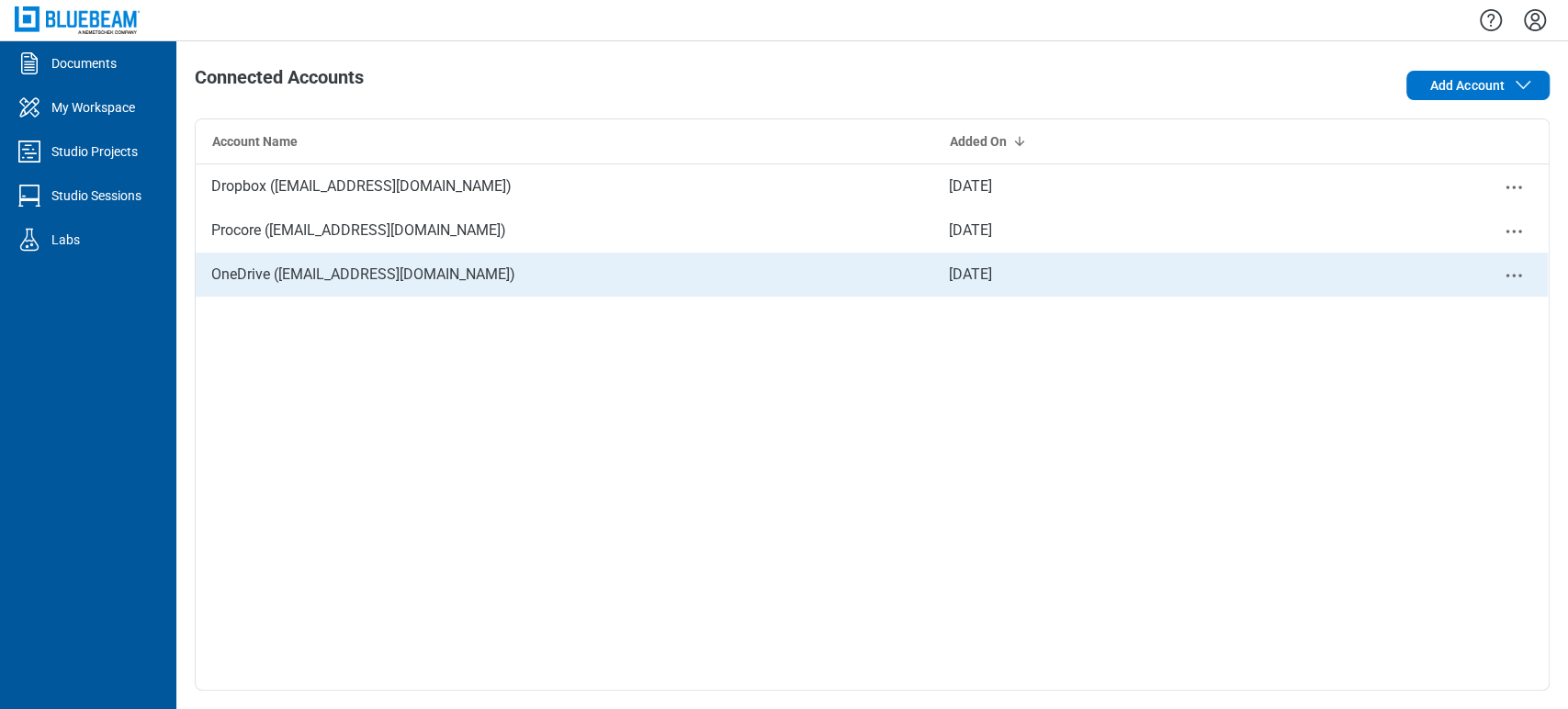
click at [1520, 284] on icon "Close" at bounding box center [1514, 275] width 22 height 22
click at [1484, 313] on div "Remove" at bounding box center [1463, 306] width 137 height 44
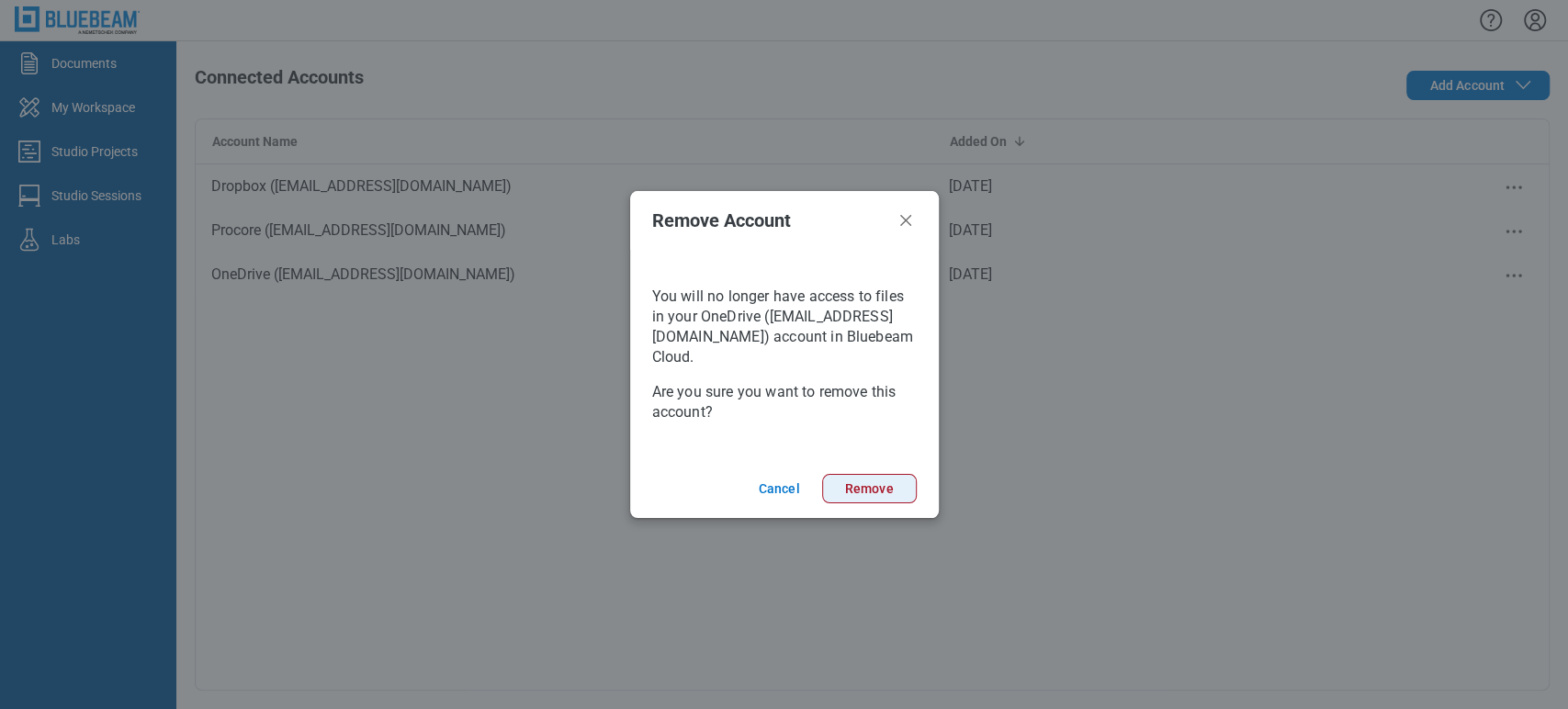
click at [895, 483] on button "Remove" at bounding box center [869, 488] width 95 height 29
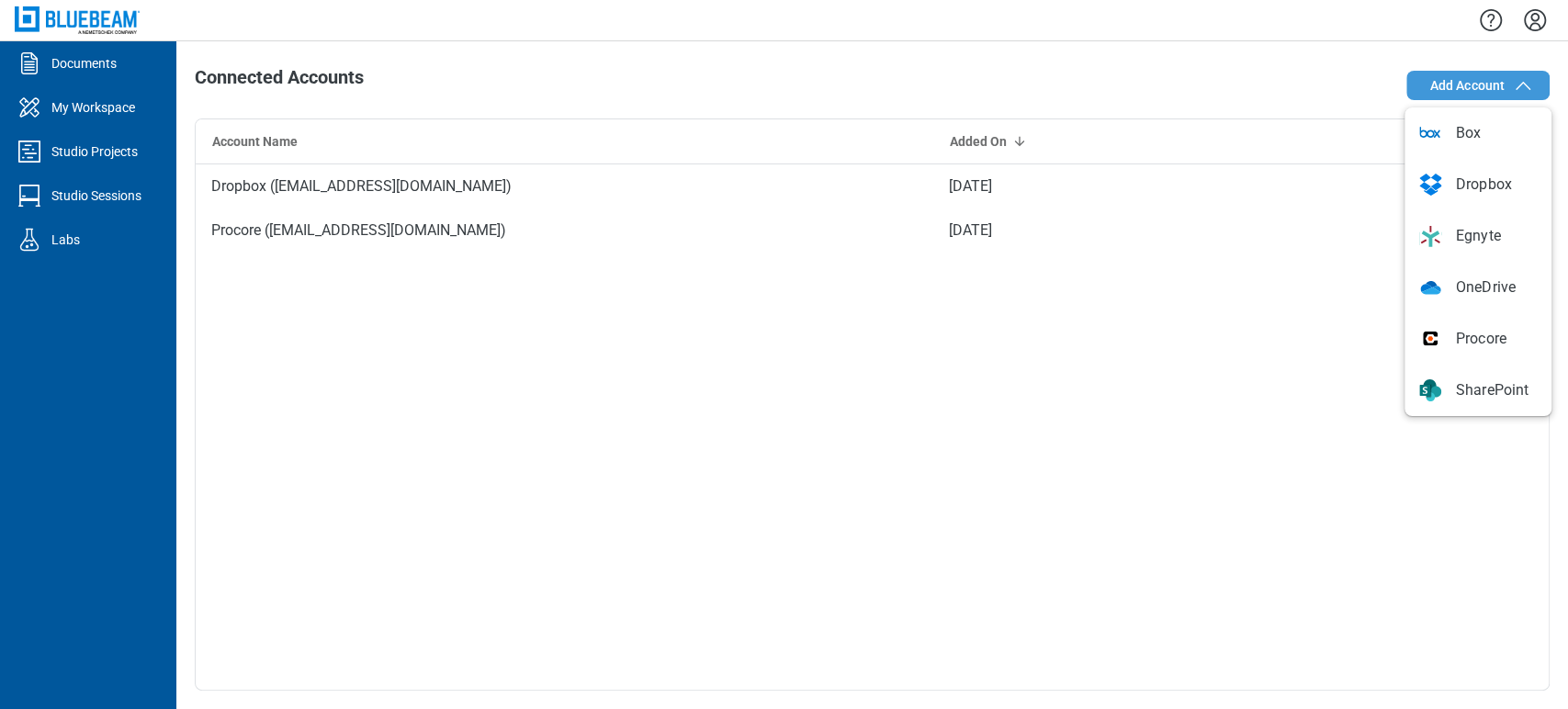
click at [1449, 94] on span "Add Account" at bounding box center [1467, 85] width 75 height 18
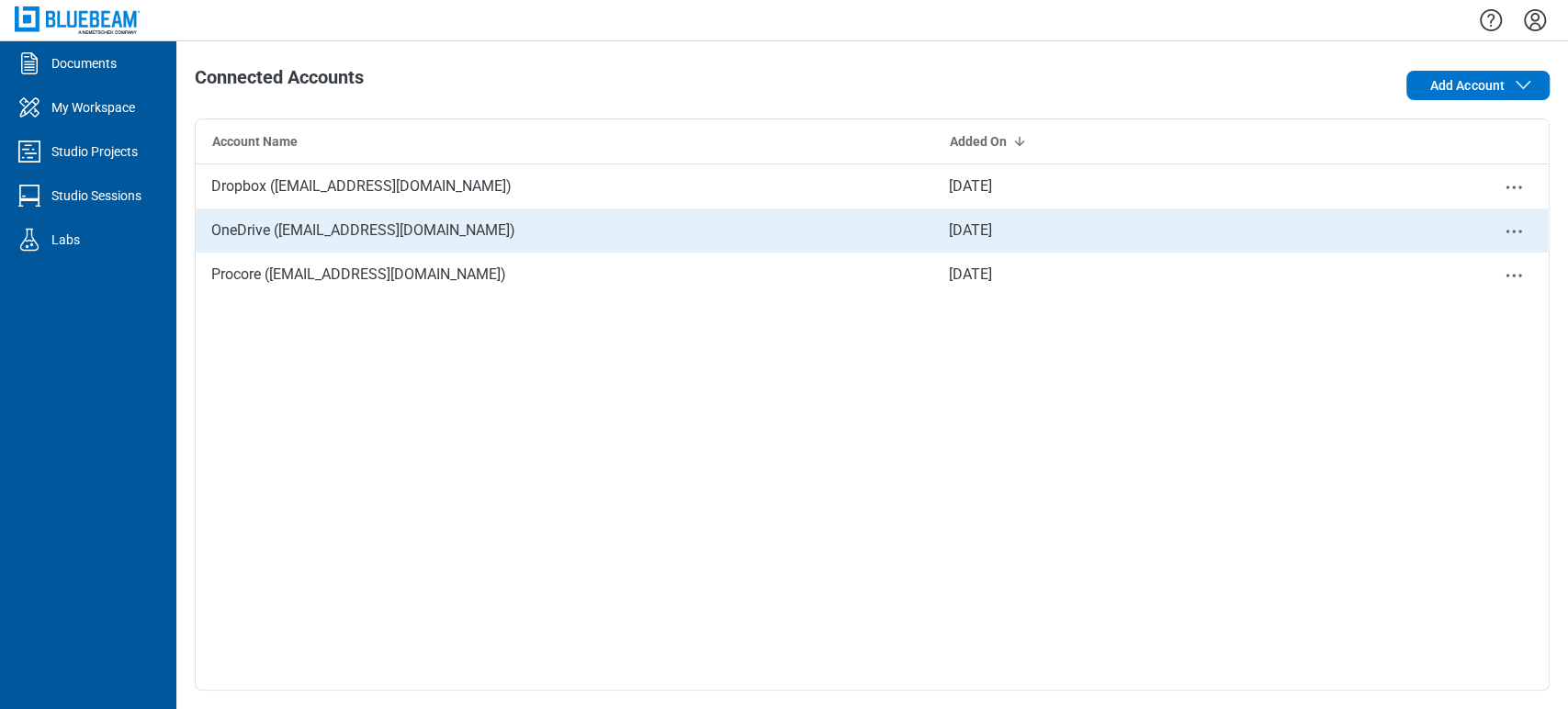
click at [346, 228] on div "OneDrive ([EMAIL_ADDRESS][DOMAIN_NAME])" at bounding box center [564, 230] width 738 height 44
click at [299, 227] on div "OneDrive ([EMAIL_ADDRESS][DOMAIN_NAME])" at bounding box center [564, 230] width 738 height 44
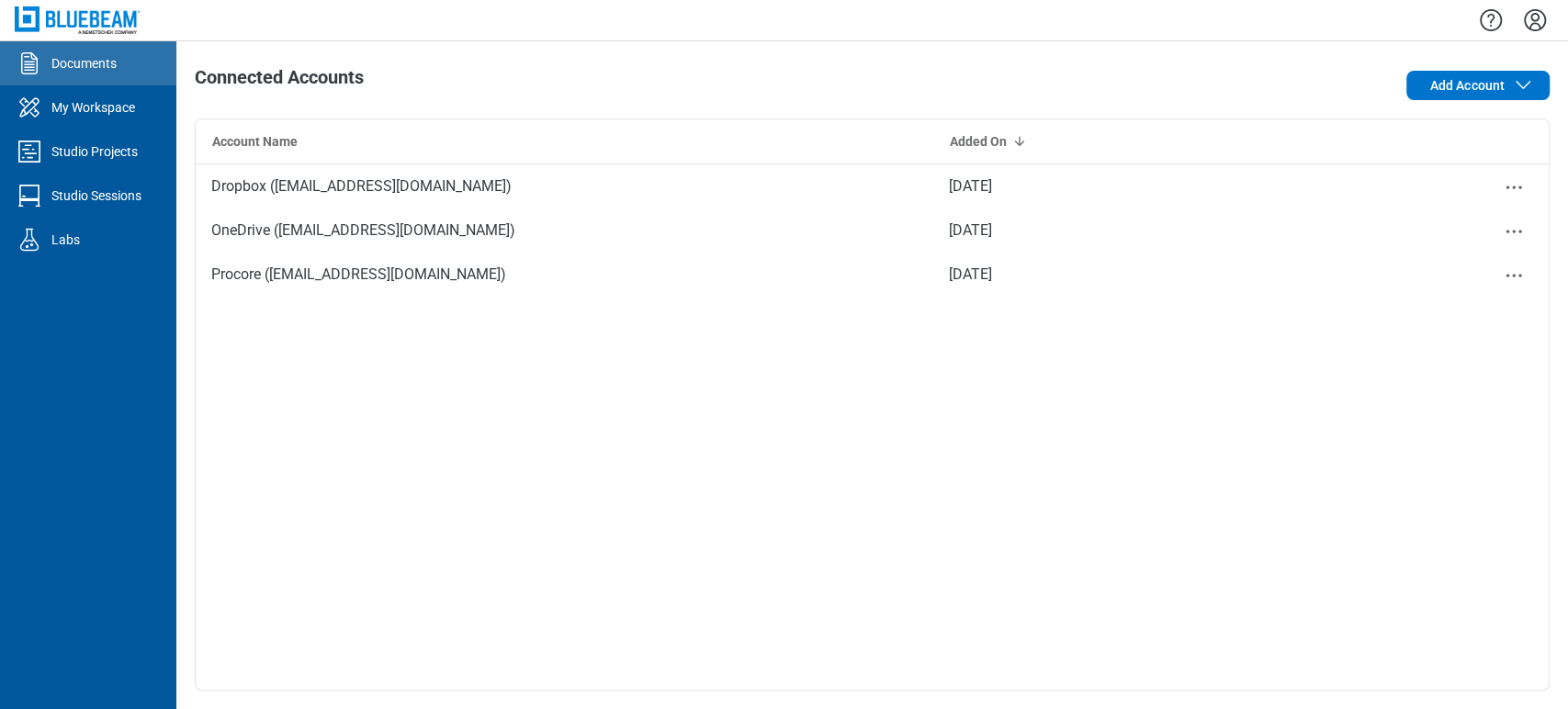
click at [103, 83] on link "Documents" at bounding box center [88, 64] width 176 height 44
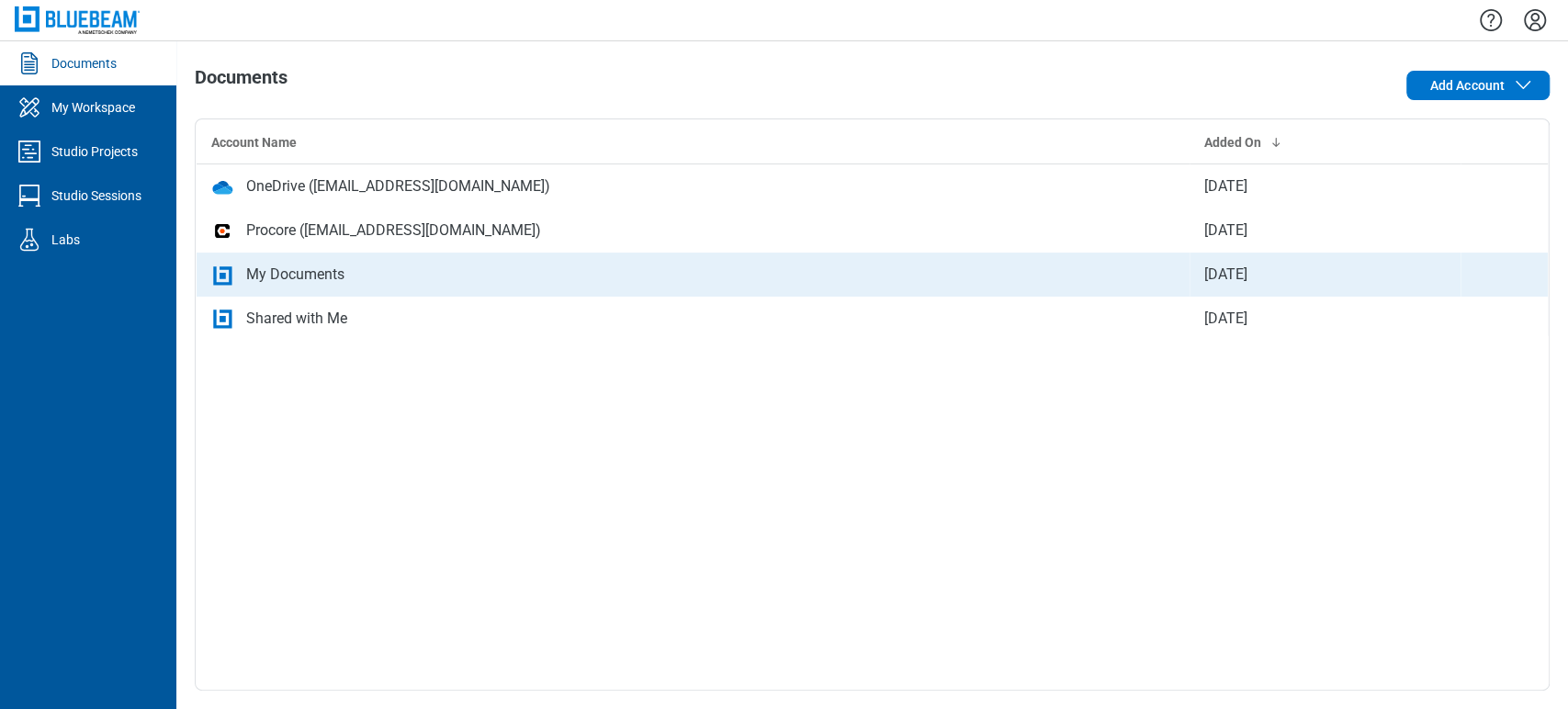
click at [485, 273] on div "My Documents" at bounding box center [693, 274] width 964 height 22
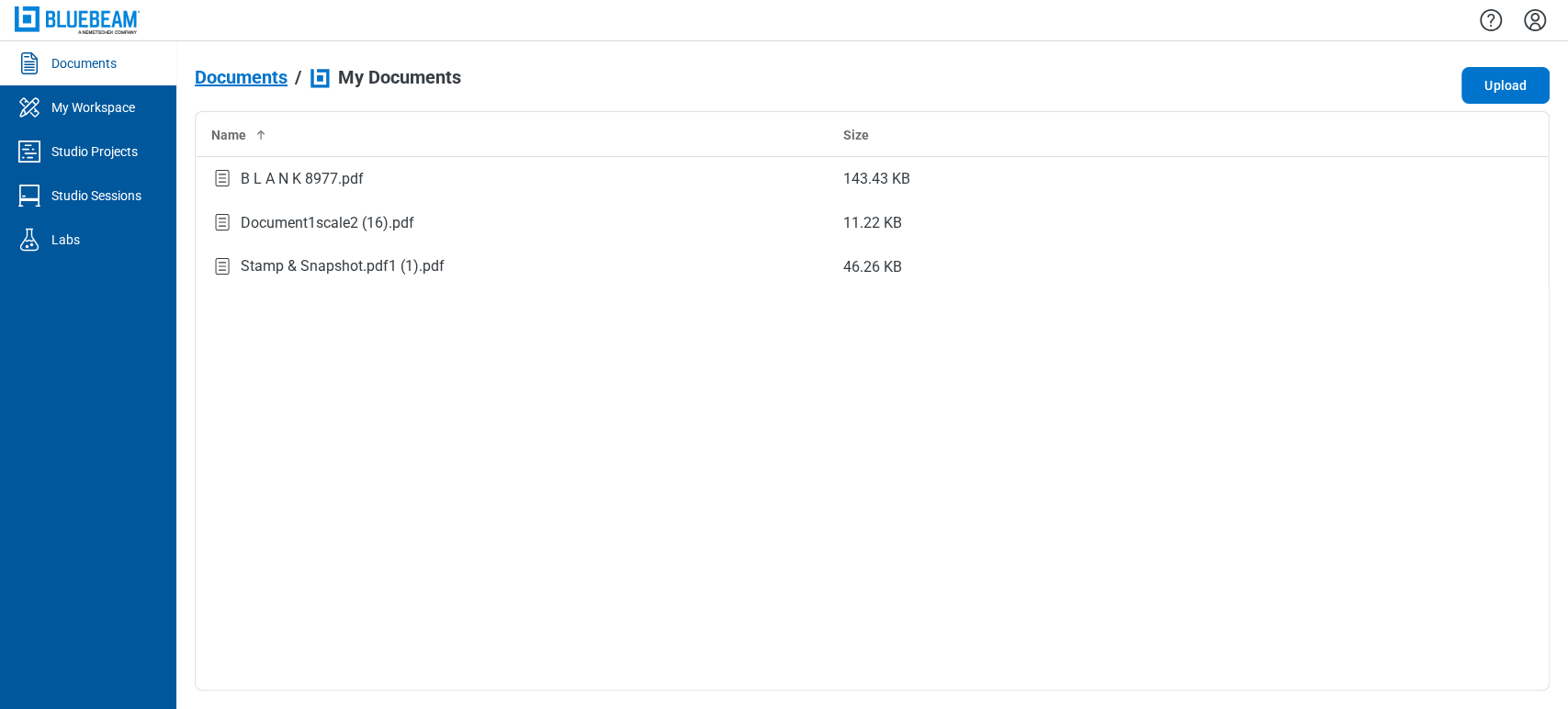
click at [257, 78] on span "Documents" at bounding box center [241, 76] width 93 height 20
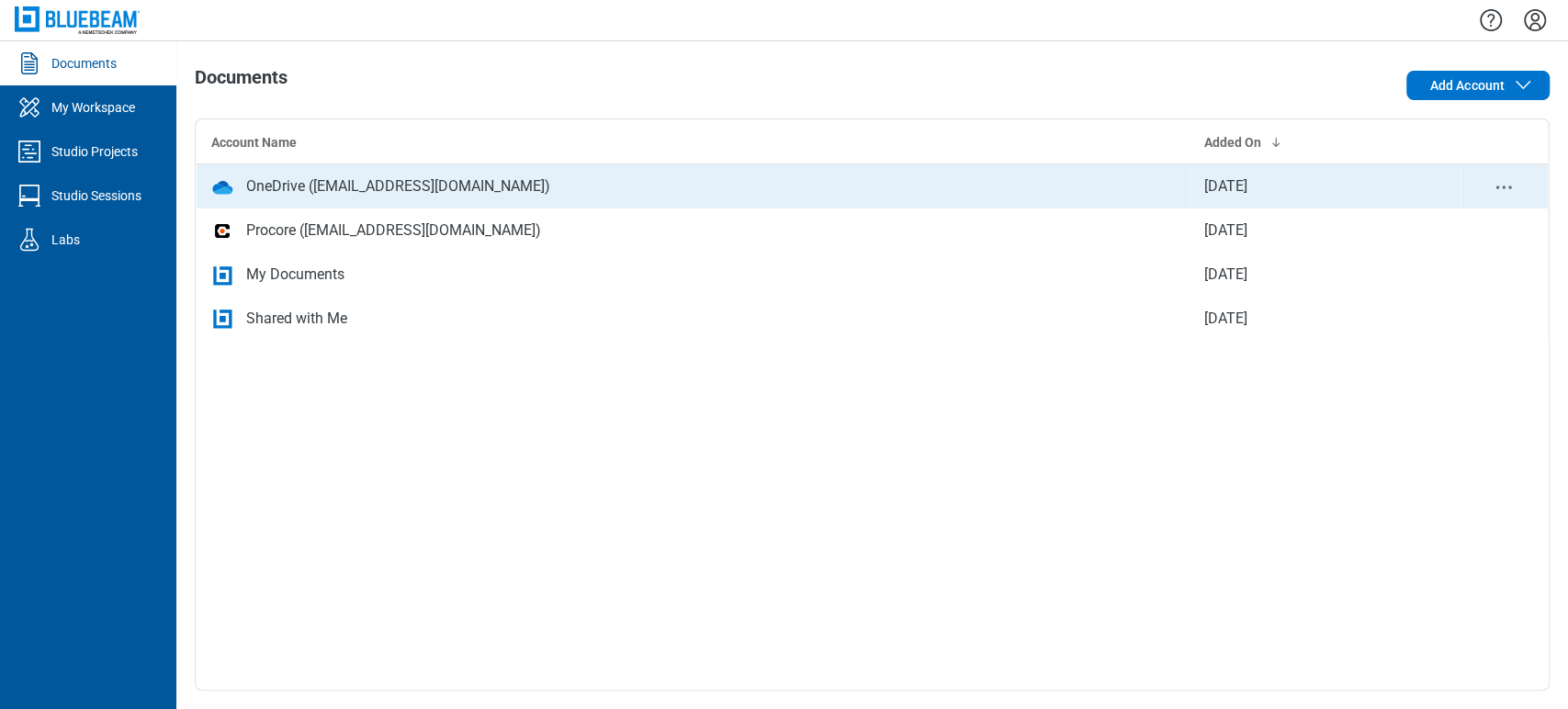
click at [297, 192] on div "OneDrive ([EMAIL_ADDRESS][DOMAIN_NAME])" at bounding box center [398, 186] width 304 height 22
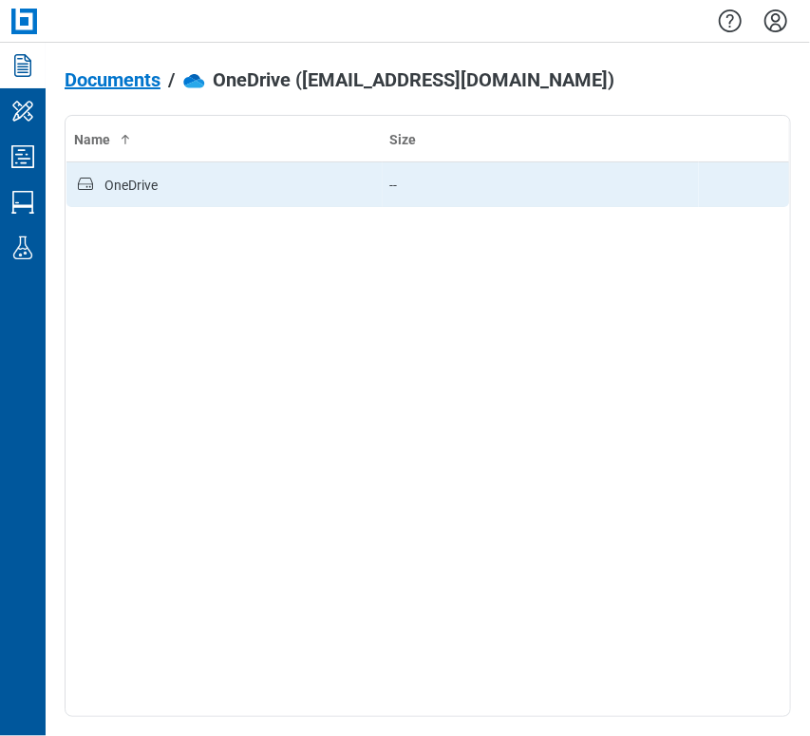
click at [137, 178] on div "OneDrive" at bounding box center [130, 185] width 53 height 19
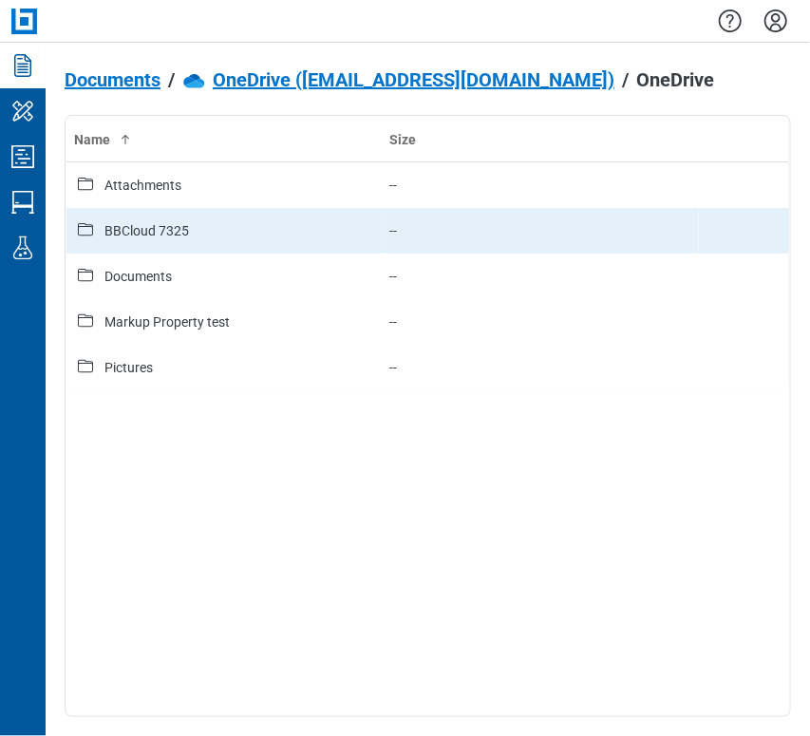
click at [465, 233] on td "--" at bounding box center [540, 231] width 316 height 46
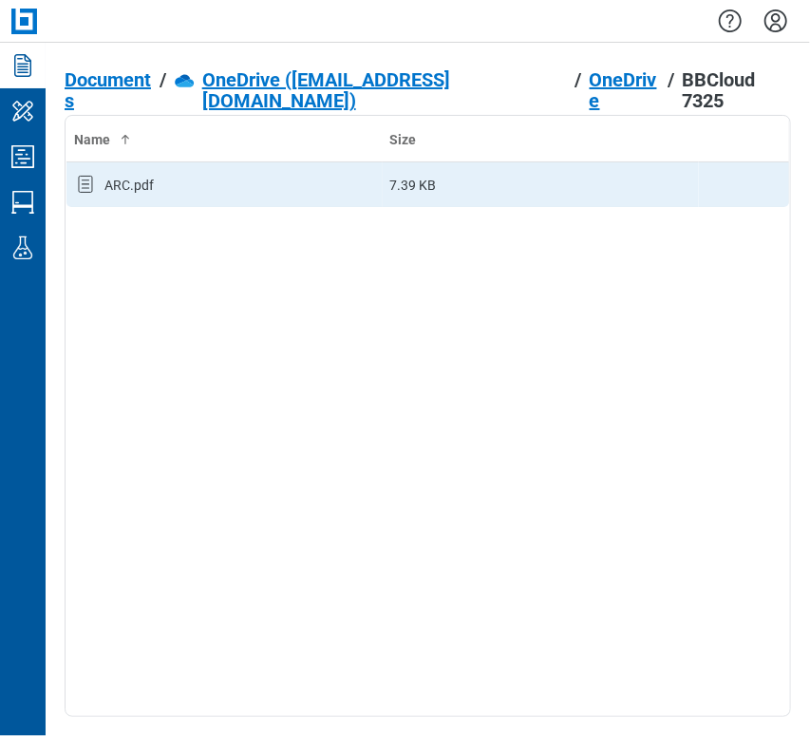
click at [156, 180] on div "ARC.pdf" at bounding box center [224, 185] width 301 height 25
